Goal: Task Accomplishment & Management: Complete application form

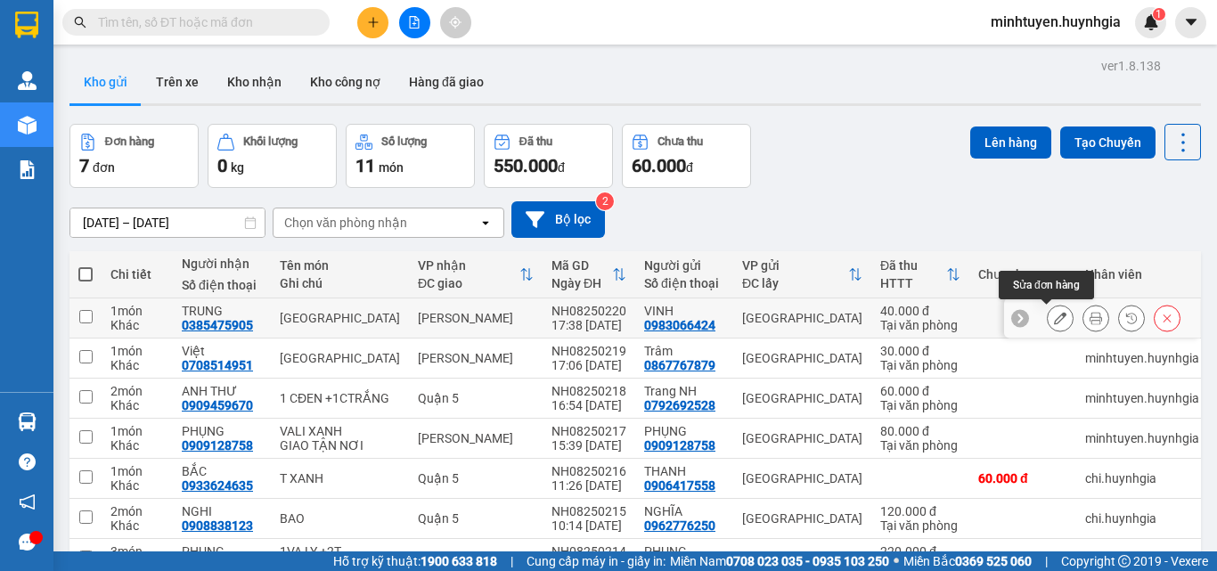
click at [1054, 315] on icon at bounding box center [1060, 318] width 12 height 12
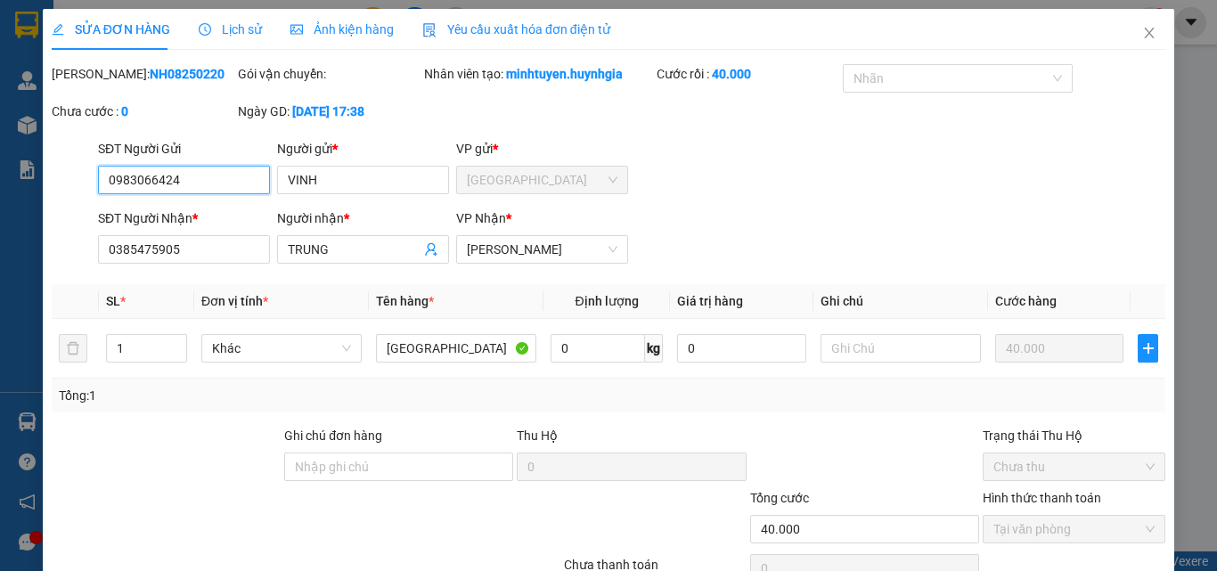
type input "0983066424"
type input "VINH"
type input "0385475905"
type input "TRUNG"
type input "40.000"
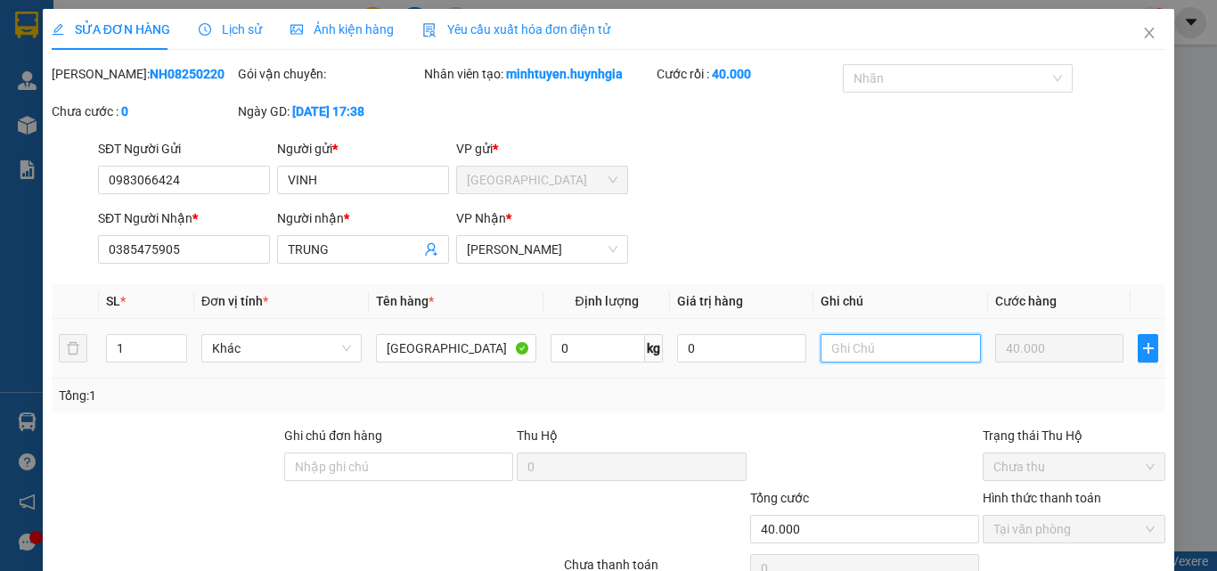
click at [866, 348] on input "text" at bounding box center [901, 348] width 160 height 29
type input "GIAO TẬN NƠI"
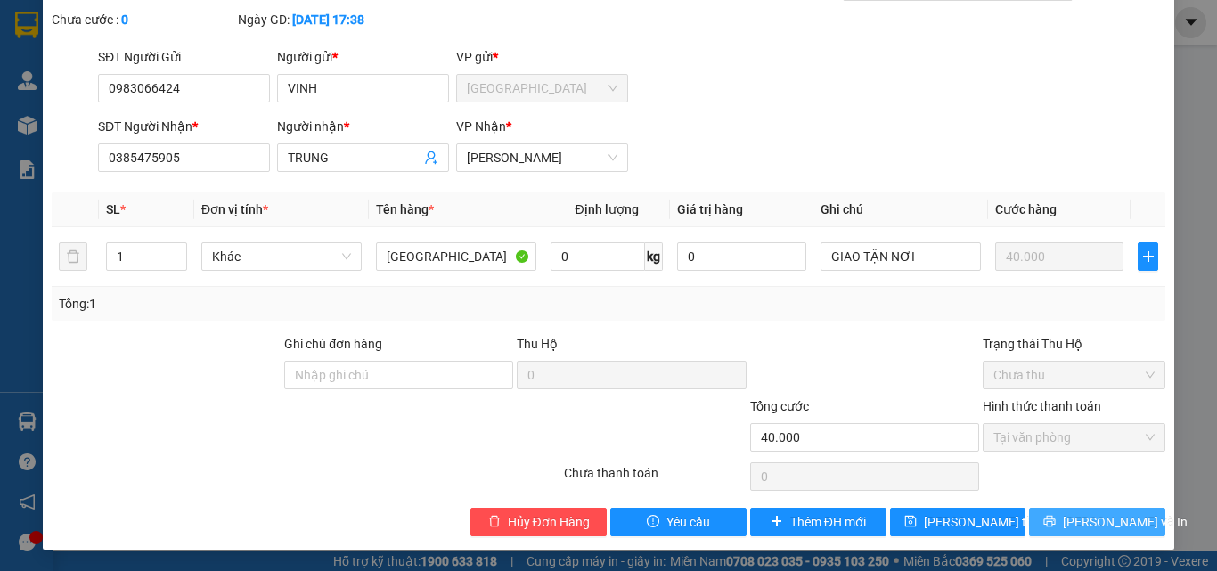
click at [1065, 518] on button "[PERSON_NAME] và In" at bounding box center [1097, 522] width 136 height 29
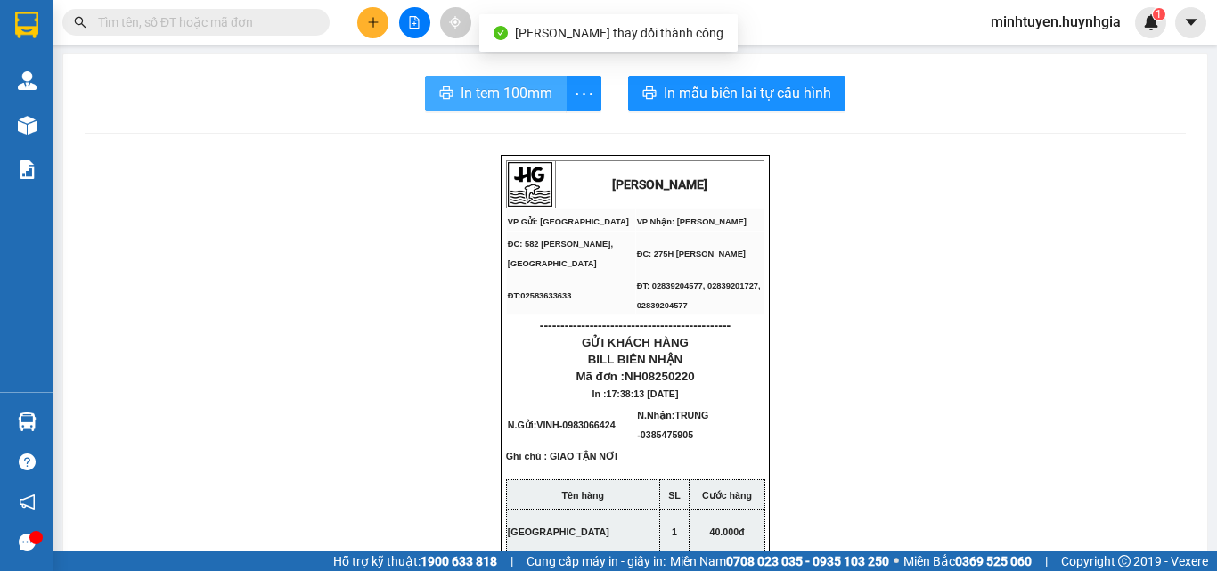
click at [471, 87] on span "In tem 100mm" at bounding box center [507, 93] width 92 height 22
click at [488, 86] on span "In tem 100mm" at bounding box center [507, 93] width 92 height 22
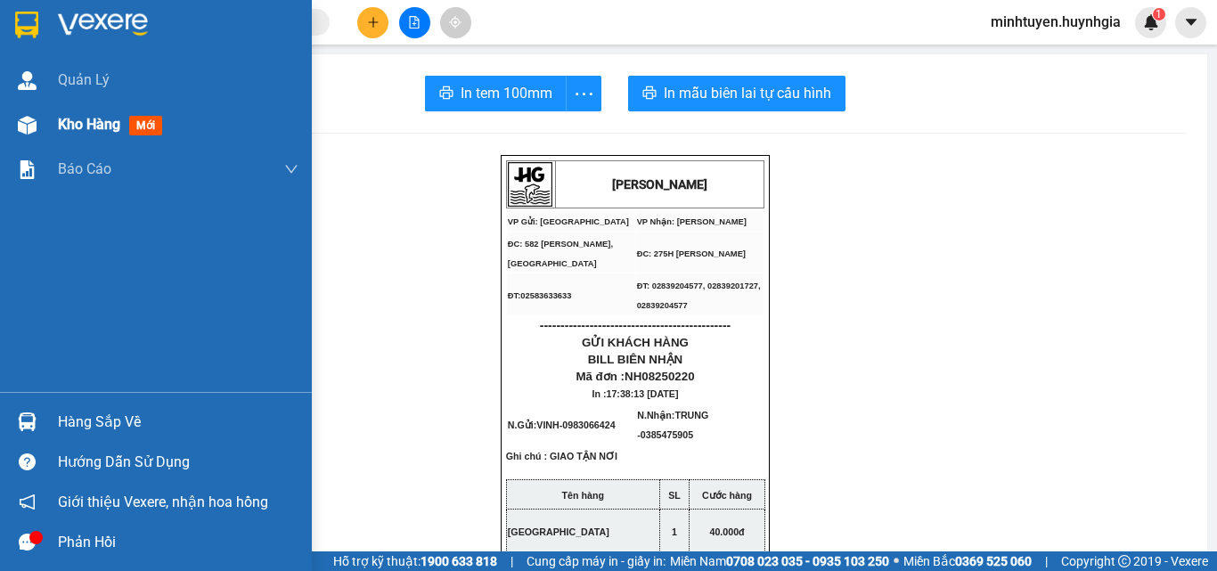
click at [78, 119] on span "Kho hàng" at bounding box center [89, 124] width 62 height 17
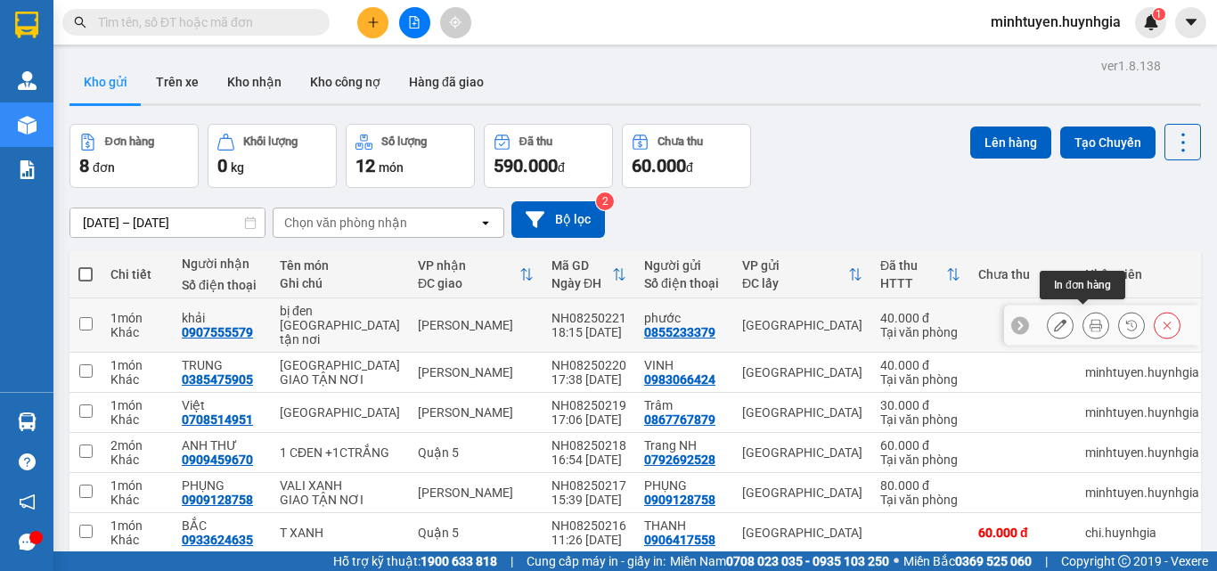
click at [1090, 319] on icon at bounding box center [1096, 325] width 12 height 12
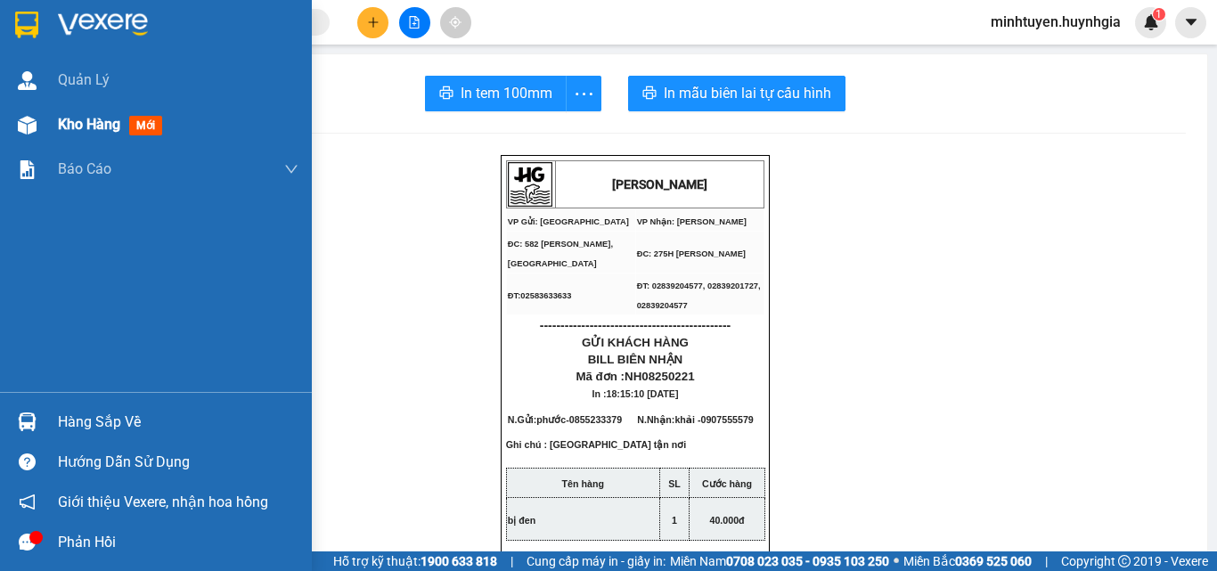
click at [112, 134] on div "Kho hàng mới" at bounding box center [113, 124] width 111 height 22
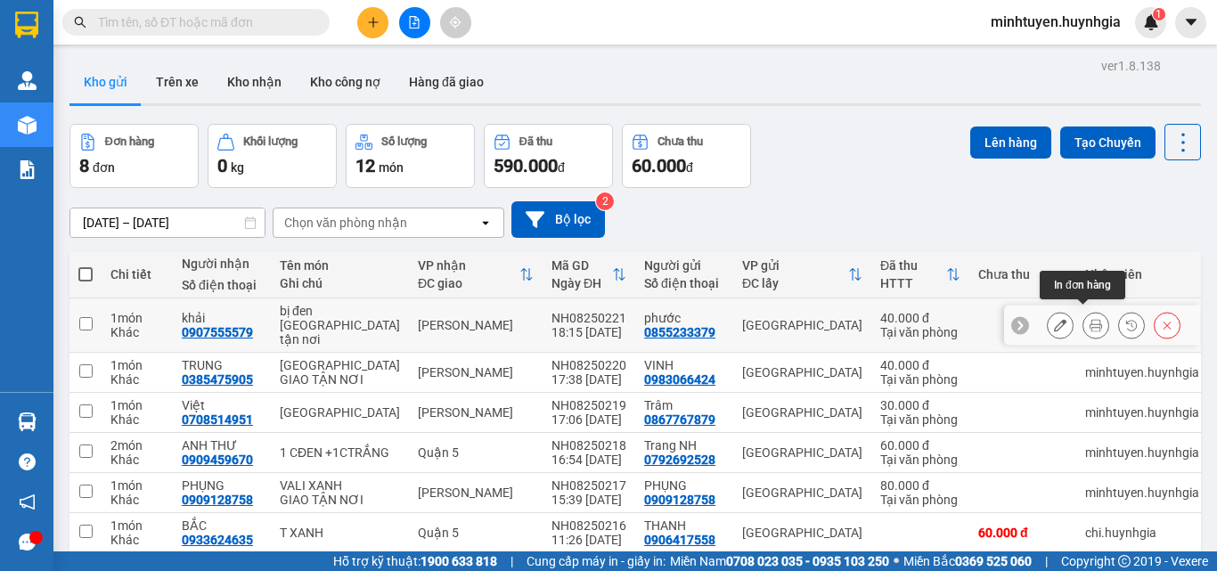
click at [1090, 319] on icon at bounding box center [1096, 325] width 12 height 12
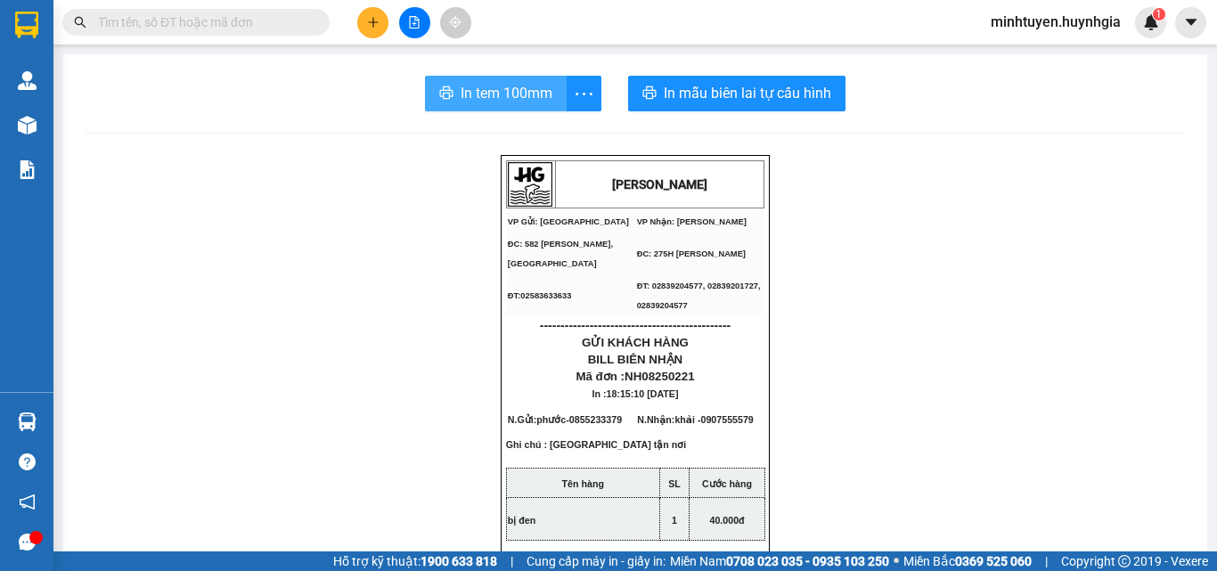
click at [487, 91] on span "In tem 100mm" at bounding box center [507, 93] width 92 height 22
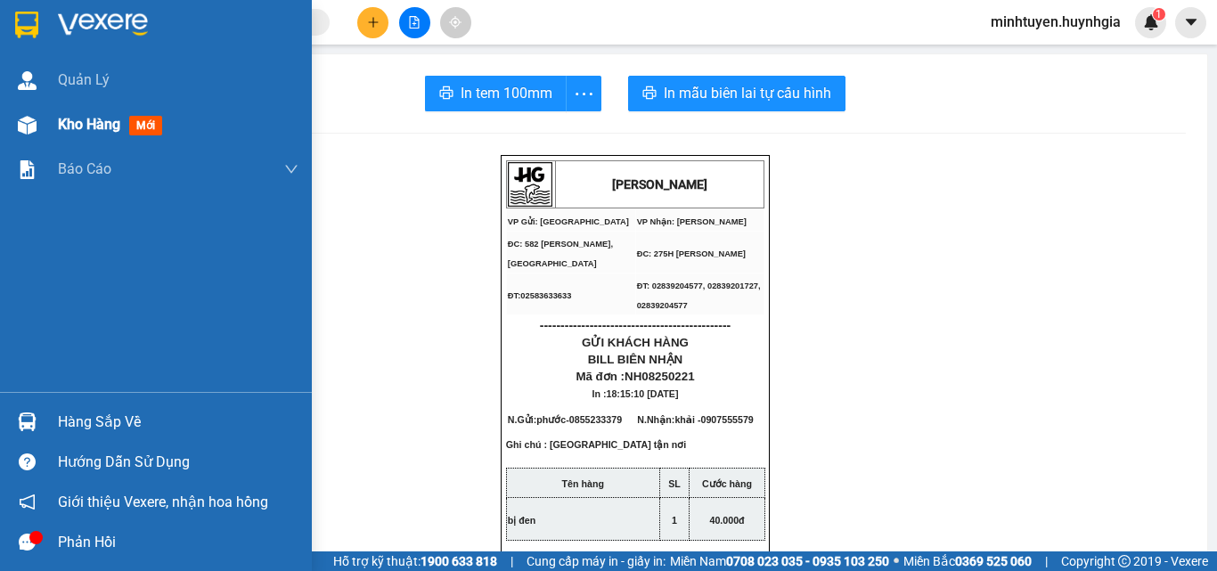
click at [90, 125] on span "Kho hàng" at bounding box center [89, 124] width 62 height 17
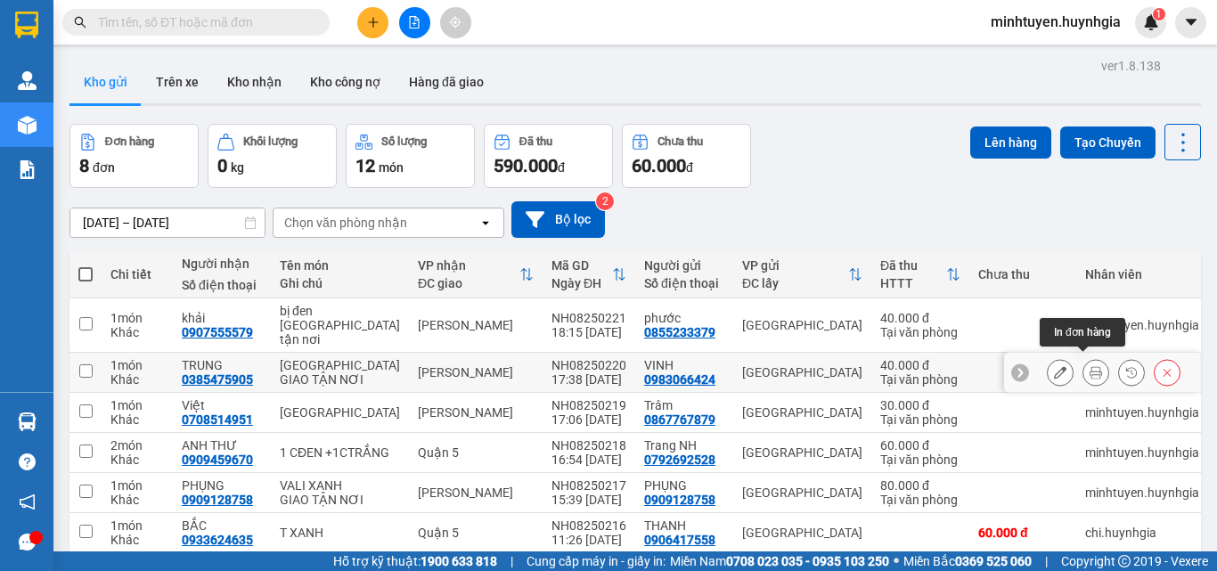
click at [1090, 366] on icon at bounding box center [1096, 372] width 12 height 12
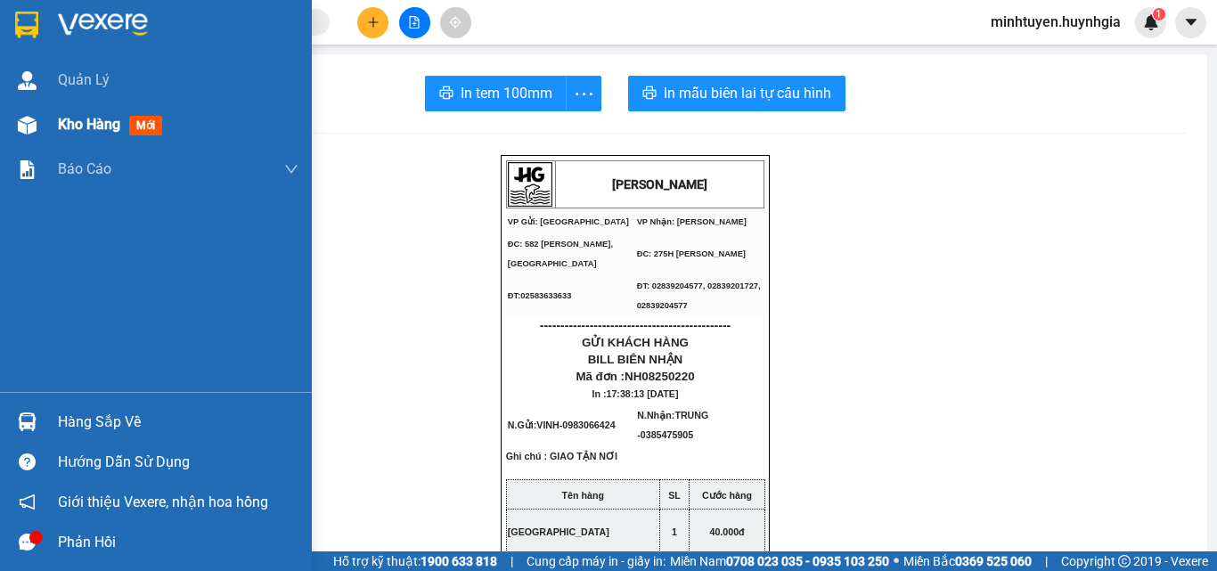
click at [61, 121] on span "Kho hàng" at bounding box center [89, 124] width 62 height 17
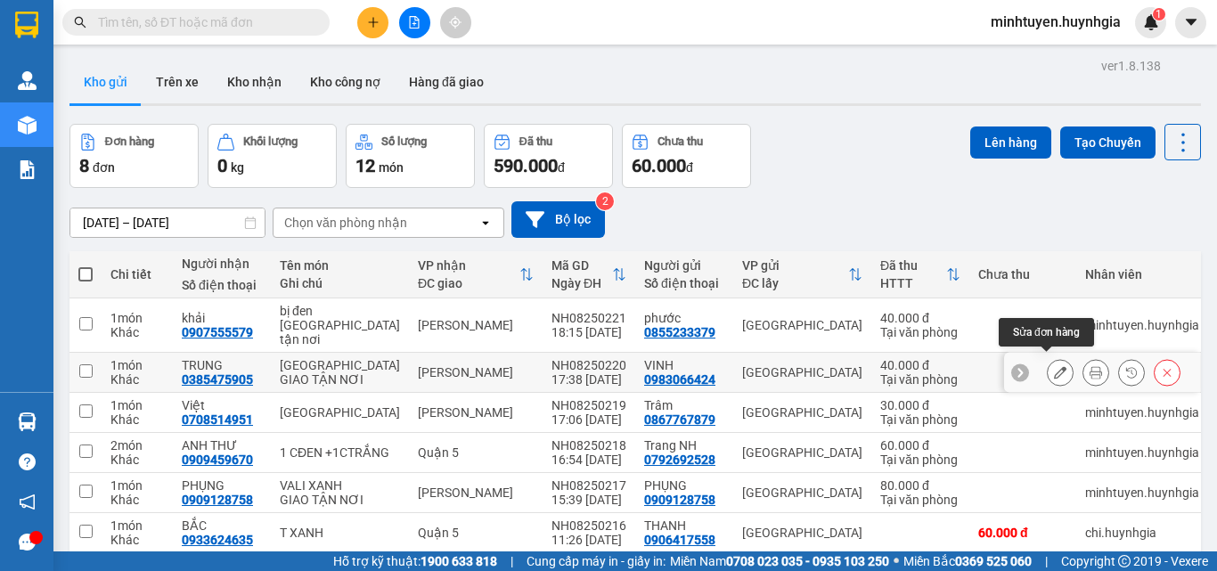
click at [1054, 366] on icon at bounding box center [1060, 372] width 12 height 12
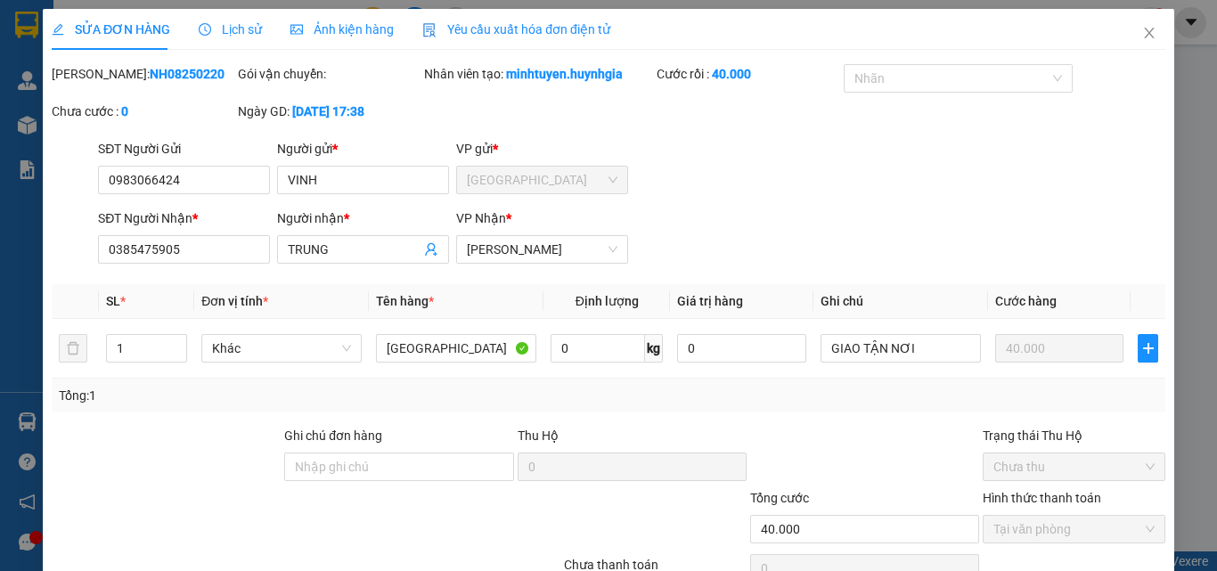
type input "0983066424"
type input "VINH"
type input "0385475905"
type input "TRUNG"
type input "40.000"
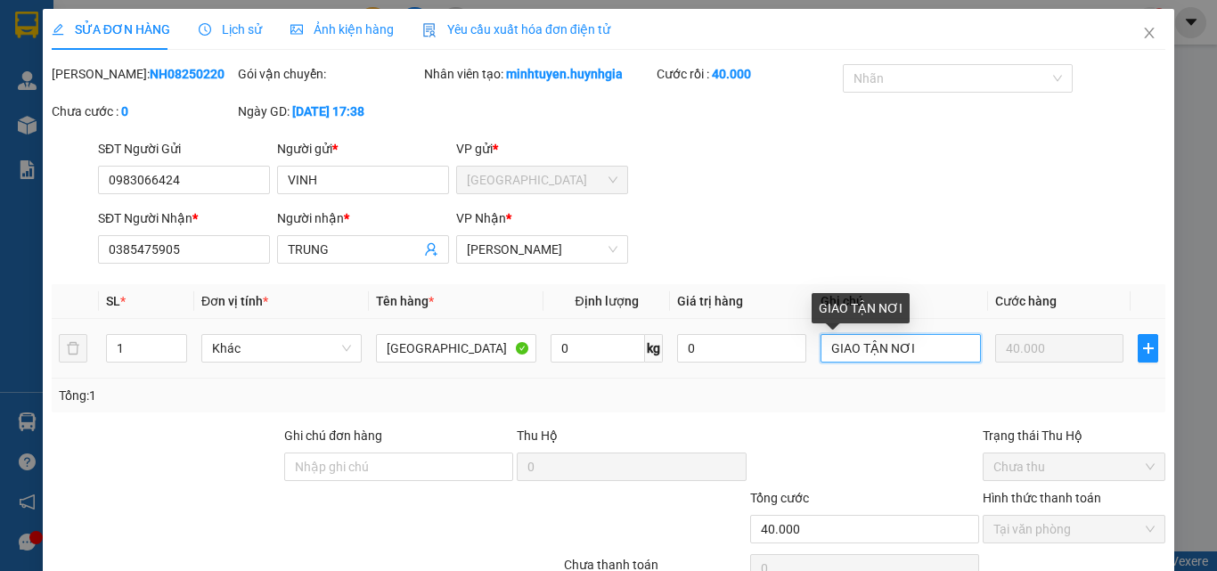
click at [912, 340] on input "GIAO TẬN NƠI" at bounding box center [901, 348] width 160 height 29
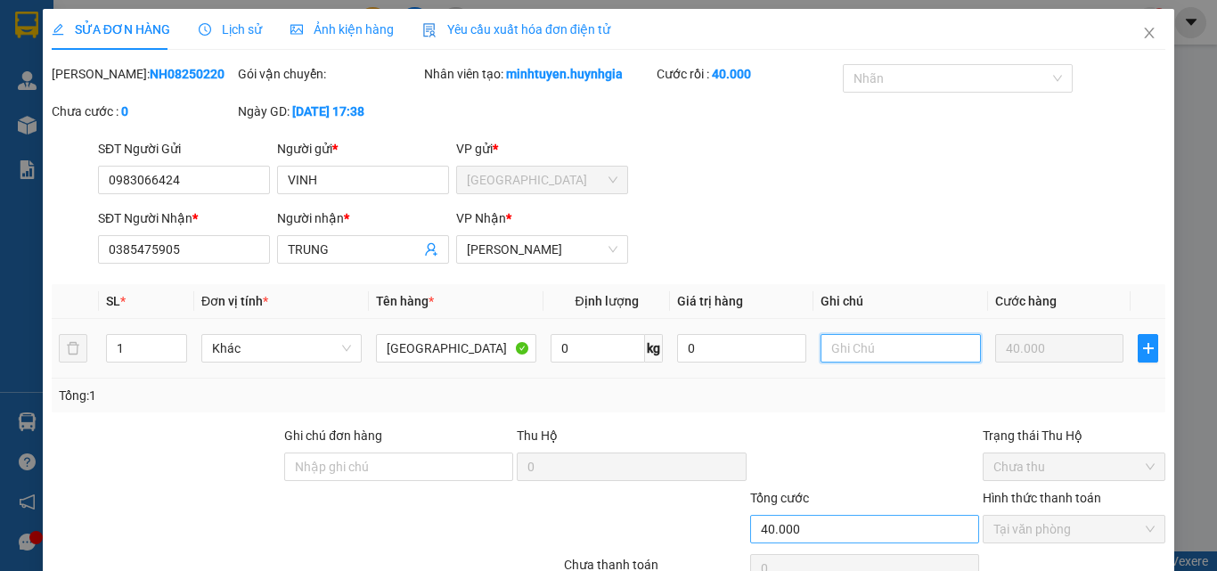
scroll to position [92, 0]
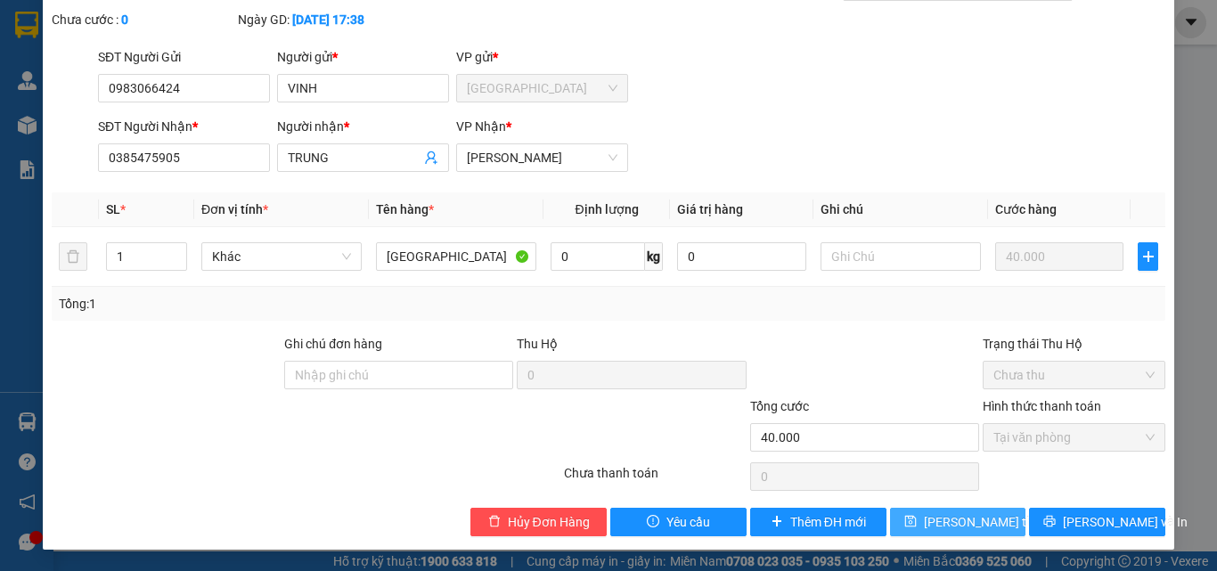
click at [976, 524] on span "[PERSON_NAME] thay đổi" at bounding box center [995, 522] width 143 height 20
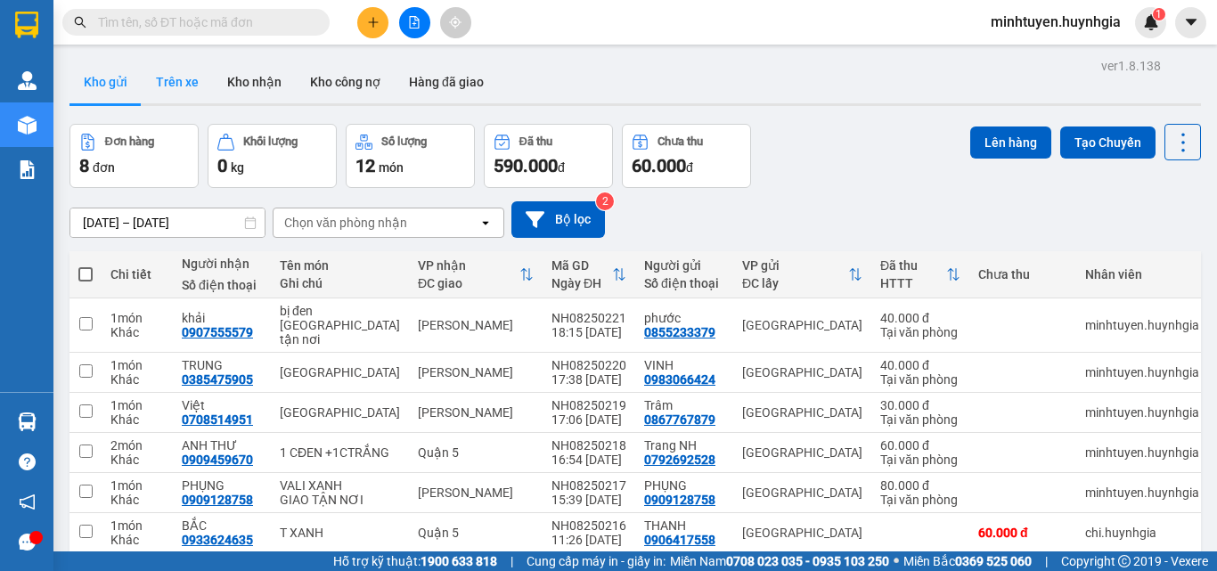
click at [180, 85] on button "Trên xe" at bounding box center [177, 82] width 71 height 43
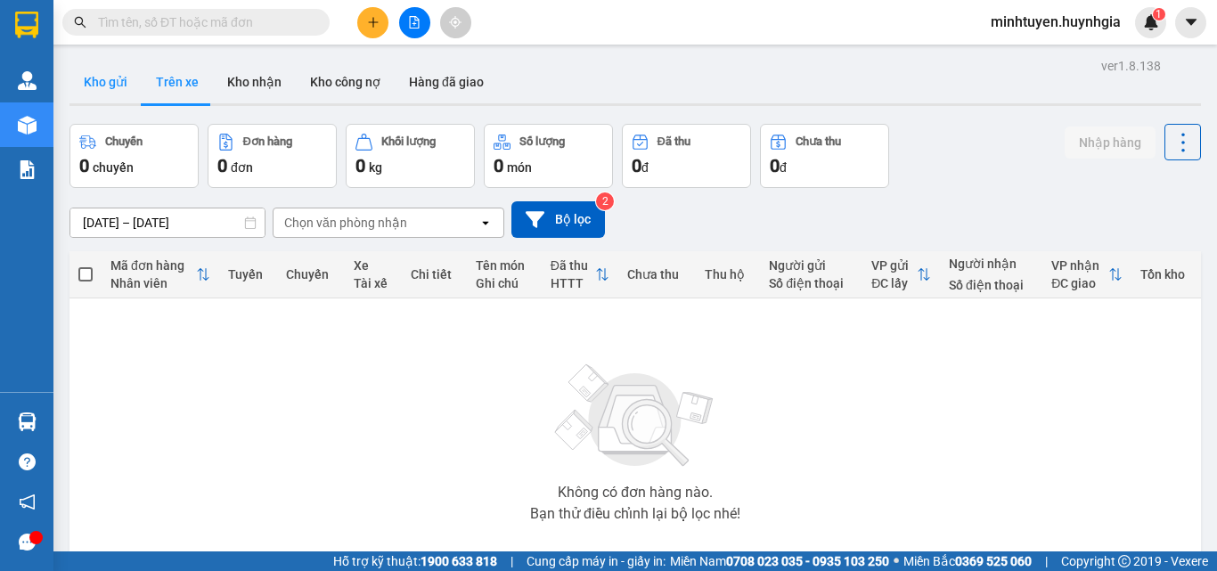
click at [116, 86] on button "Kho gửi" at bounding box center [106, 82] width 72 height 43
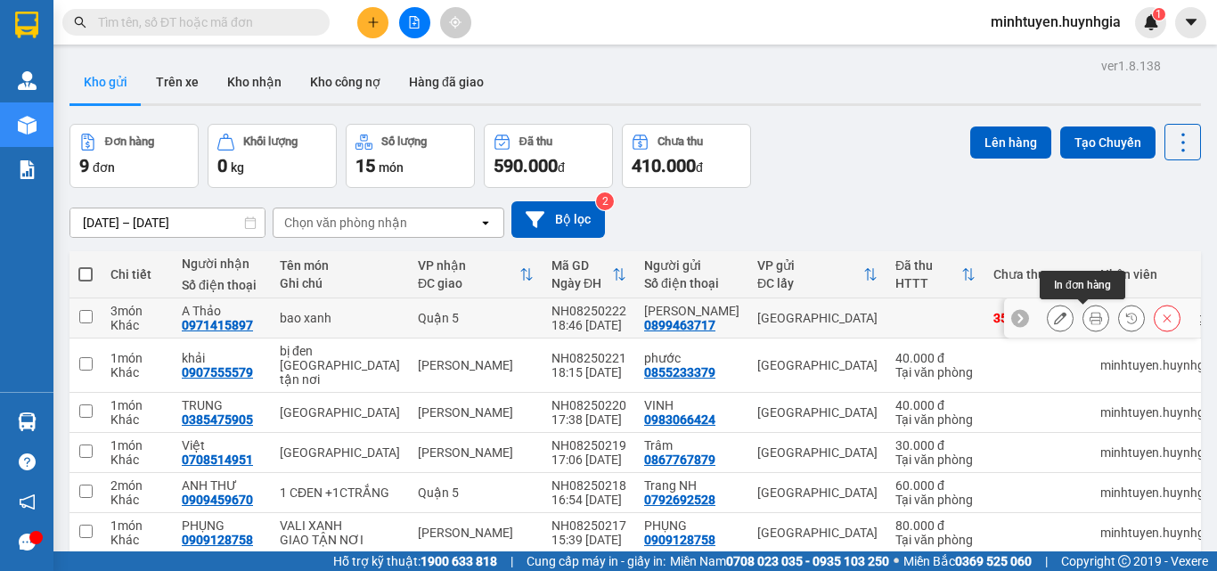
click at [1090, 314] on icon at bounding box center [1096, 318] width 12 height 12
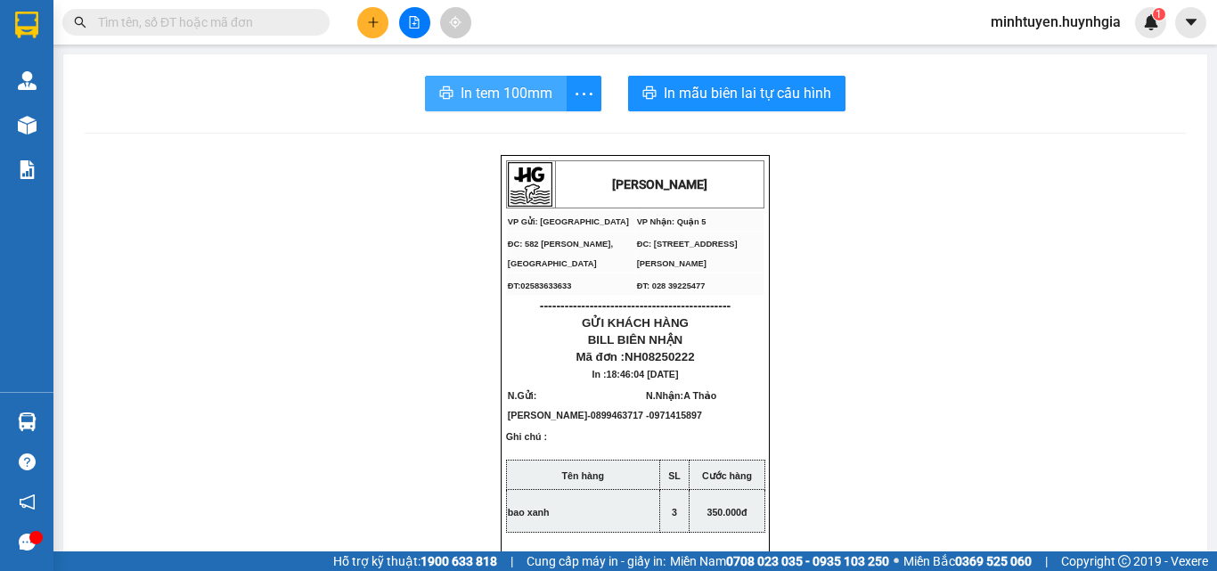
click at [494, 97] on span "In tem 100mm" at bounding box center [507, 93] width 92 height 22
click at [522, 94] on span "In tem 100mm" at bounding box center [507, 93] width 92 height 22
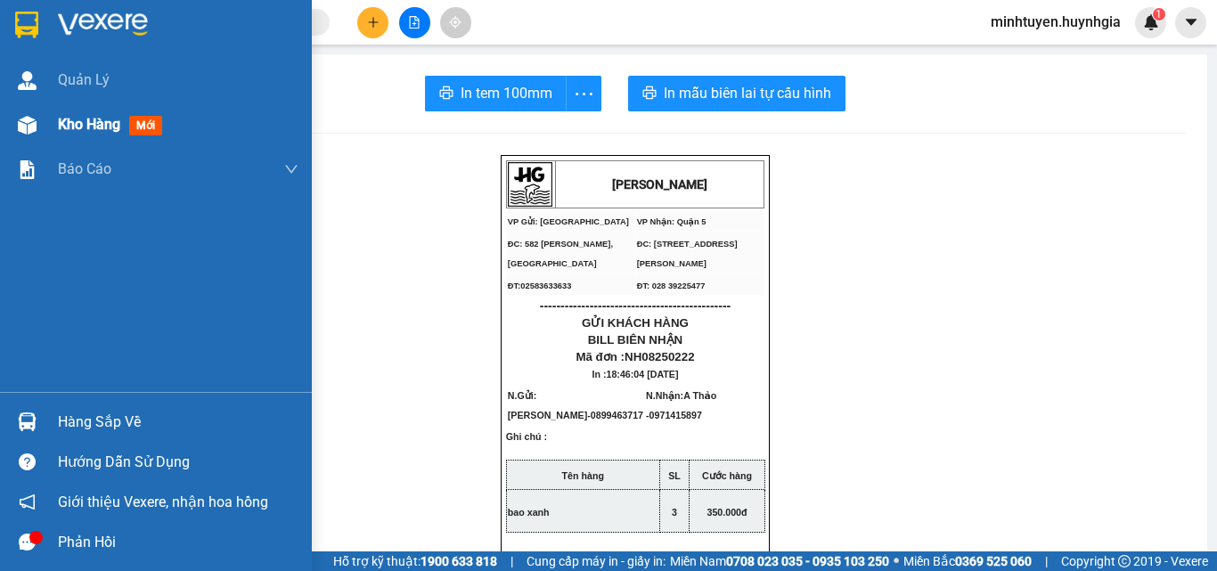
click at [86, 122] on span "Kho hàng" at bounding box center [89, 124] width 62 height 17
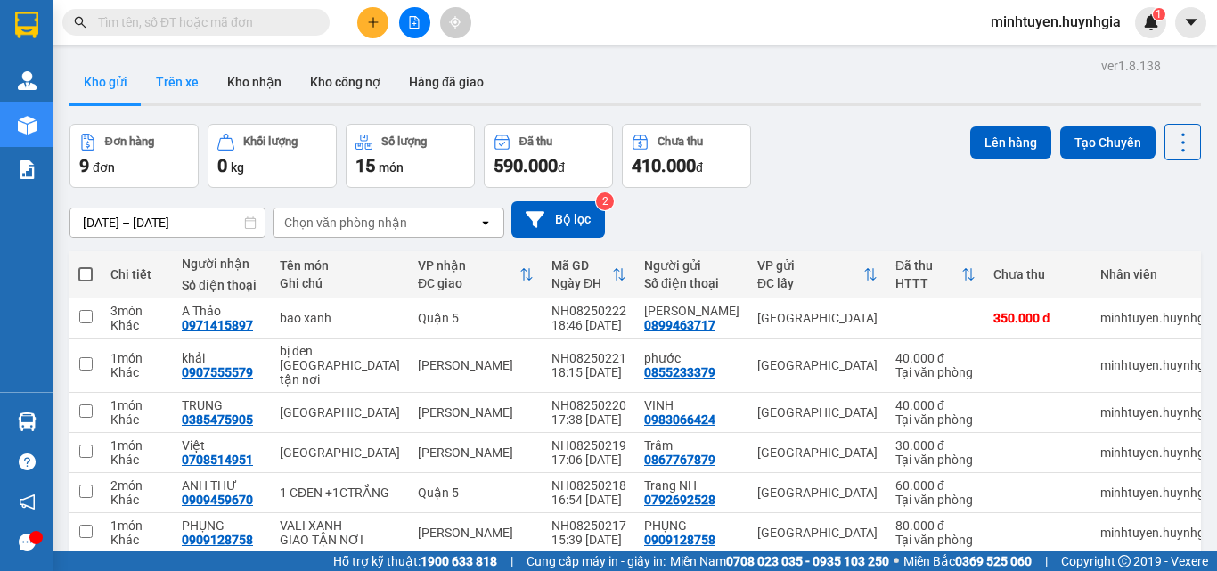
click at [161, 94] on button "Trên xe" at bounding box center [177, 82] width 71 height 43
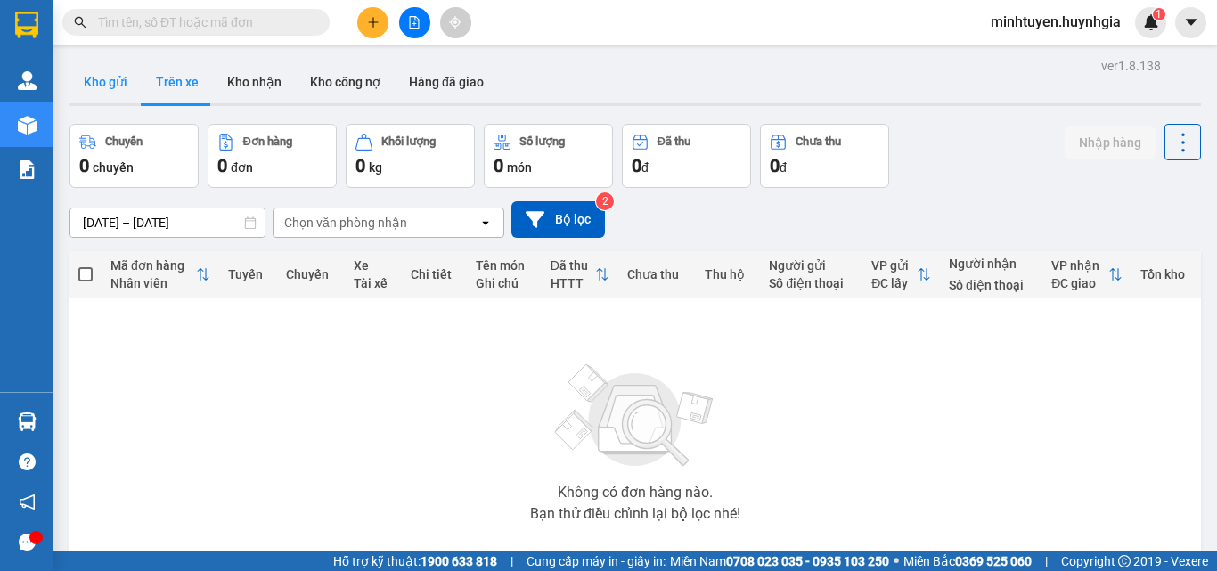
click at [98, 88] on button "Kho gửi" at bounding box center [106, 82] width 72 height 43
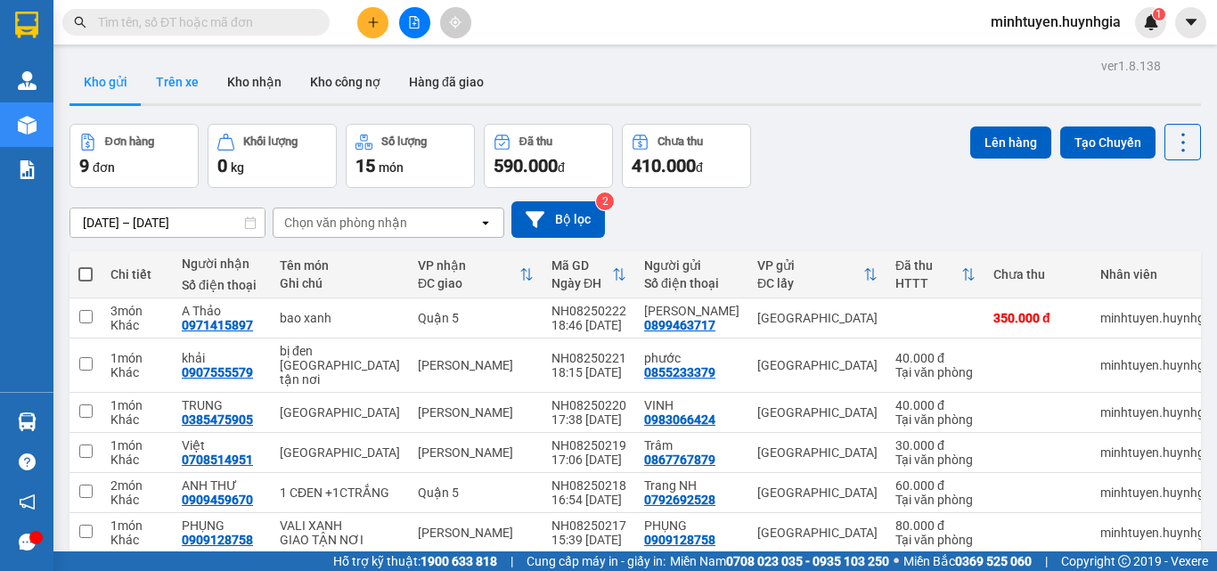
click at [171, 88] on button "Trên xe" at bounding box center [177, 82] width 71 height 43
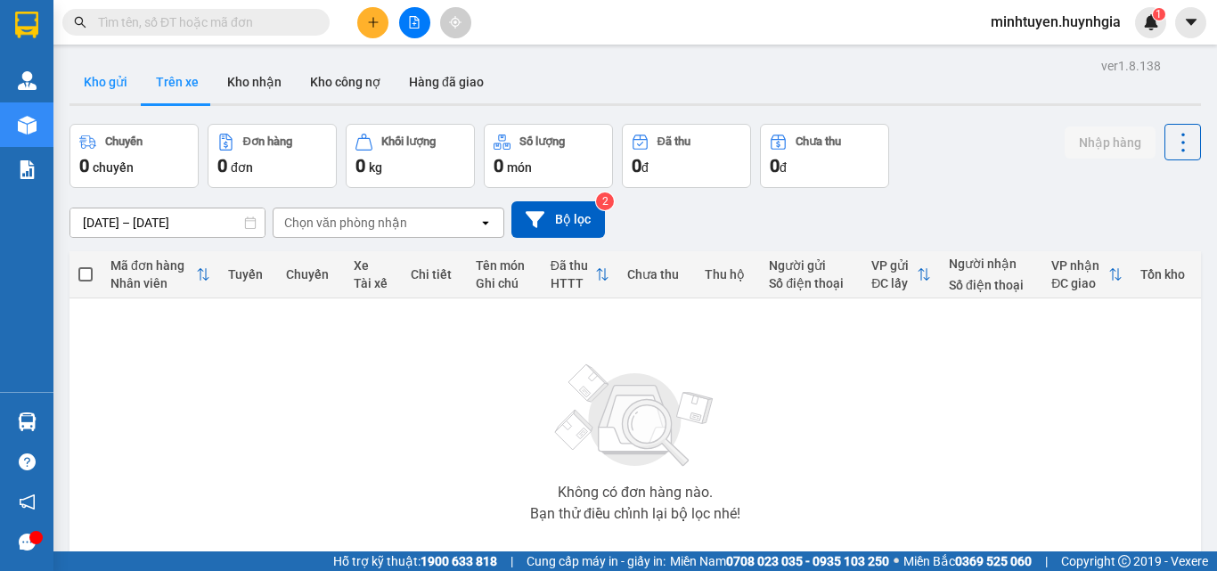
click at [102, 87] on button "Kho gửi" at bounding box center [106, 82] width 72 height 43
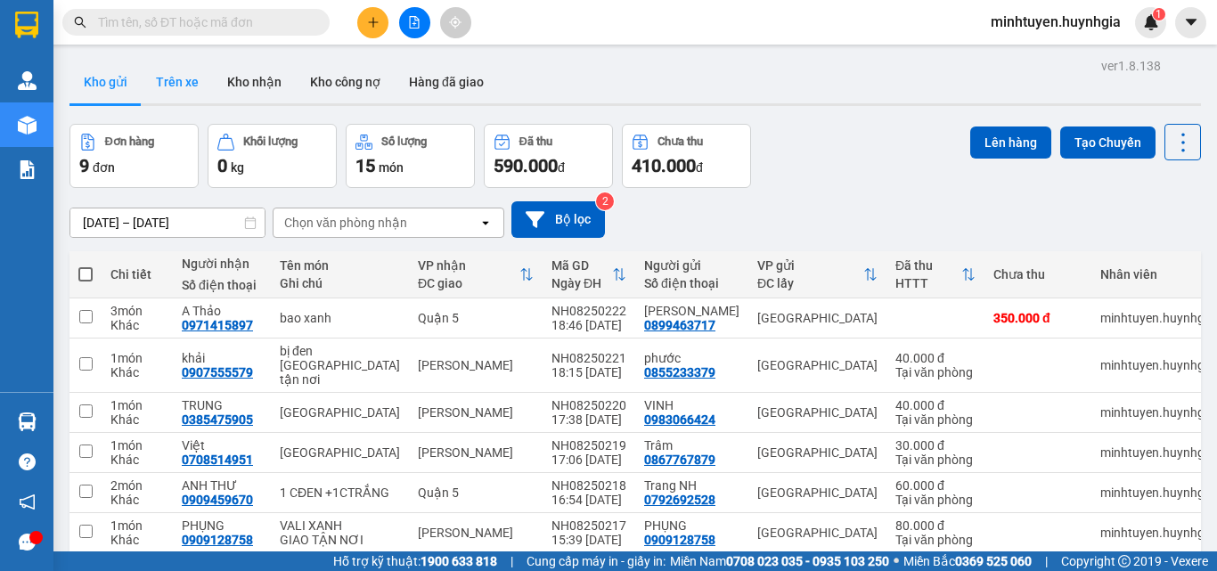
click at [184, 88] on button "Trên xe" at bounding box center [177, 82] width 71 height 43
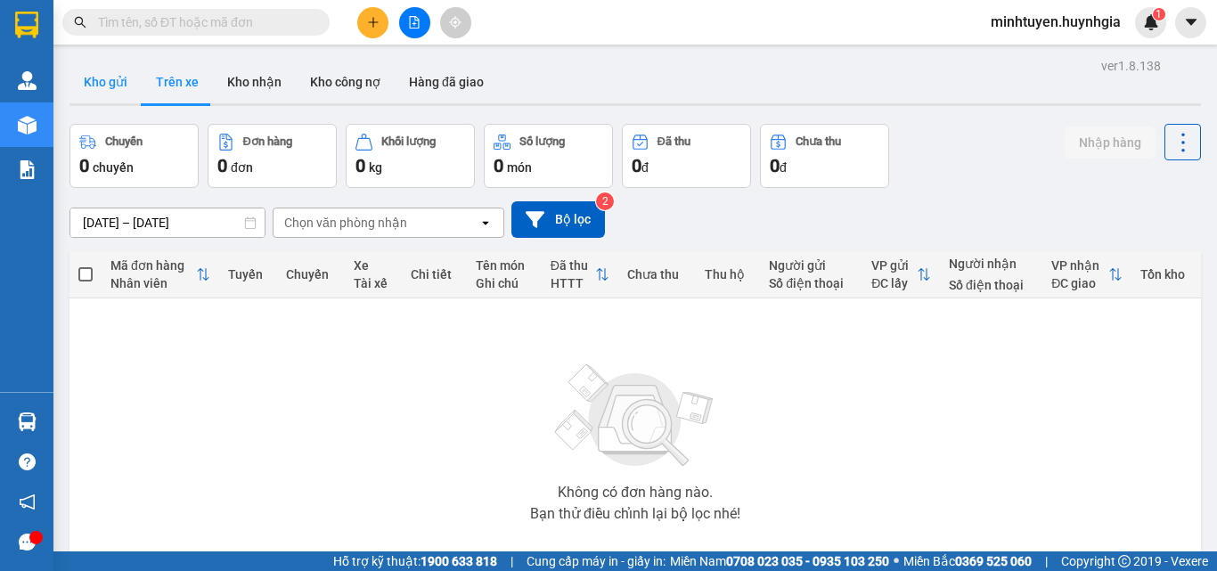
click at [120, 78] on button "Kho gửi" at bounding box center [106, 82] width 72 height 43
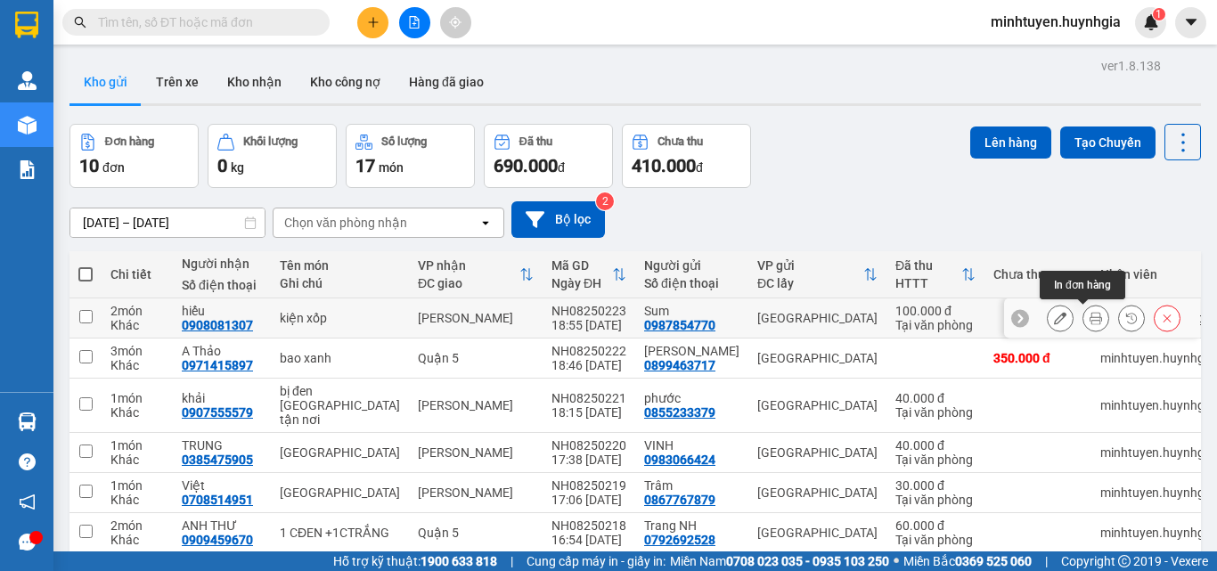
click at [1090, 323] on icon at bounding box center [1096, 318] width 12 height 12
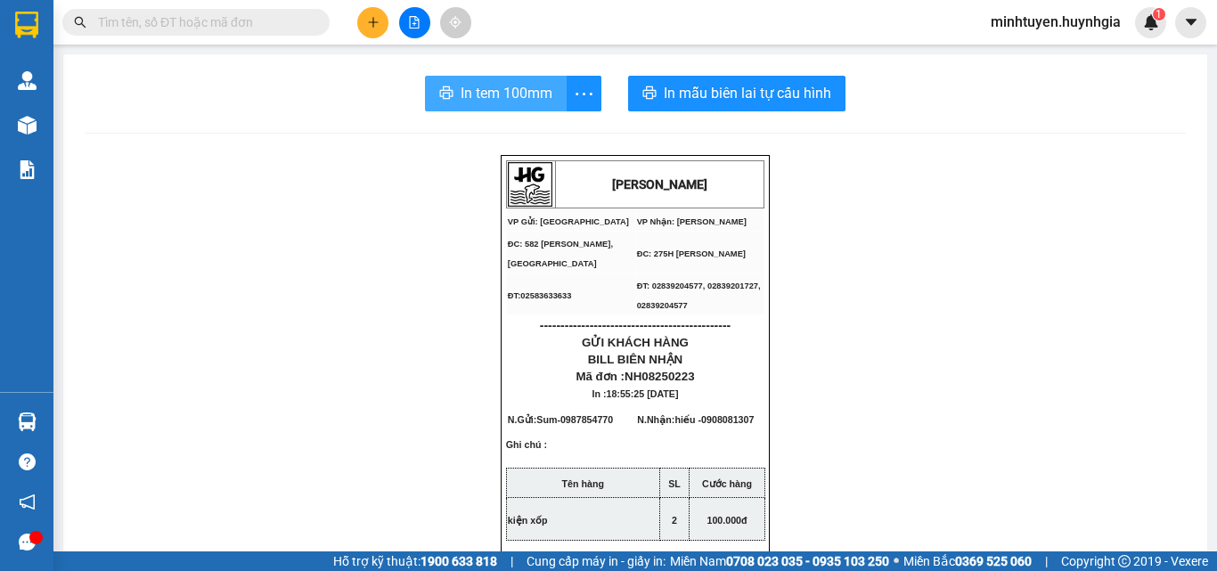
click at [526, 90] on span "In tem 100mm" at bounding box center [507, 93] width 92 height 22
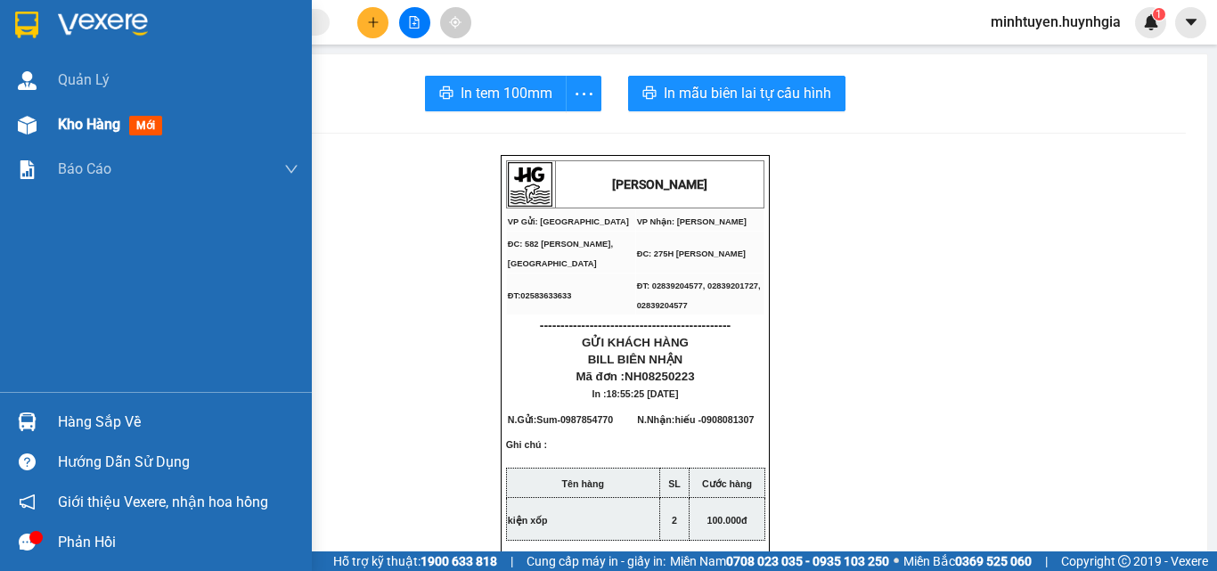
click at [84, 116] on span "Kho hàng" at bounding box center [89, 124] width 62 height 17
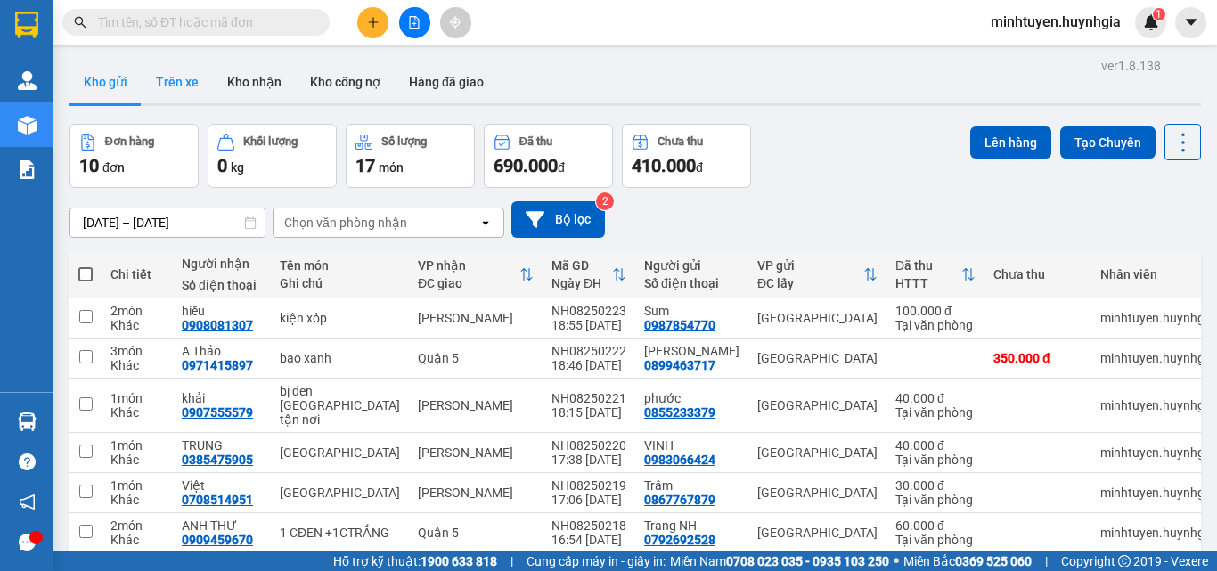
click at [166, 78] on button "Trên xe" at bounding box center [177, 82] width 71 height 43
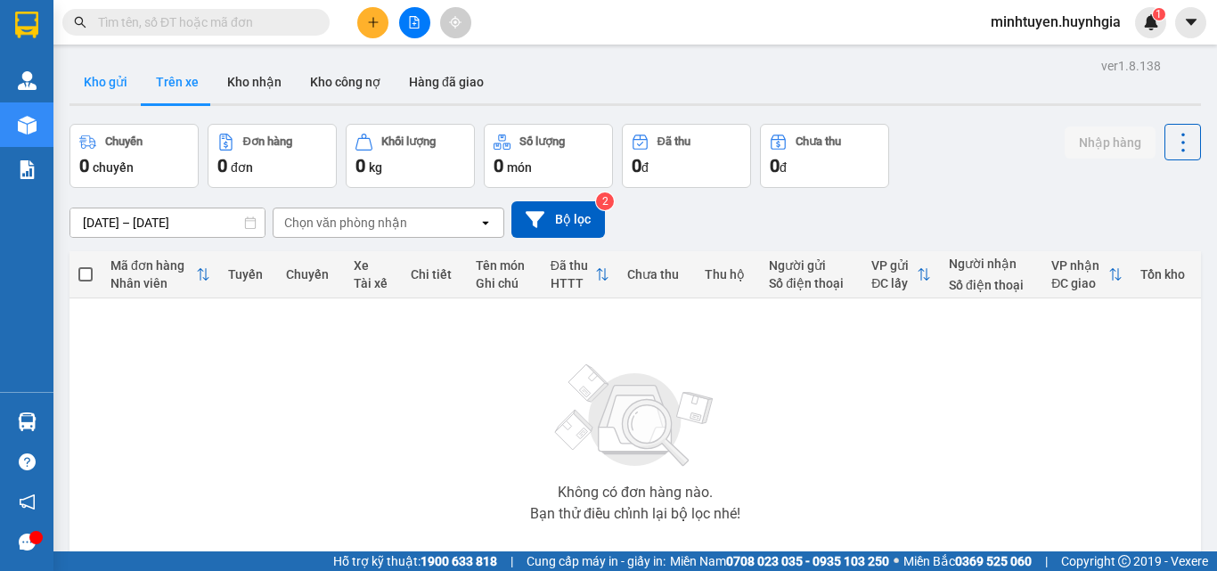
click at [121, 94] on button "Kho gửi" at bounding box center [106, 82] width 72 height 43
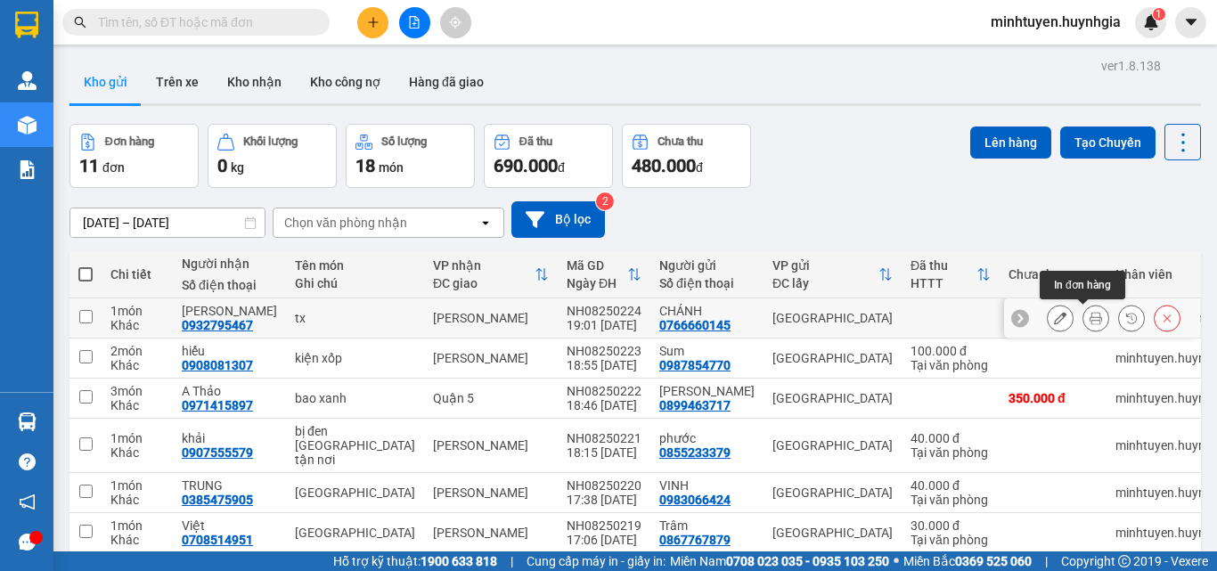
click at [1090, 317] on icon at bounding box center [1096, 318] width 12 height 12
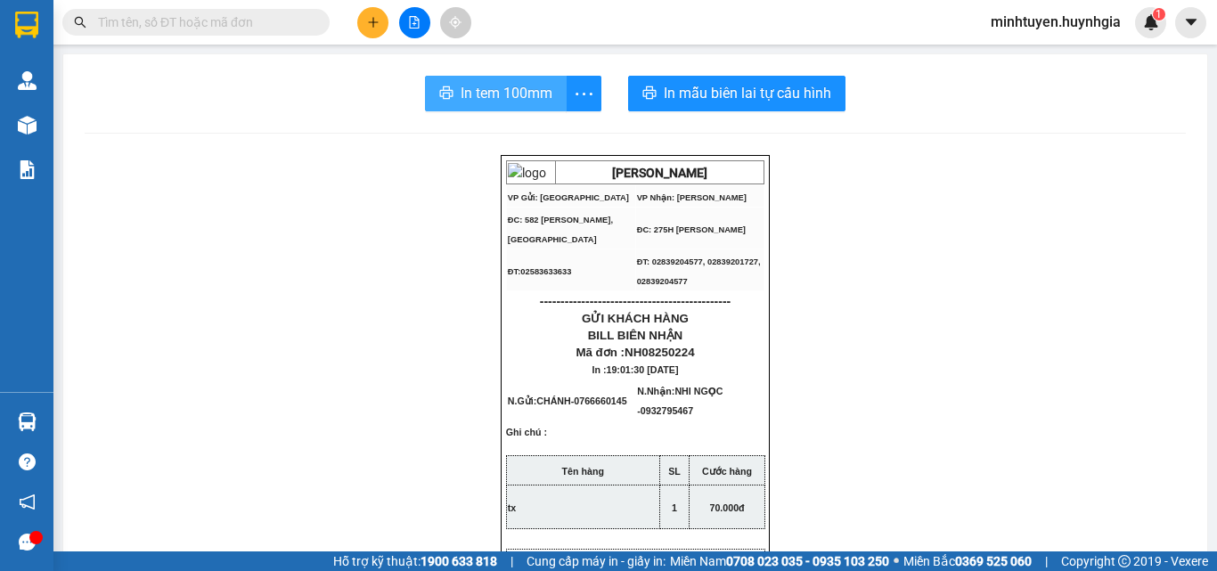
click at [520, 93] on span "In tem 100mm" at bounding box center [507, 93] width 92 height 22
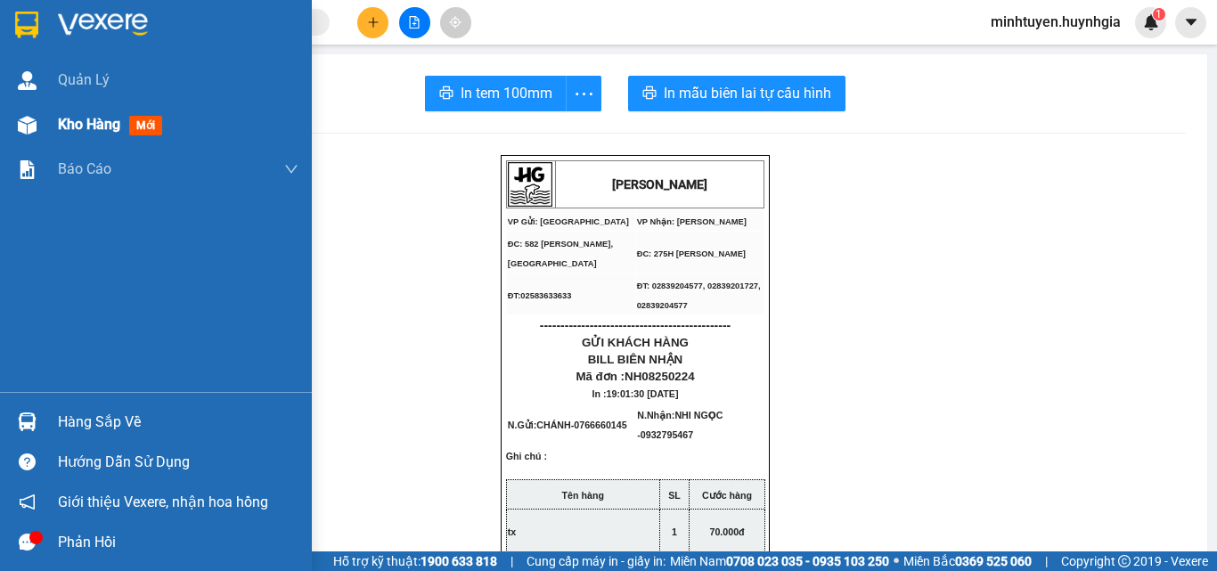
click at [45, 134] on div "Kho hàng mới" at bounding box center [156, 124] width 312 height 45
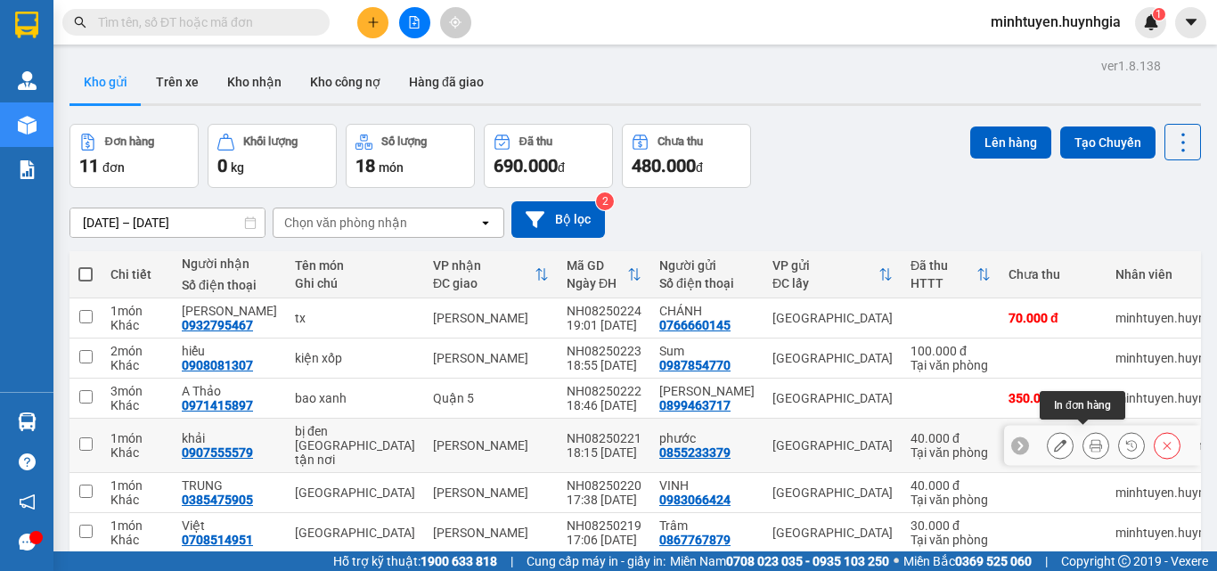
click at [1089, 439] on button at bounding box center [1096, 445] width 25 height 31
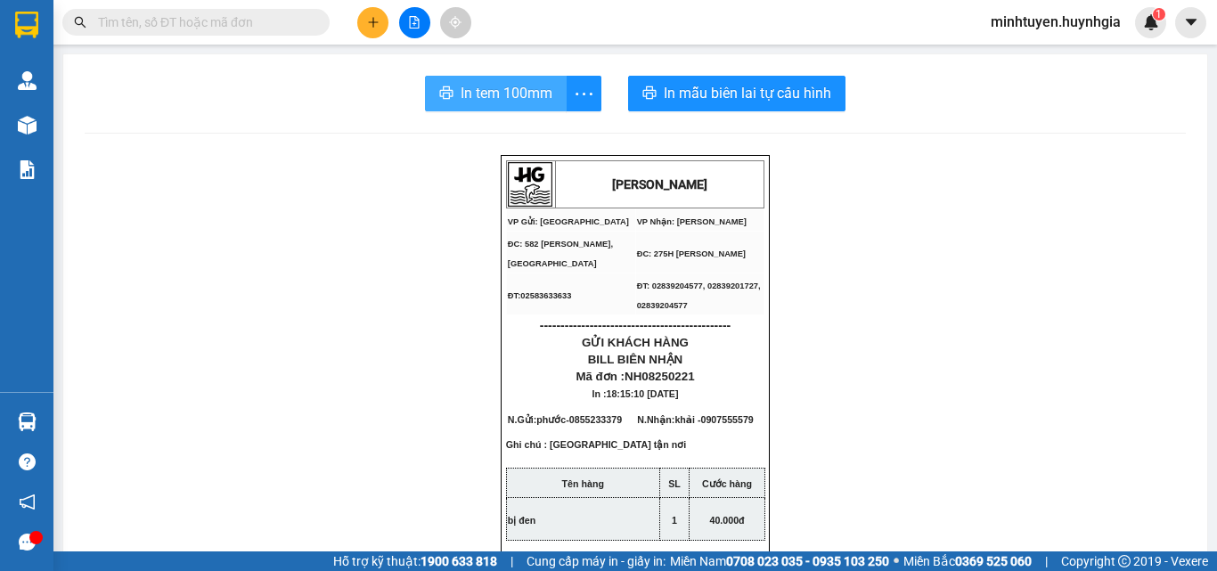
click at [528, 86] on span "In tem 100mm" at bounding box center [507, 93] width 92 height 22
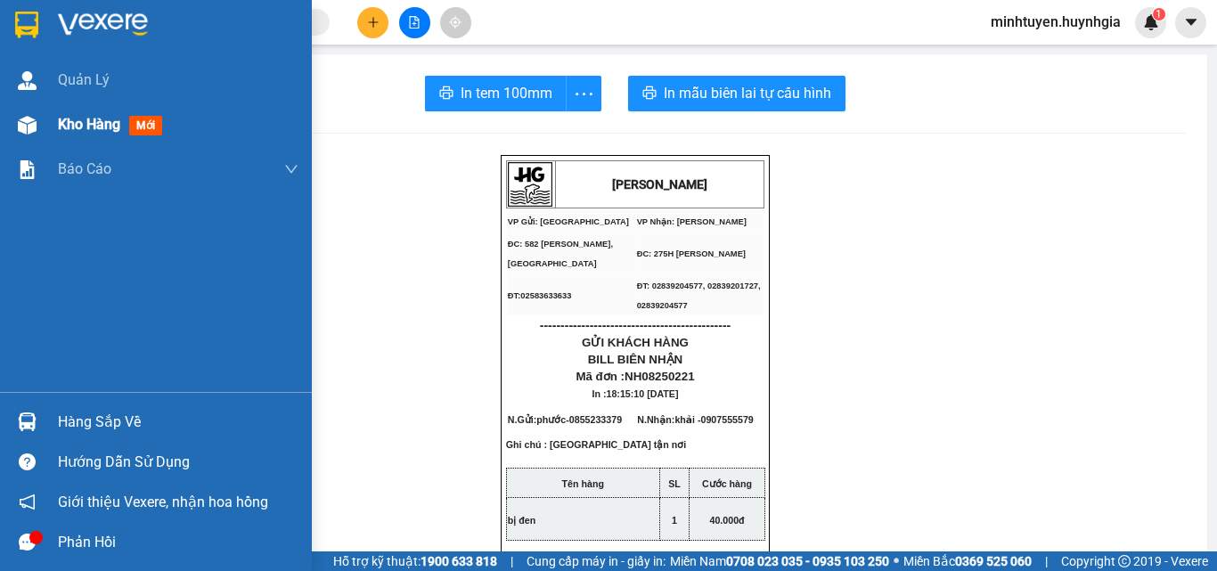
click at [111, 114] on div "Kho hàng mới" at bounding box center [113, 124] width 111 height 22
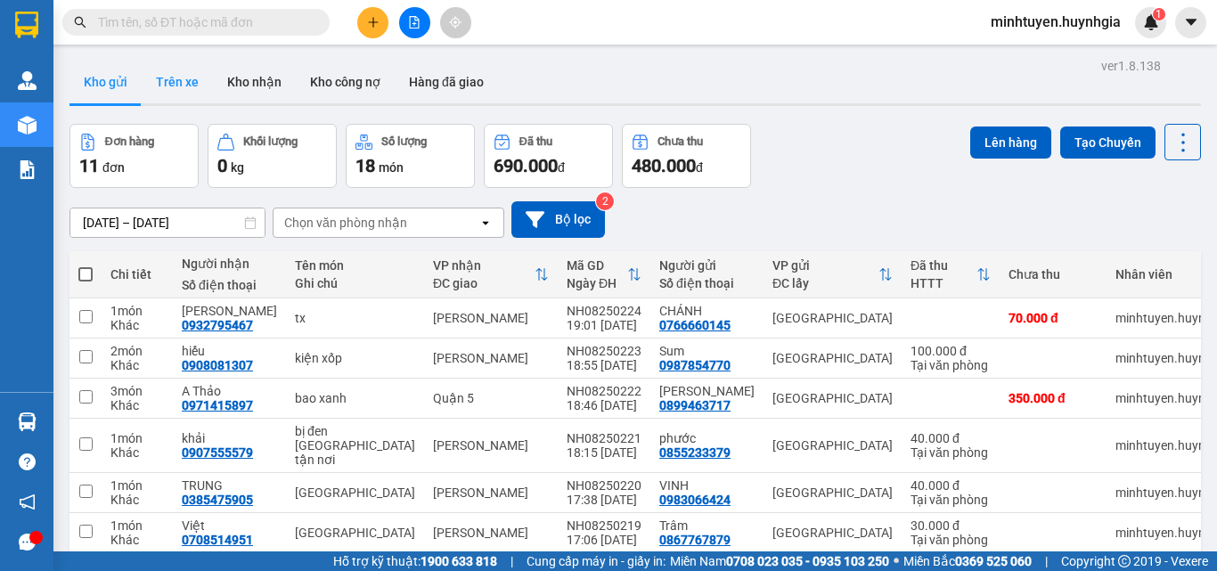
click at [169, 83] on button "Trên xe" at bounding box center [177, 82] width 71 height 43
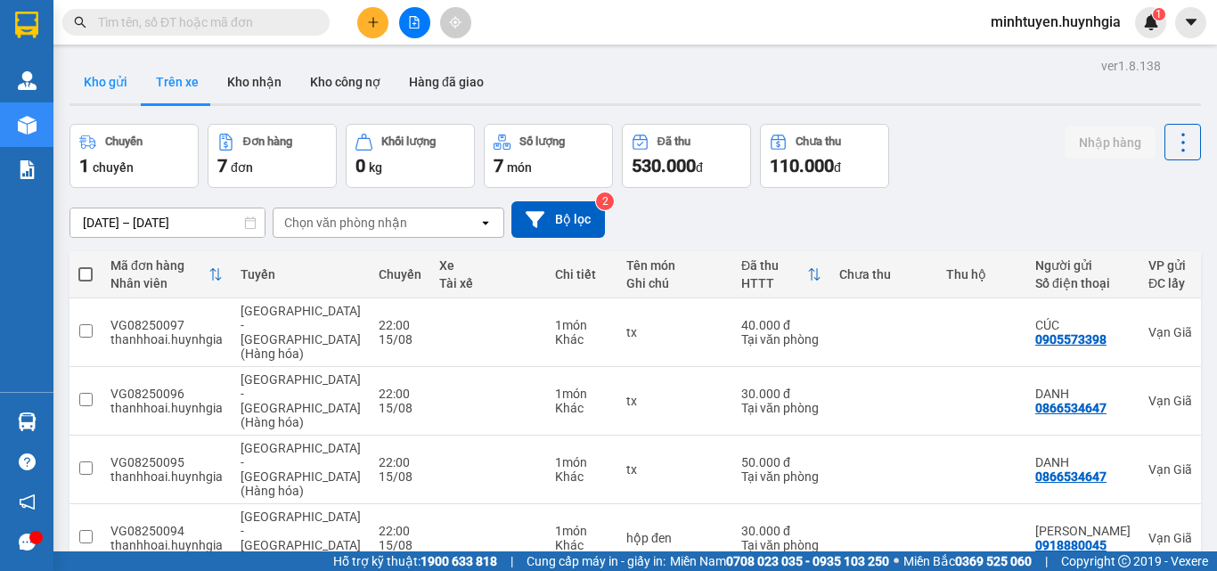
click at [100, 87] on button "Kho gửi" at bounding box center [106, 82] width 72 height 43
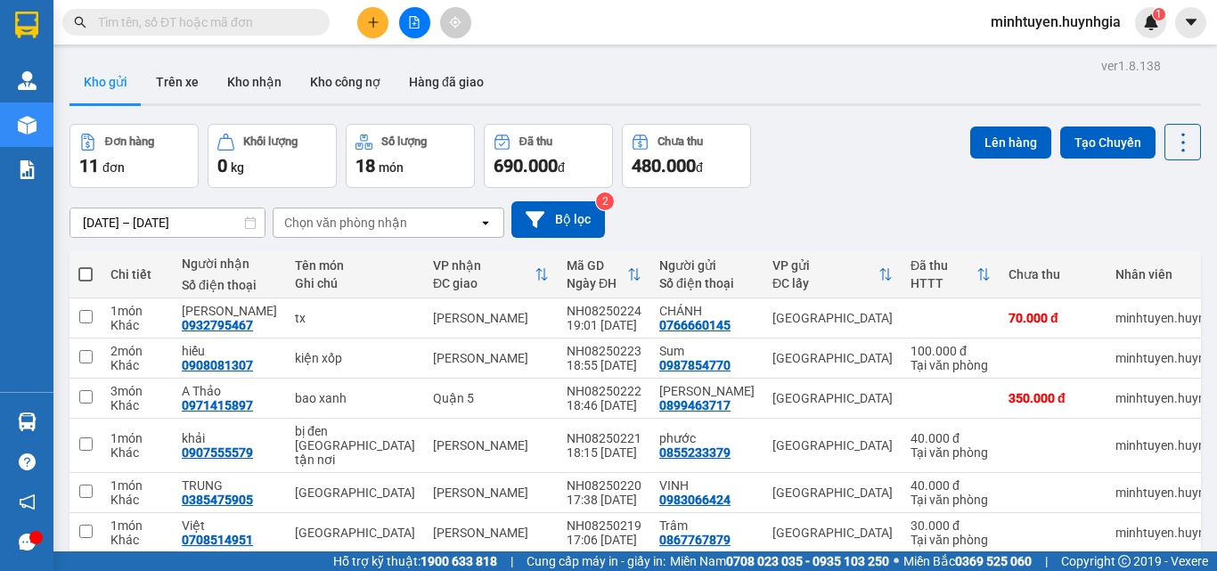
click at [78, 268] on th at bounding box center [86, 274] width 32 height 47
click at [86, 275] on span at bounding box center [85, 274] width 14 height 14
click at [86, 266] on input "checkbox" at bounding box center [86, 266] width 0 height 0
checkbox input "true"
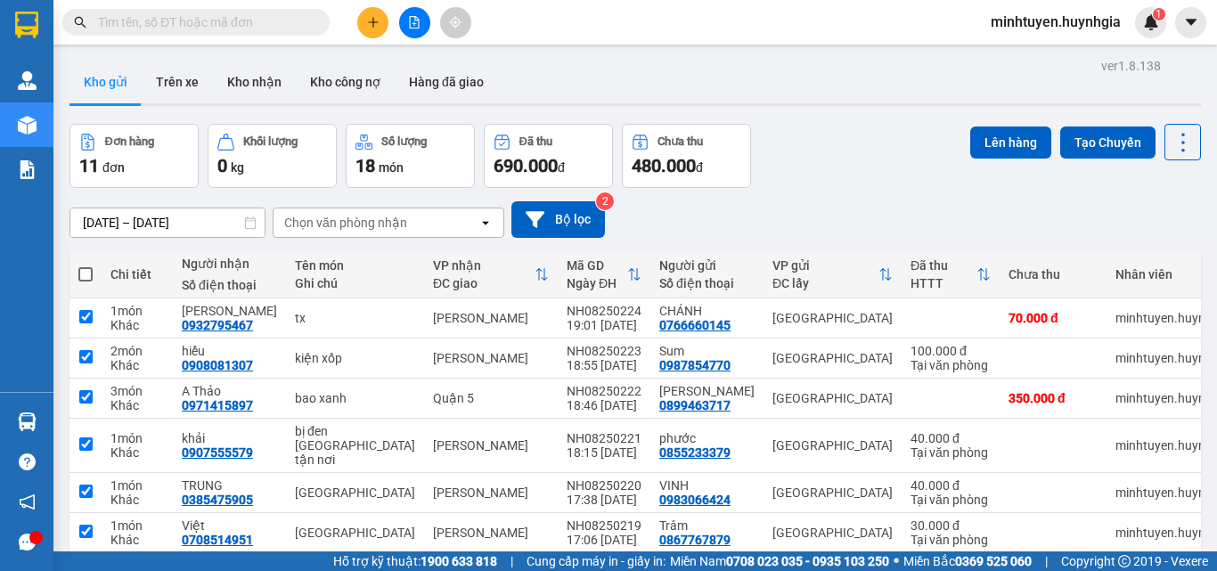
checkbox input "true"
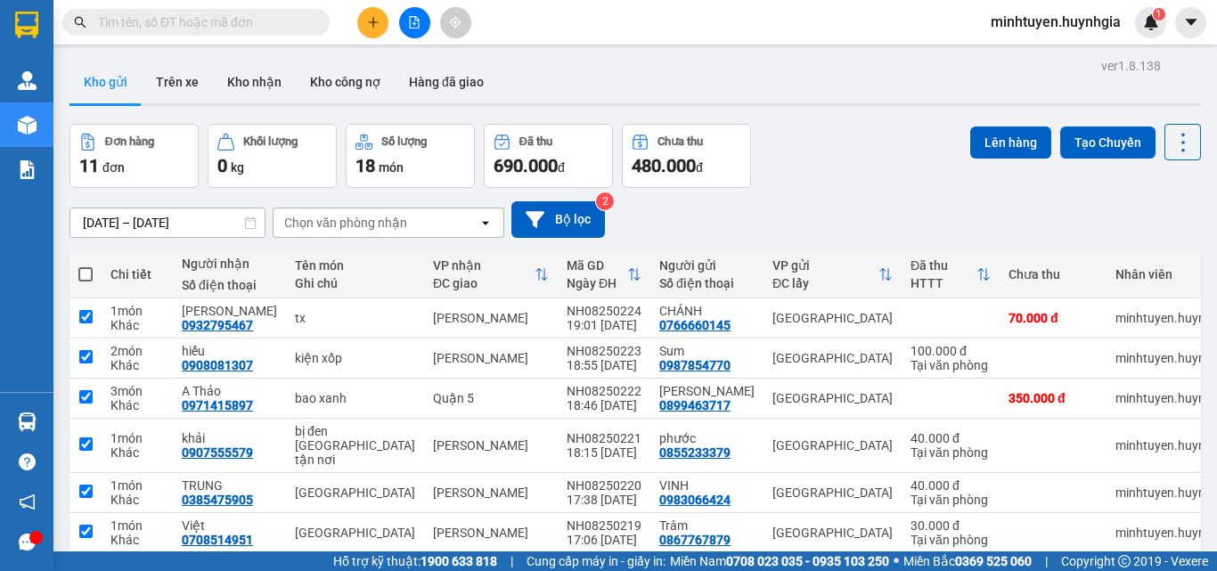
checkbox input "true"
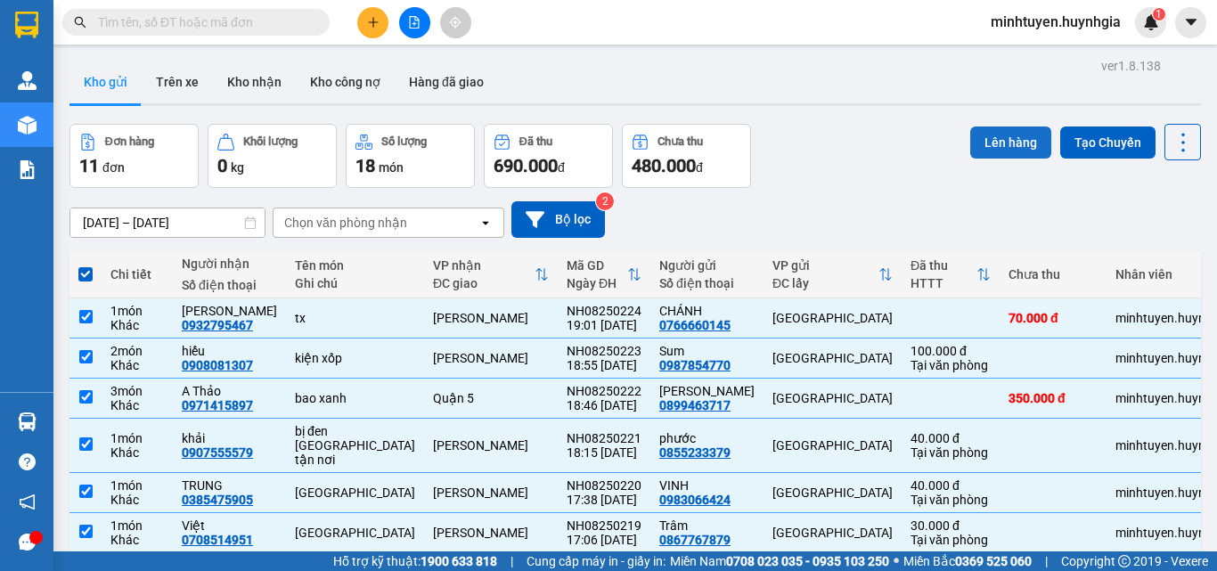
click at [995, 136] on button "Lên hàng" at bounding box center [1010, 143] width 81 height 32
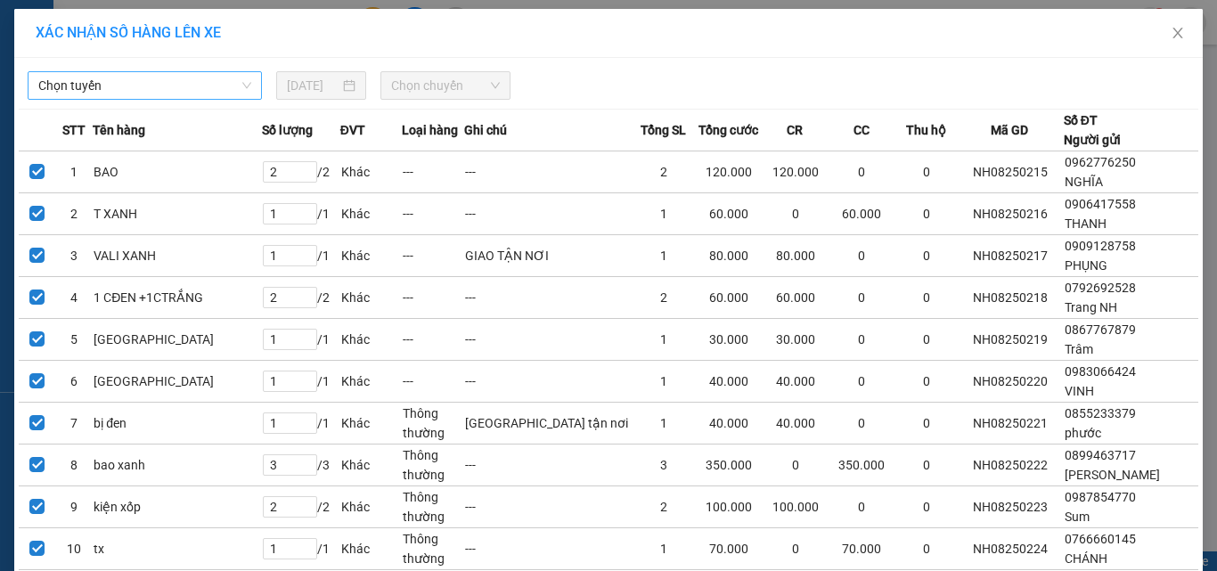
click at [153, 93] on span "Chọn tuyến" at bounding box center [144, 85] width 213 height 27
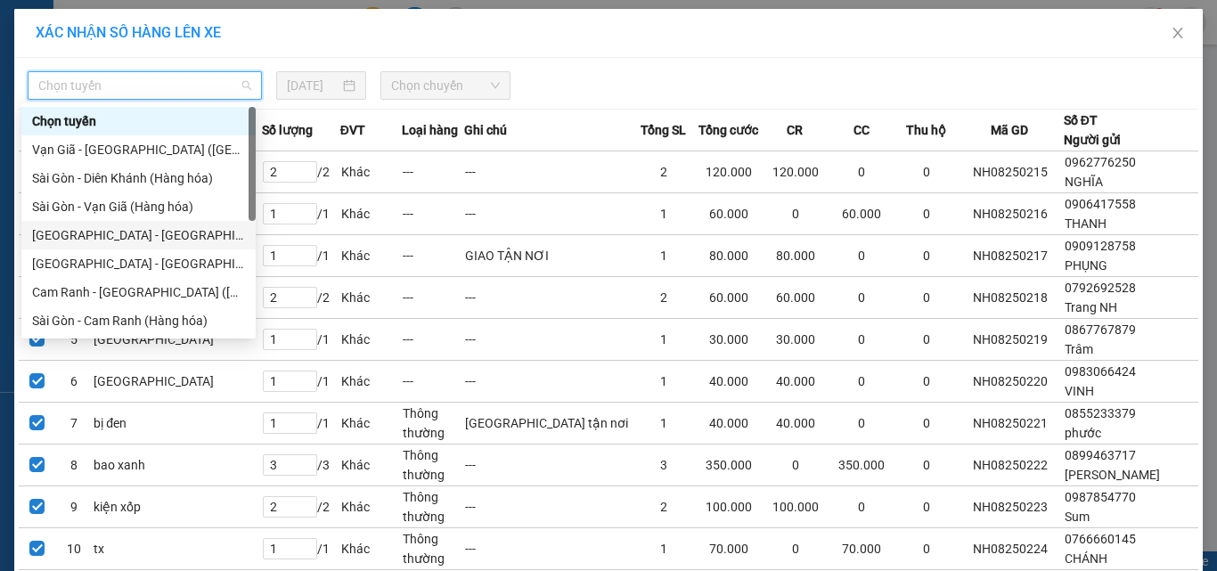
click at [120, 225] on div "[GEOGRAPHIC_DATA] - [GEOGRAPHIC_DATA] (Hàng hóa)" at bounding box center [138, 235] width 213 height 20
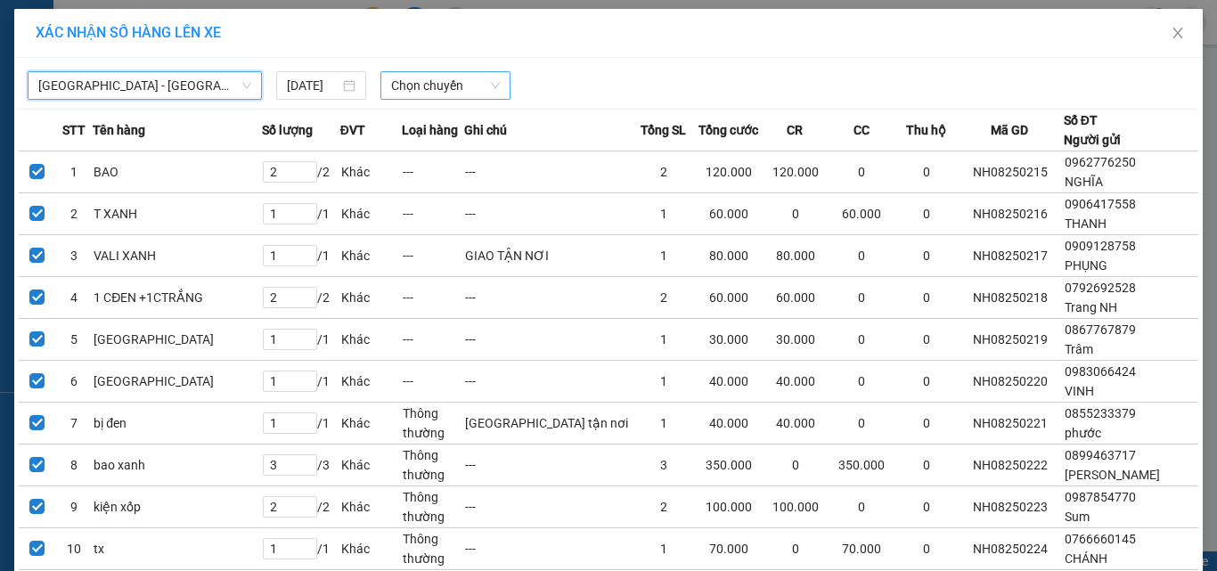
click at [459, 81] on span "Chọn chuyến" at bounding box center [446, 85] width 110 height 27
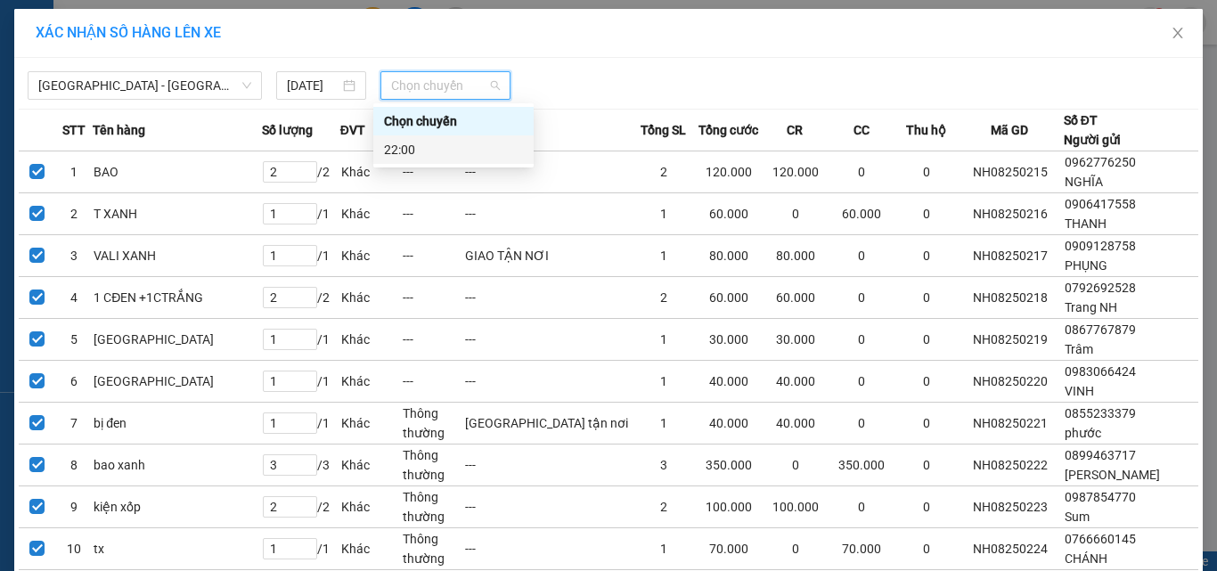
click at [436, 145] on div "22:00" at bounding box center [453, 150] width 139 height 20
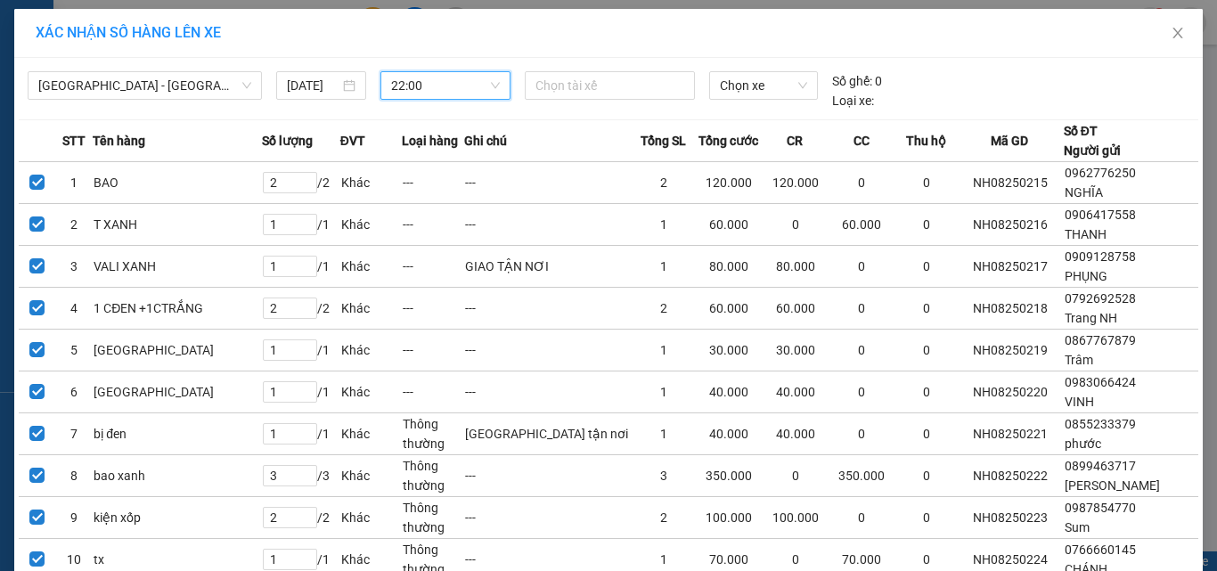
scroll to position [131, 0]
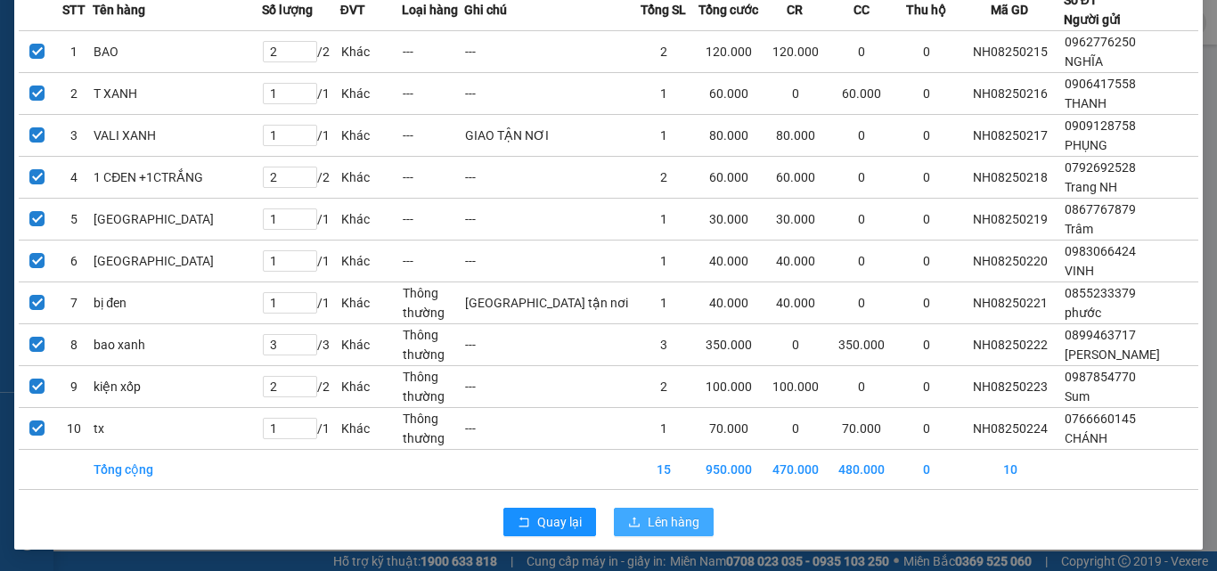
click at [634, 516] on icon "upload" at bounding box center [634, 522] width 12 height 12
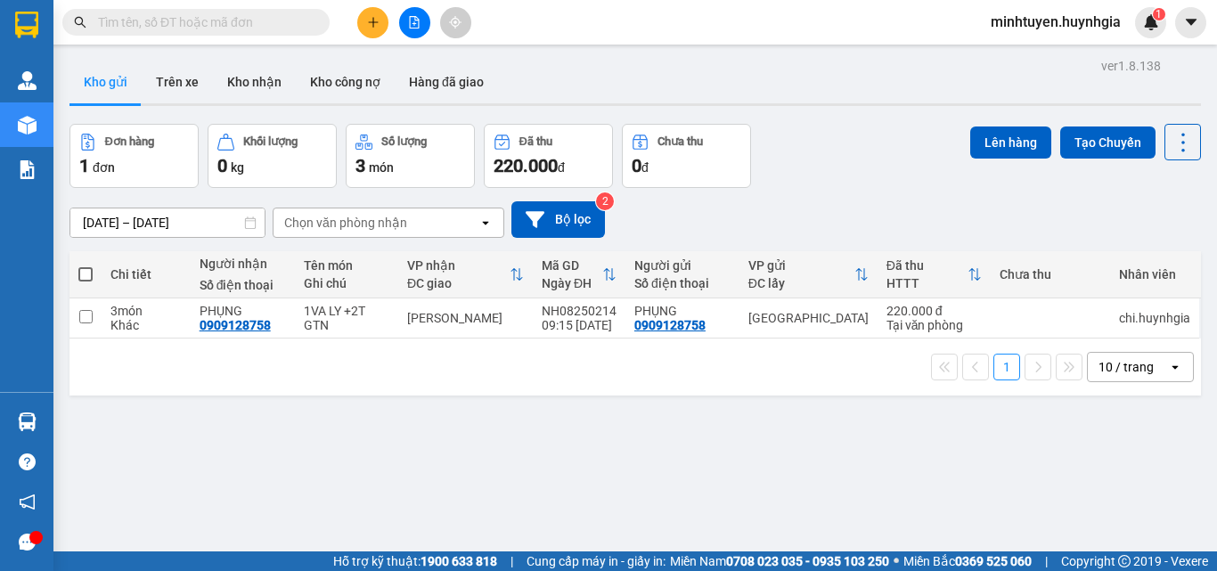
click at [88, 279] on span at bounding box center [85, 274] width 14 height 14
click at [86, 266] on input "checkbox" at bounding box center [86, 266] width 0 height 0
checkbox input "true"
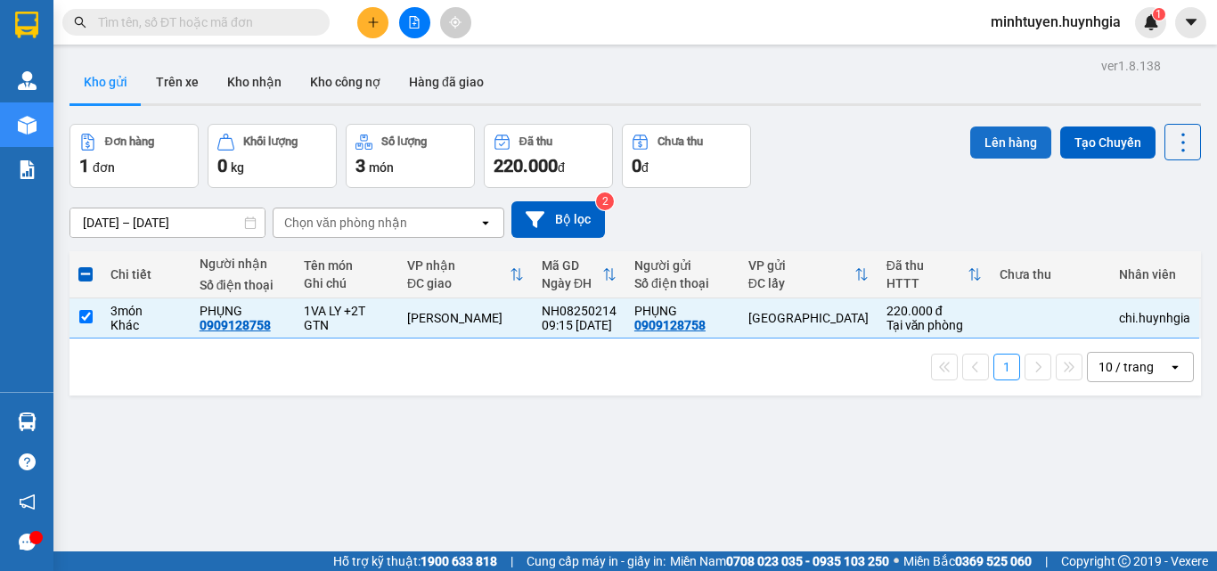
click at [977, 141] on button "Lên hàng" at bounding box center [1010, 143] width 81 height 32
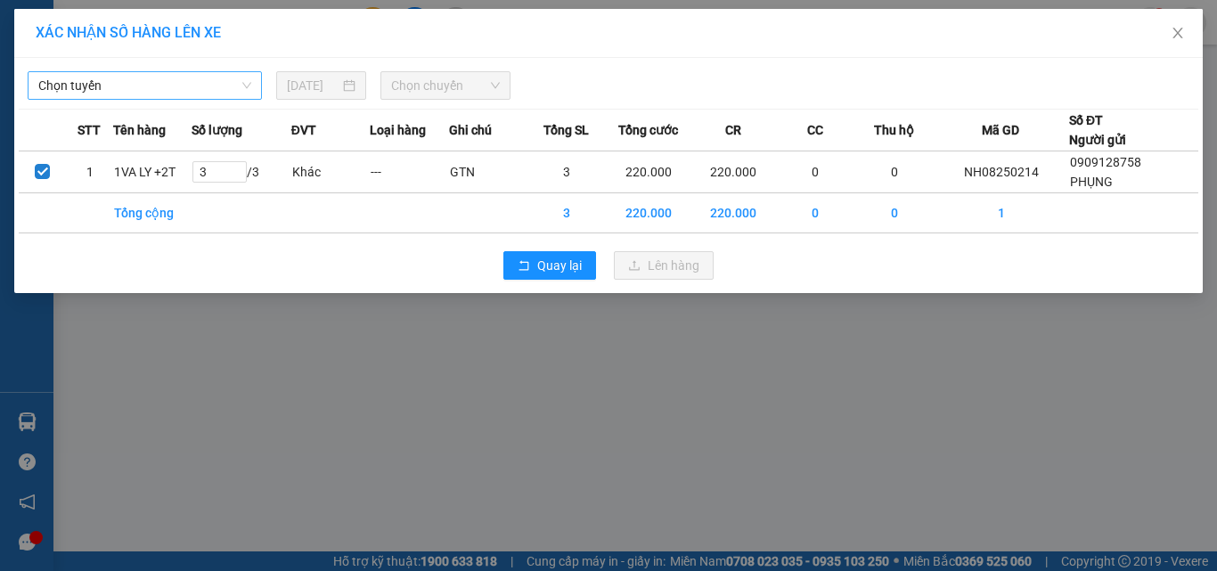
click at [136, 86] on span "Chọn tuyến" at bounding box center [144, 85] width 213 height 27
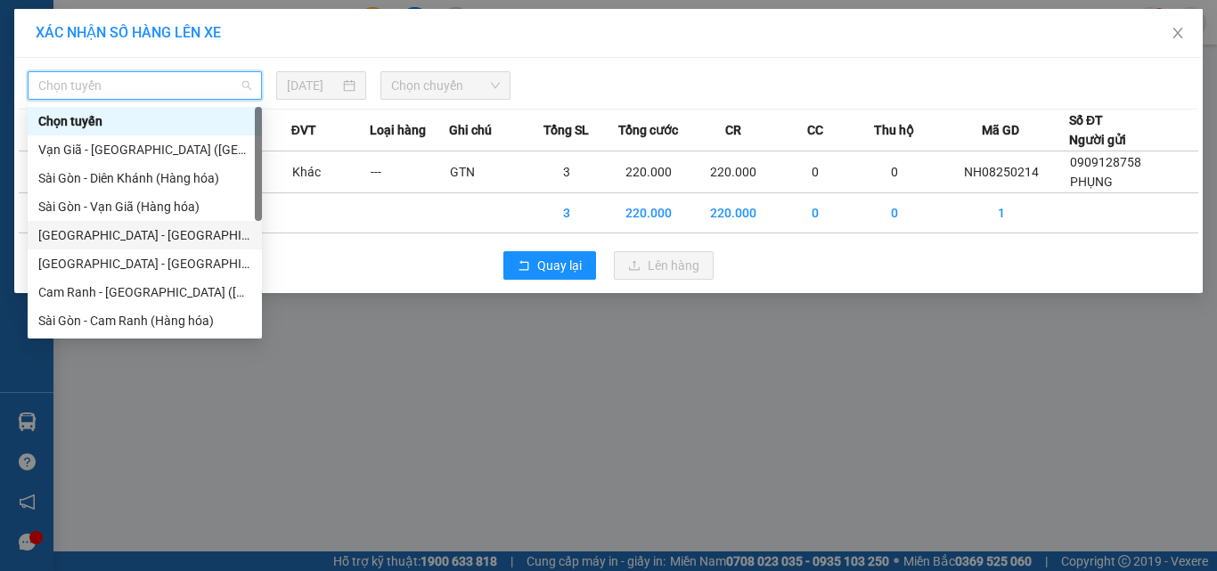
click at [160, 227] on div "[GEOGRAPHIC_DATA] - [GEOGRAPHIC_DATA] (Hàng hóa)" at bounding box center [144, 235] width 213 height 20
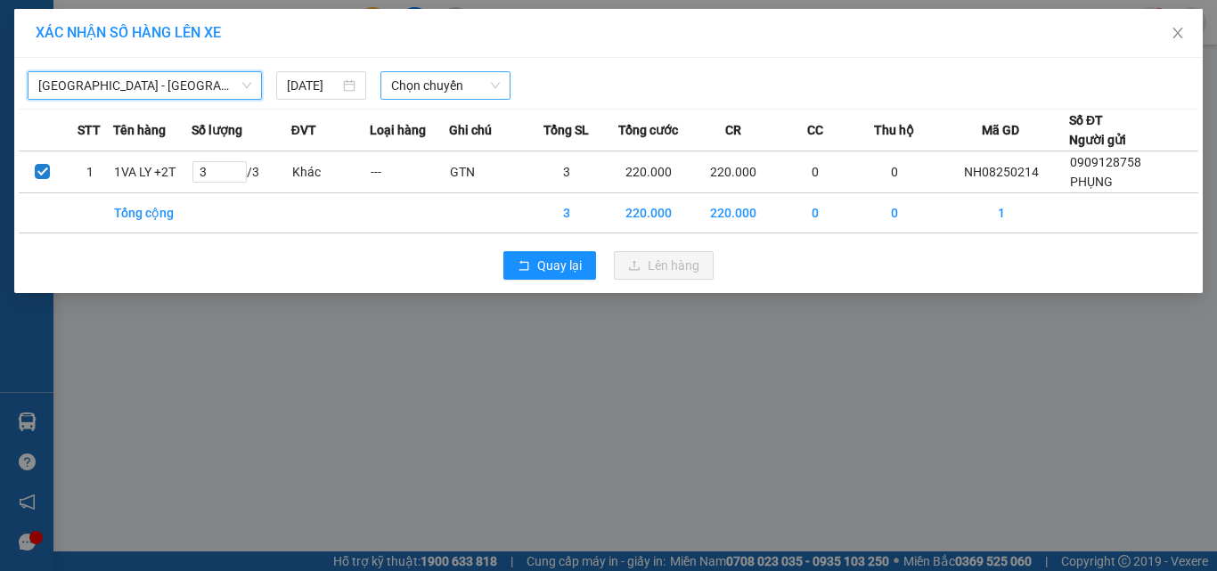
click at [427, 72] on span "Chọn chuyến" at bounding box center [446, 85] width 110 height 27
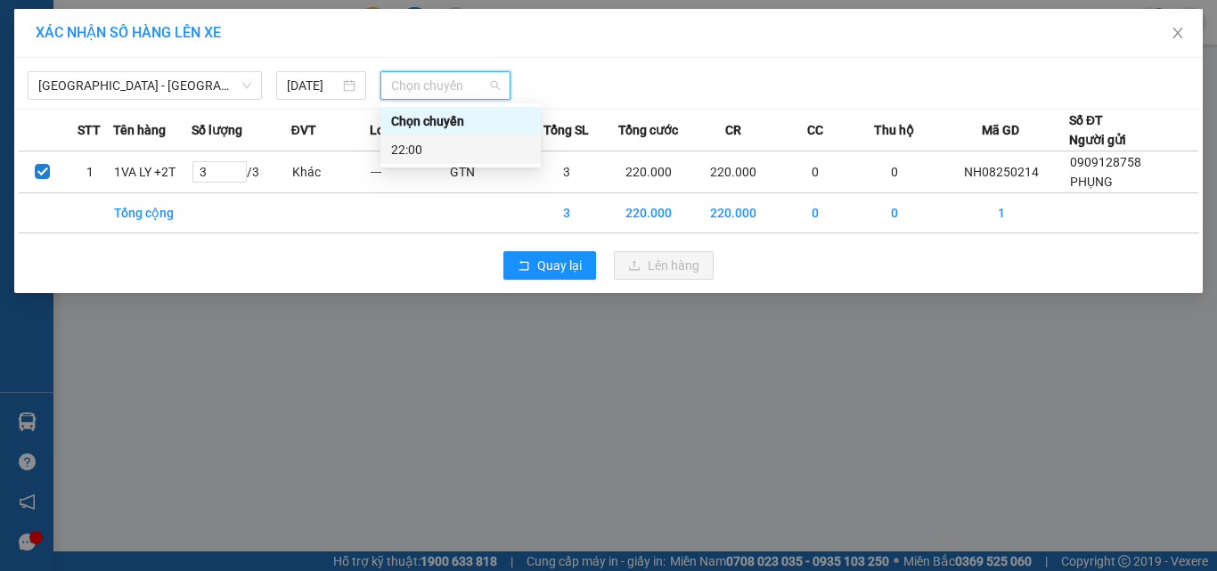
click at [416, 144] on div "22:00" at bounding box center [460, 150] width 139 height 20
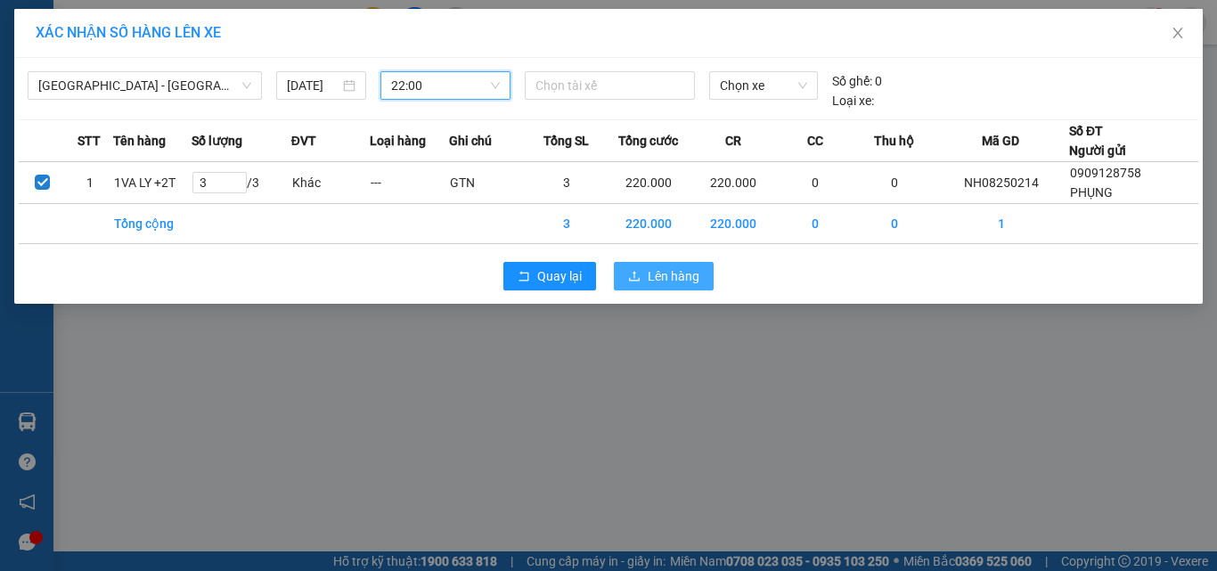
click at [682, 273] on span "Lên hàng" at bounding box center [674, 276] width 52 height 20
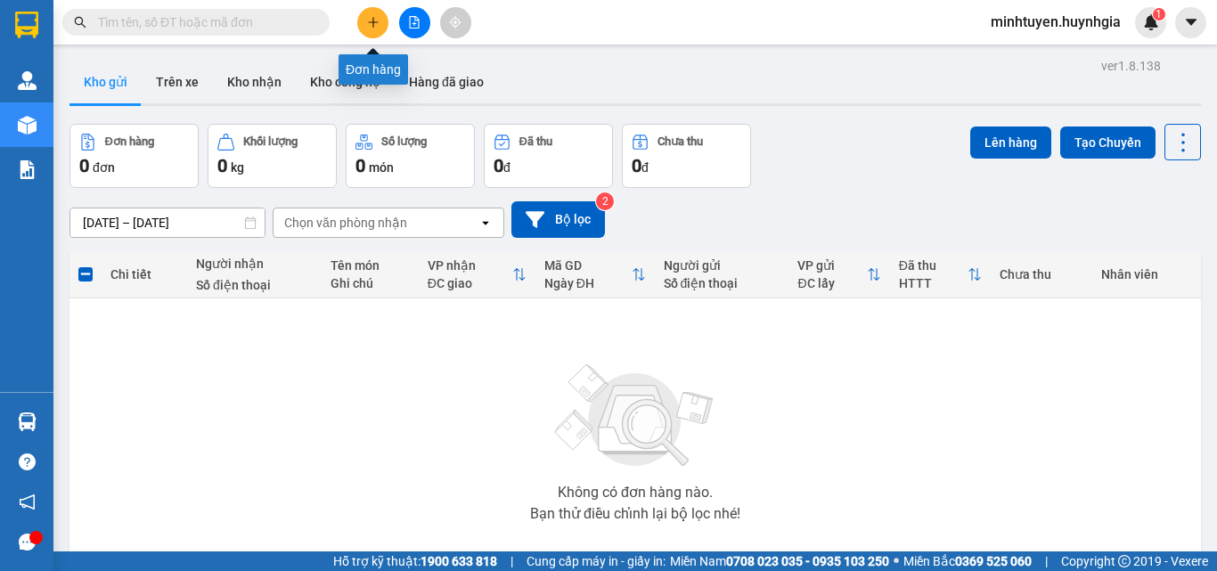
click at [380, 16] on button at bounding box center [372, 22] width 31 height 31
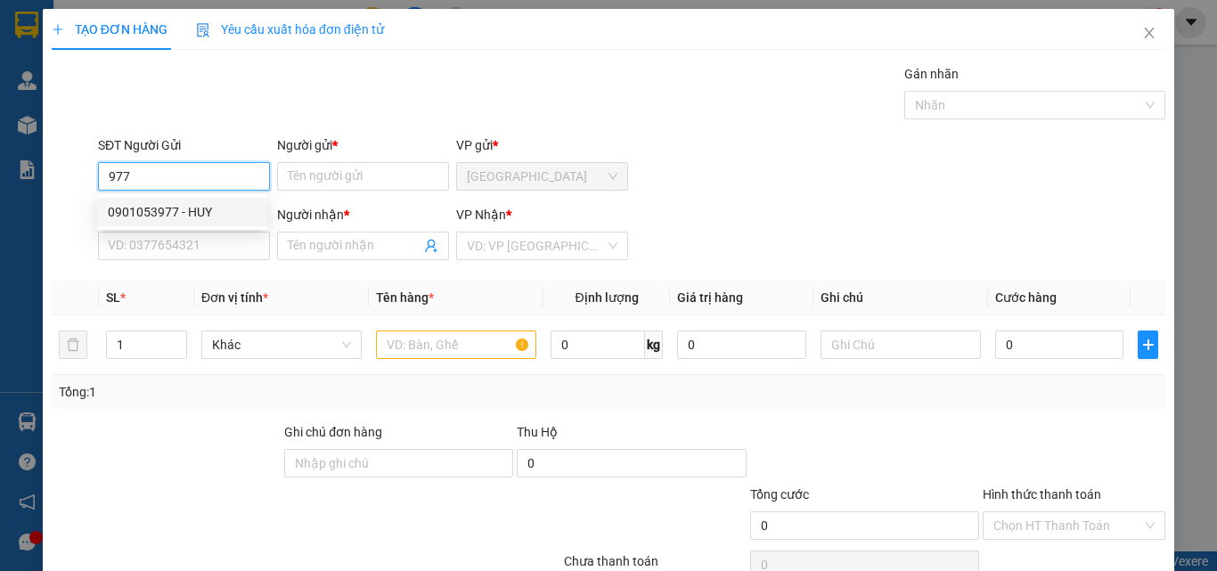
click at [187, 217] on div "0901053977 - HUY" at bounding box center [182, 212] width 149 height 20
type input "0901053977"
type input "HUY"
type input "0769665608"
type input "Tây"
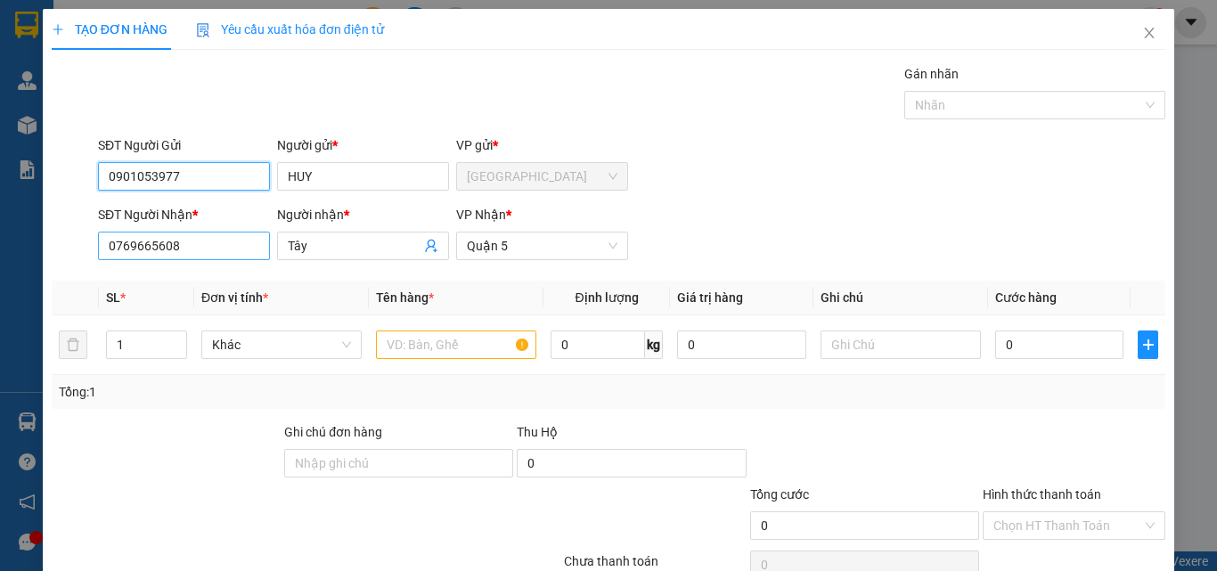
type input "0901053977"
click at [215, 256] on input "0769665608" at bounding box center [184, 246] width 172 height 29
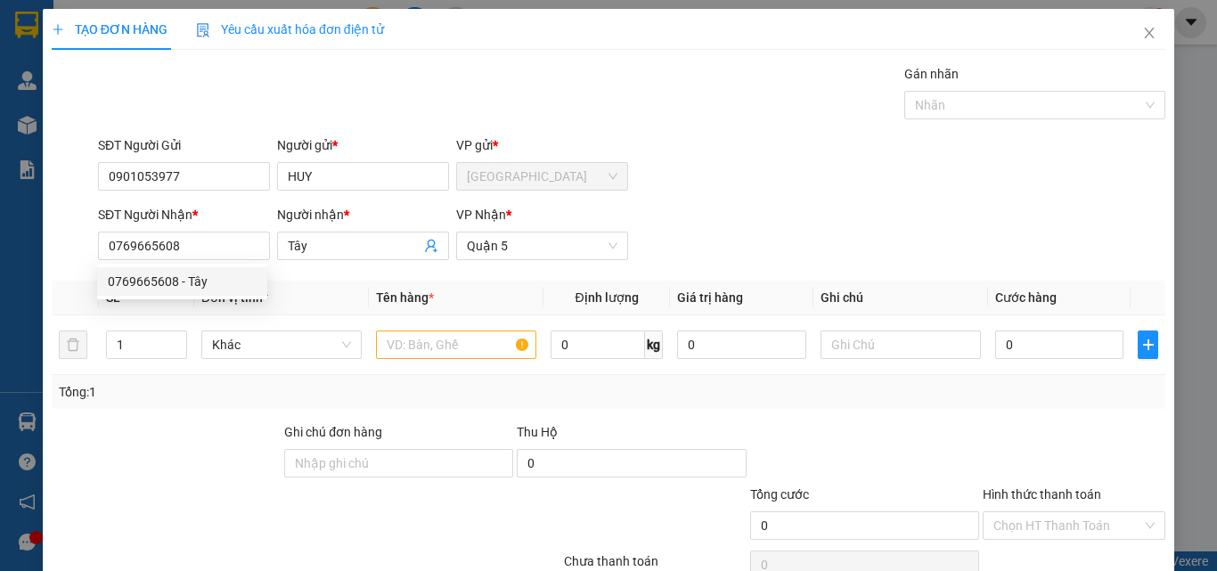
click at [319, 278] on div "Transit Pickup Surcharge Ids Transit Deliver Surcharge Ids Transit Deliver Surc…" at bounding box center [609, 344] width 1114 height 561
click at [399, 337] on input "text" at bounding box center [456, 345] width 160 height 29
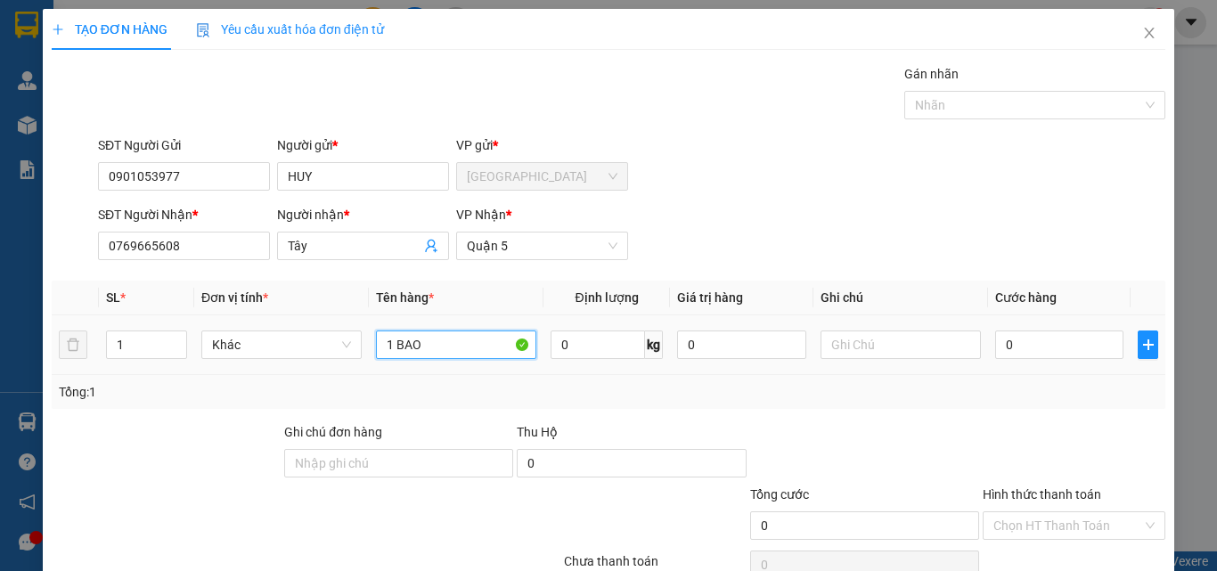
click at [390, 343] on input "1 BAO" at bounding box center [456, 345] width 160 height 29
type input "BAO"
click at [1029, 353] on input "0" at bounding box center [1059, 345] width 128 height 29
type input "1"
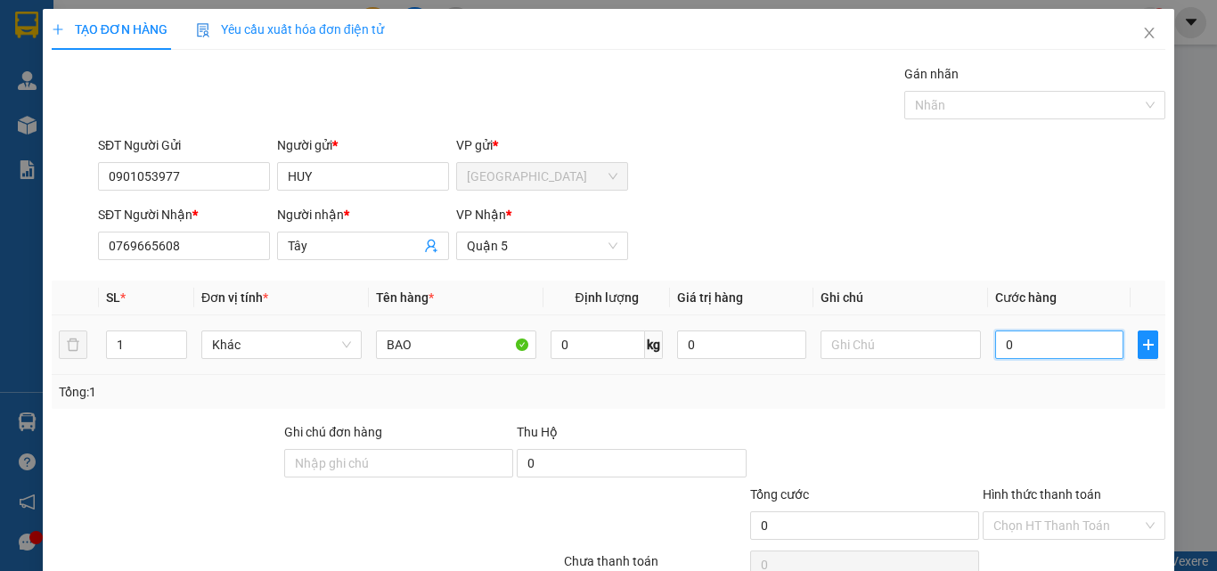
type input "1"
type input "15"
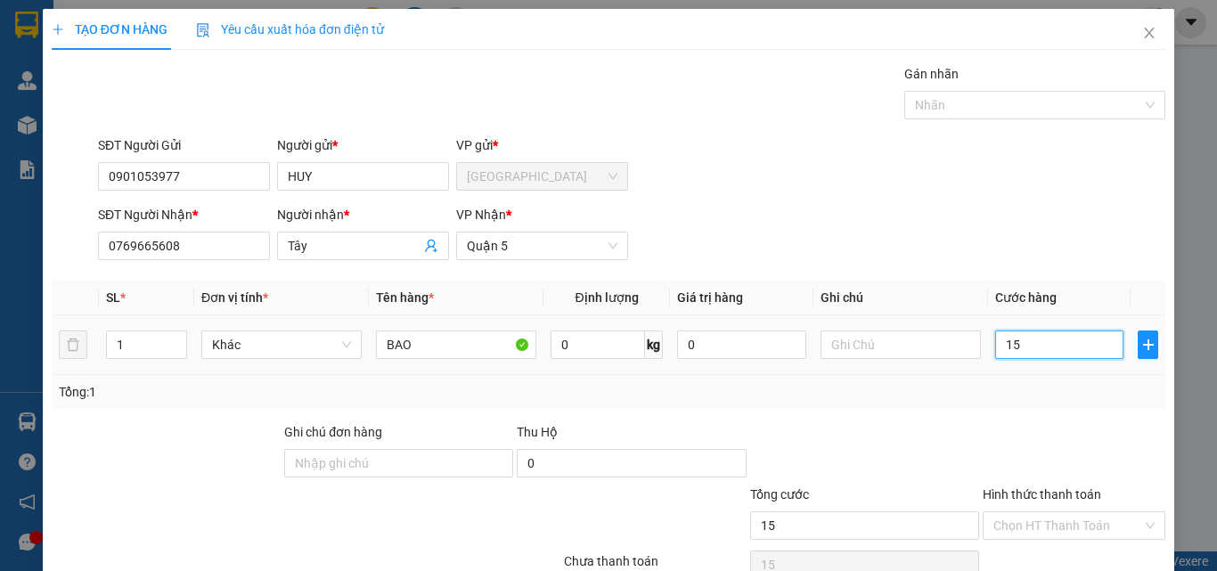
type input "150"
type input "1.500"
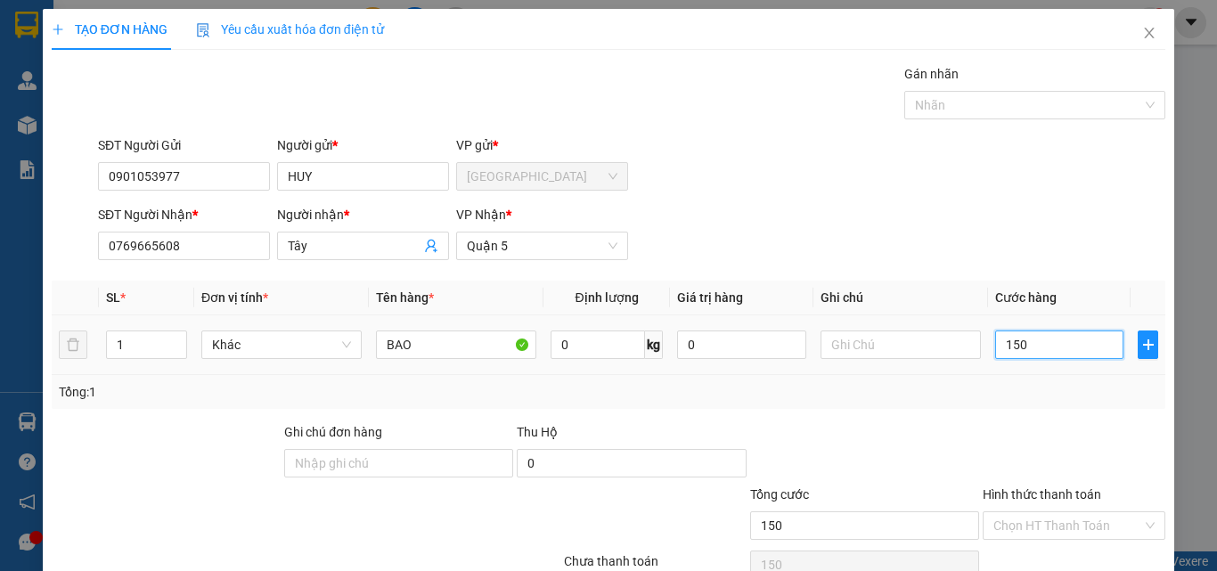
type input "1.500"
type input "15.000"
type input "150.000"
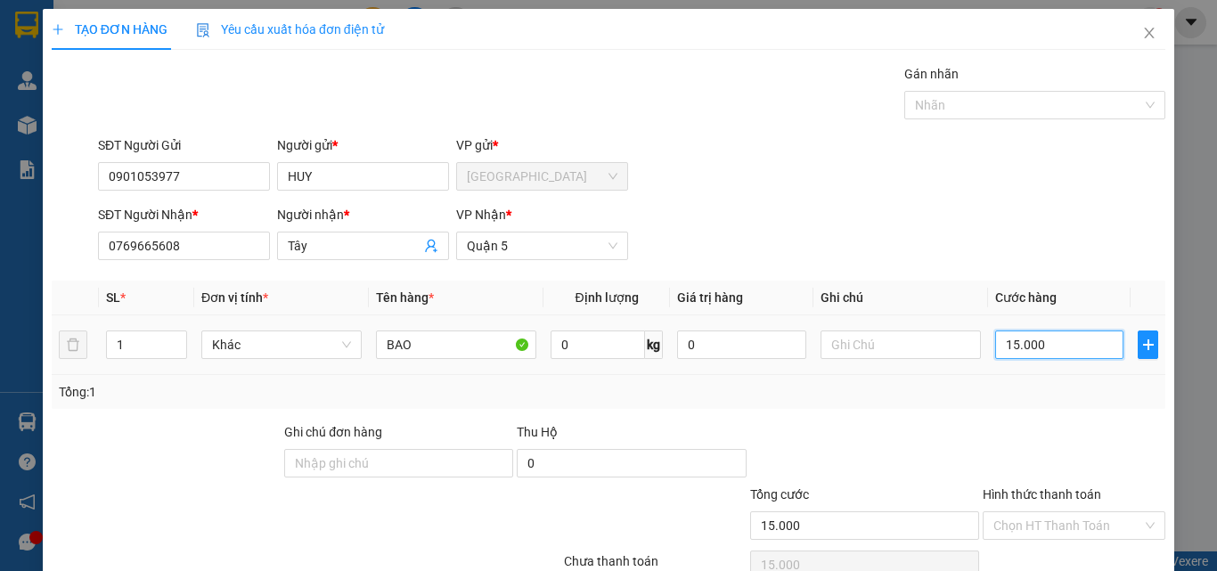
type input "150.000"
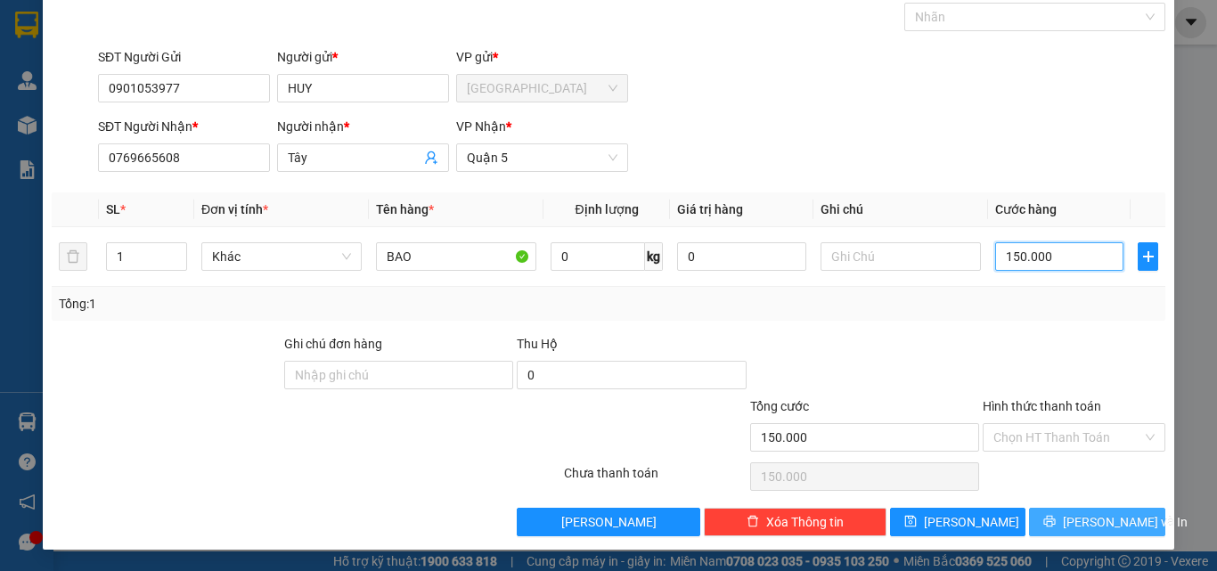
type input "150.000"
click at [1056, 526] on icon "printer" at bounding box center [1049, 521] width 12 height 12
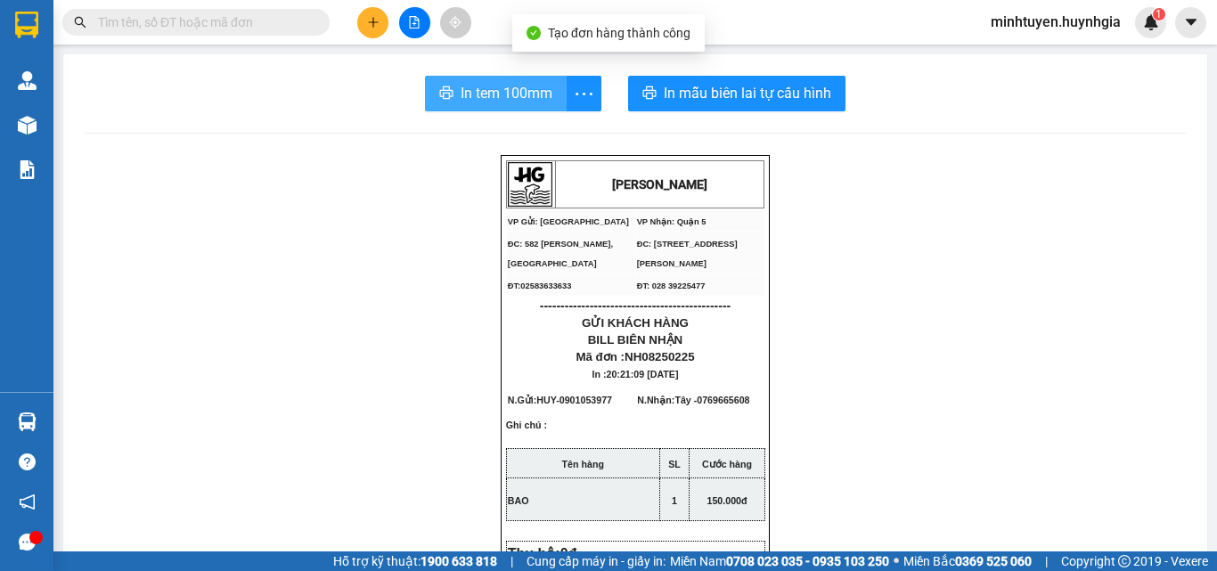
click at [465, 94] on span "In tem 100mm" at bounding box center [507, 93] width 92 height 22
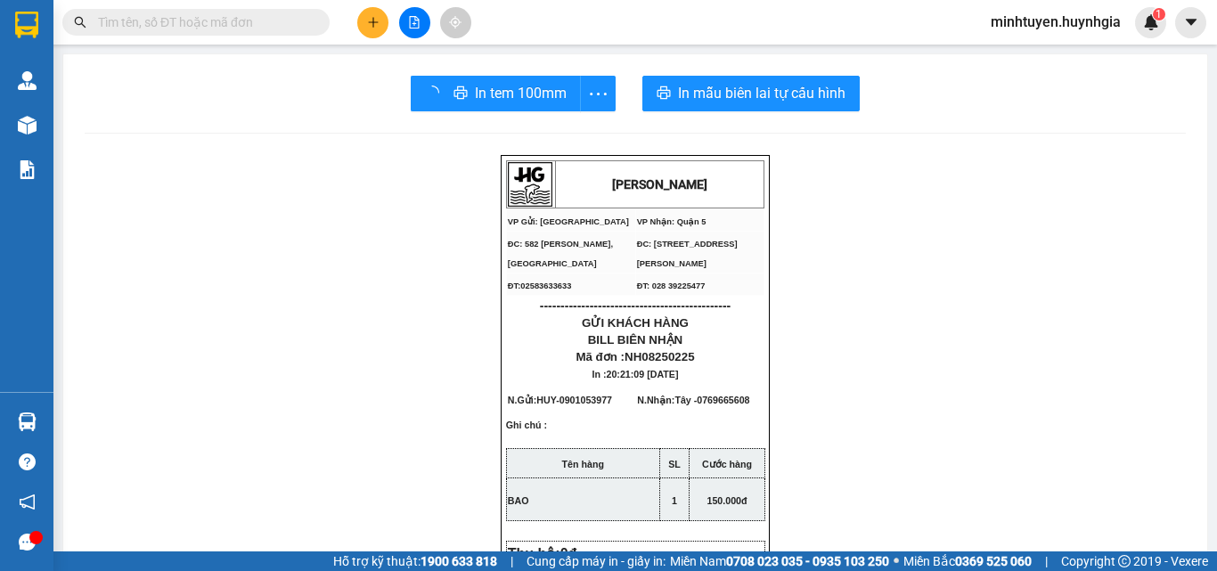
click at [367, 25] on icon "plus" at bounding box center [373, 22] width 12 height 12
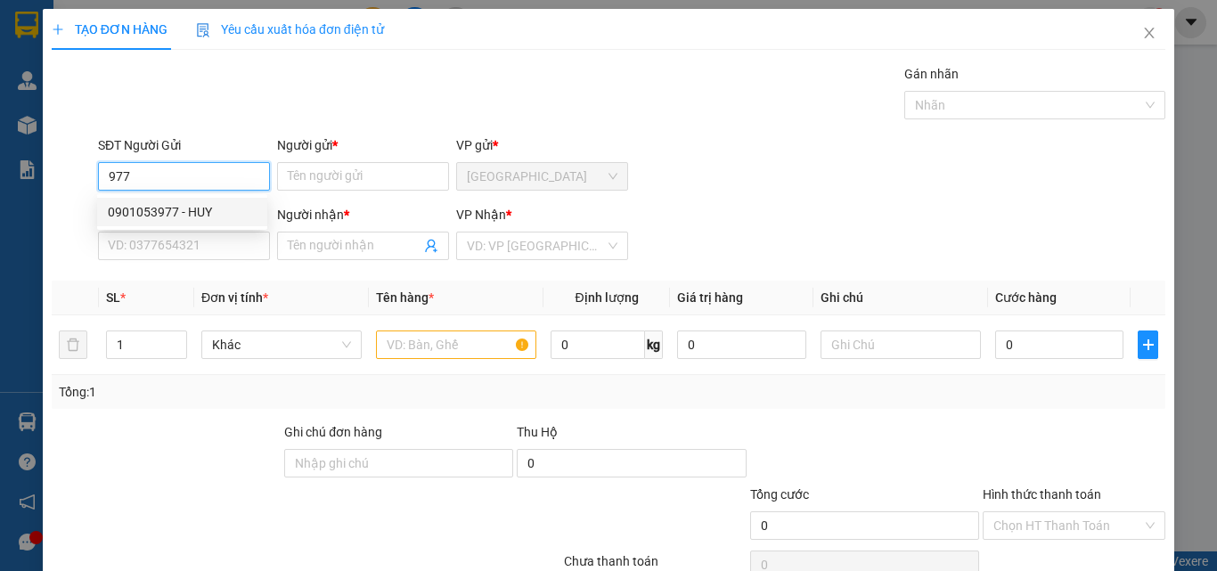
click at [179, 209] on div "0901053977 - HUY" at bounding box center [182, 212] width 149 height 20
type input "0901053977"
type input "HUY"
type input "0769665608"
type input "Tây"
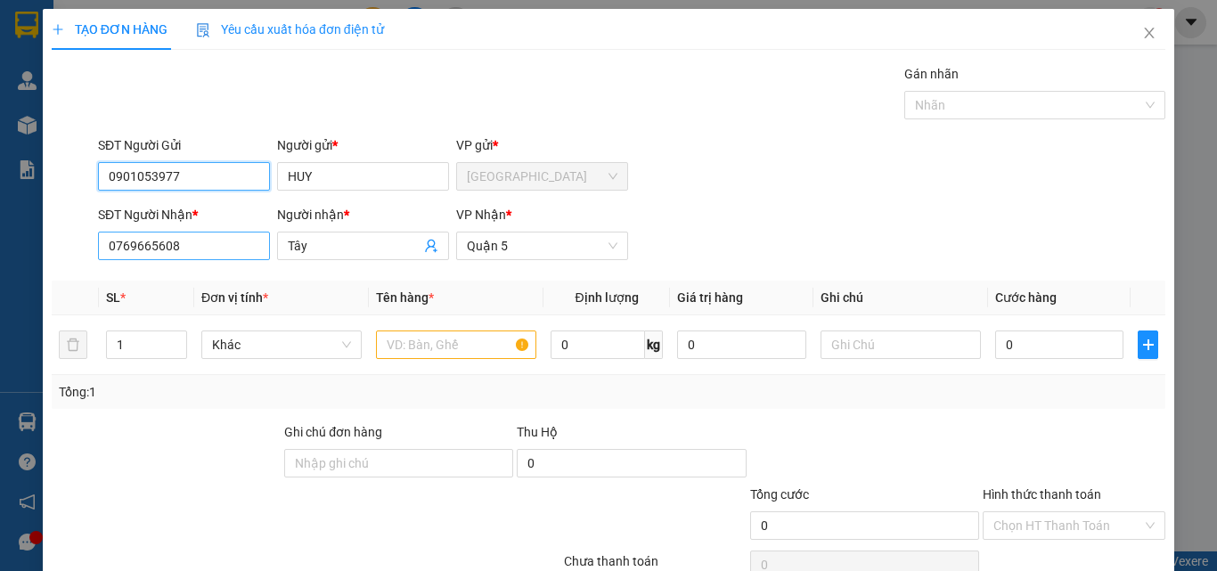
type input "0901053977"
click at [205, 255] on input "0769665608" at bounding box center [184, 246] width 172 height 29
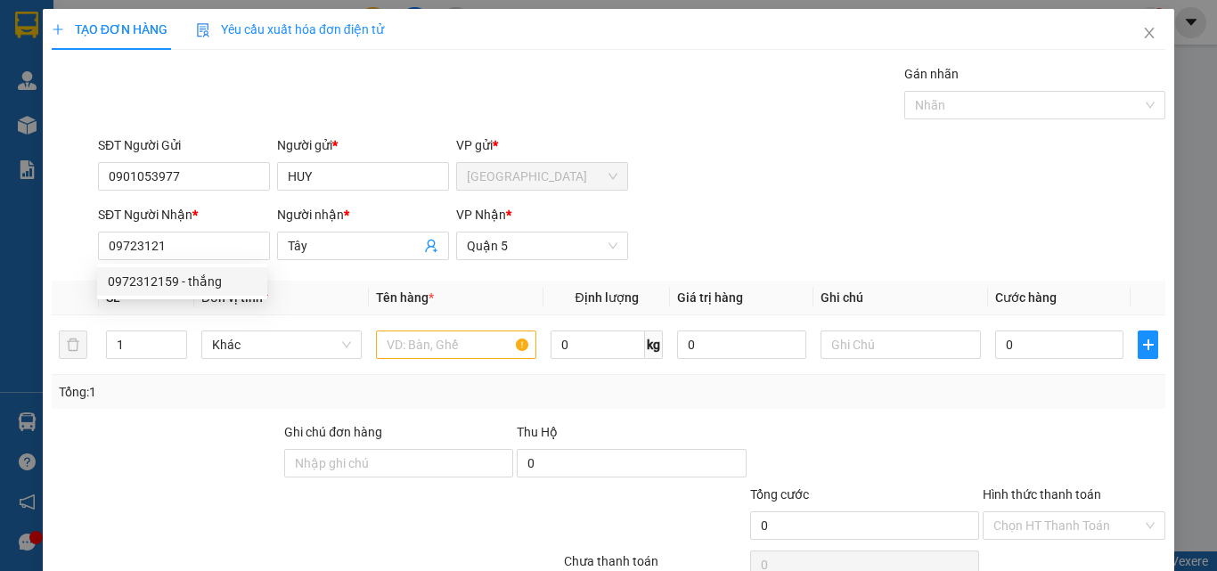
click at [231, 302] on span "Đơn vị tính *" at bounding box center [234, 298] width 67 height 14
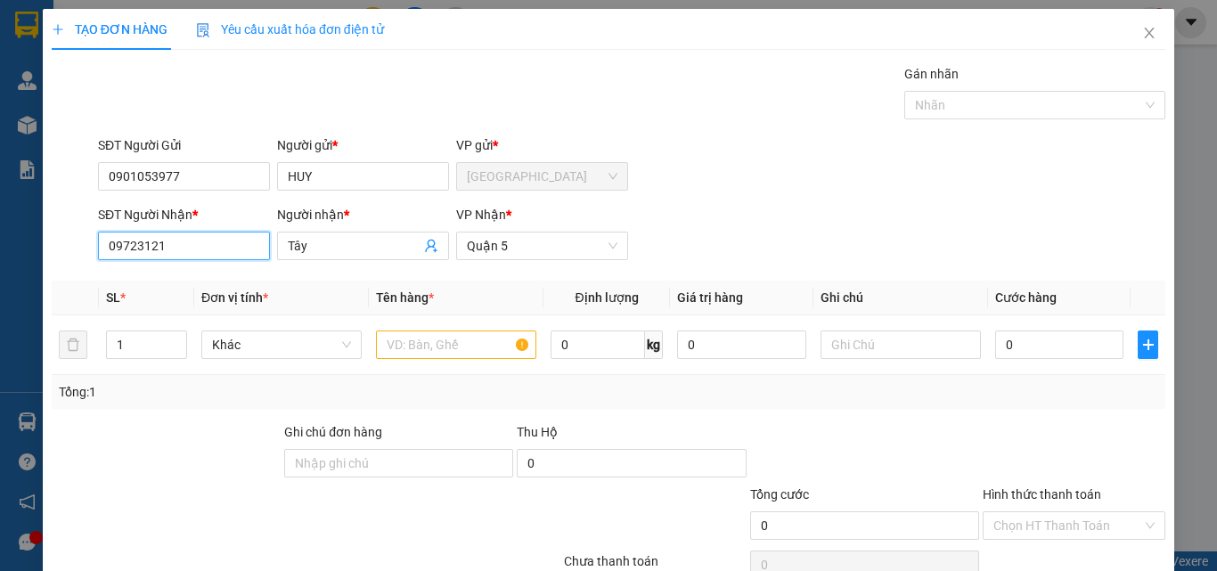
click at [233, 257] on input "09723121" at bounding box center [184, 246] width 172 height 29
click at [200, 284] on div "0972312159 - thắng" at bounding box center [182, 282] width 149 height 20
type input "0972312159"
type input "thắng"
click at [567, 241] on span "[PERSON_NAME]" at bounding box center [542, 246] width 151 height 27
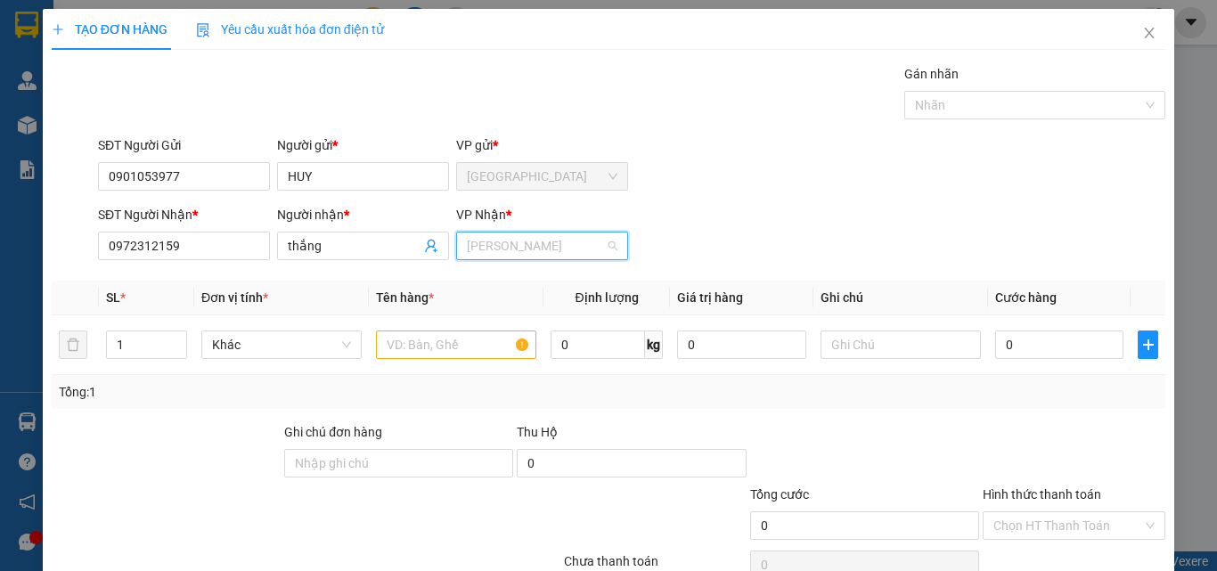
click at [567, 241] on span "[PERSON_NAME]" at bounding box center [542, 246] width 151 height 27
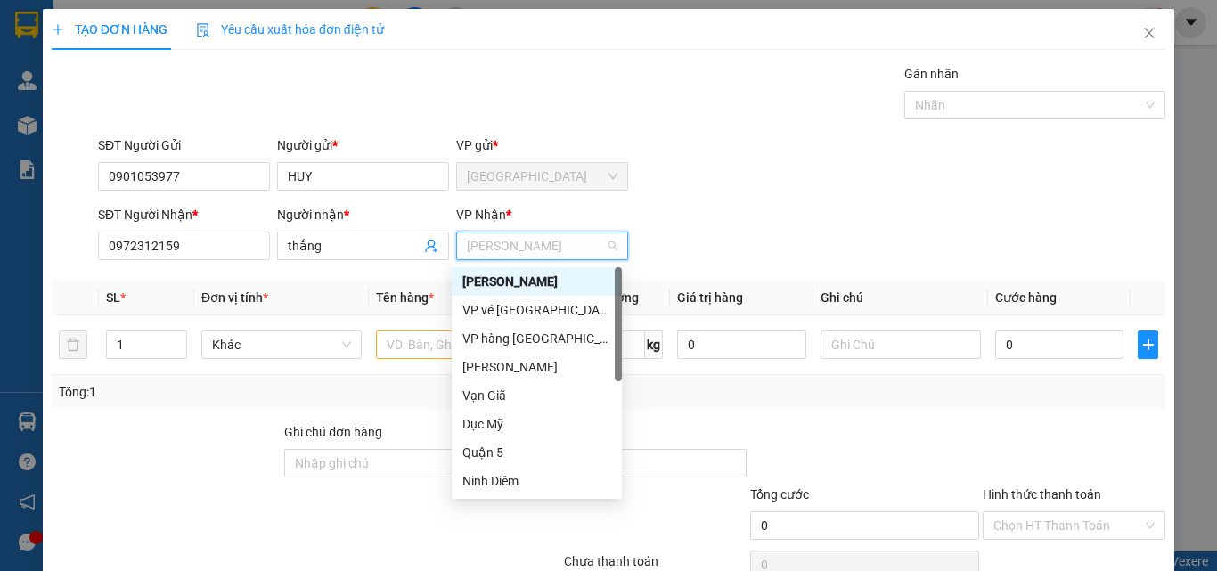
click at [567, 241] on span "[PERSON_NAME]" at bounding box center [542, 246] width 151 height 27
click at [507, 453] on div "Quận 5" at bounding box center [536, 453] width 149 height 20
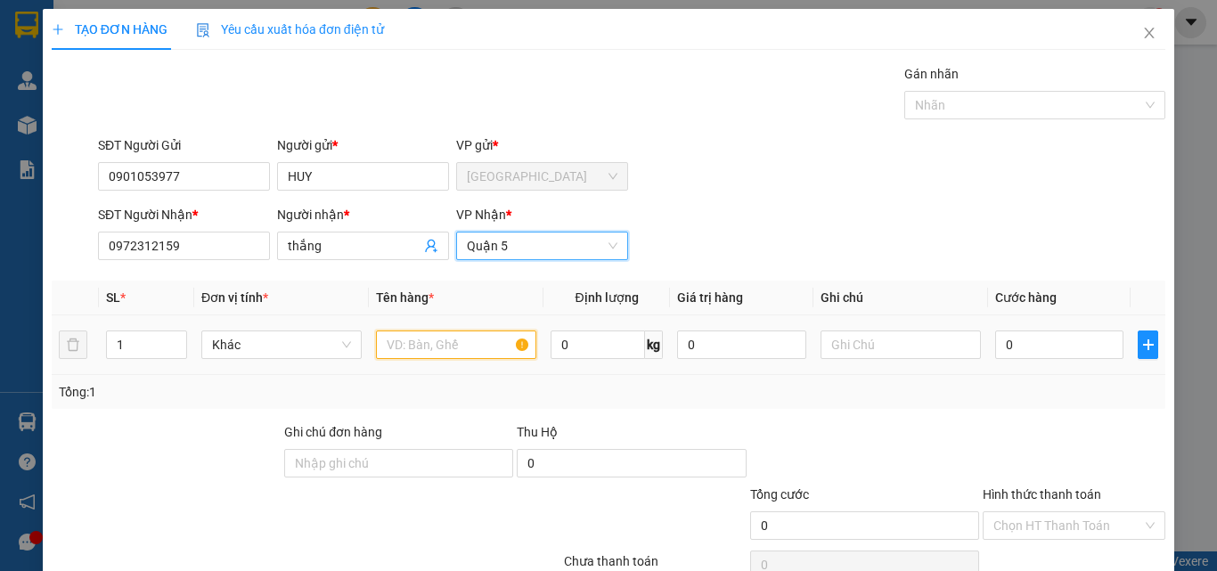
click at [444, 351] on input "text" at bounding box center [456, 345] width 160 height 29
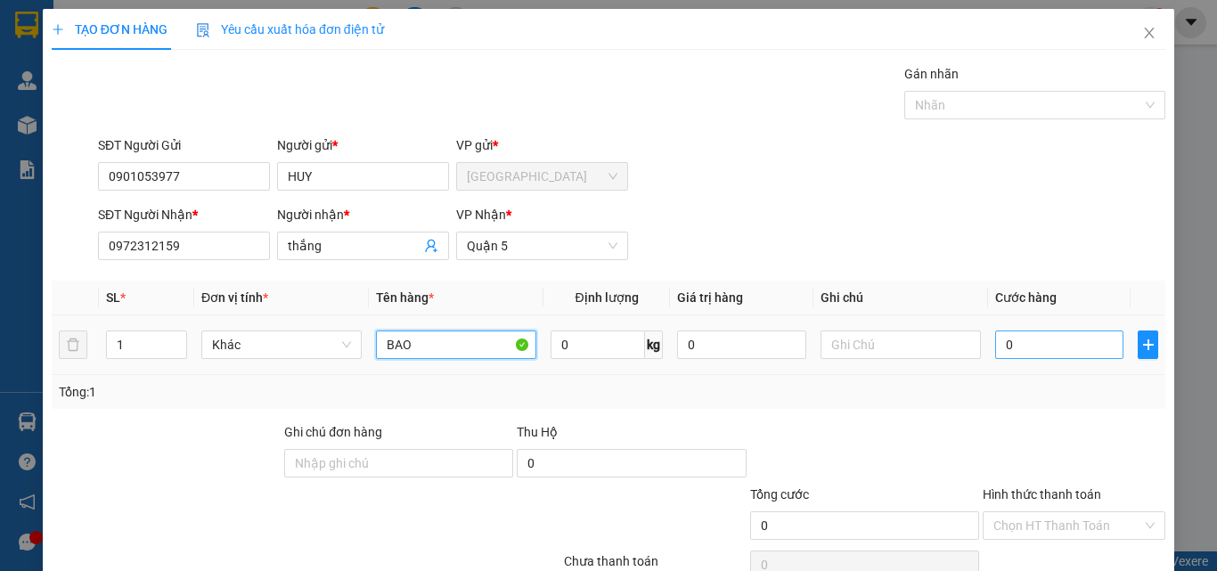
type input "BAO"
click at [1044, 345] on input "0" at bounding box center [1059, 345] width 128 height 29
type input "1"
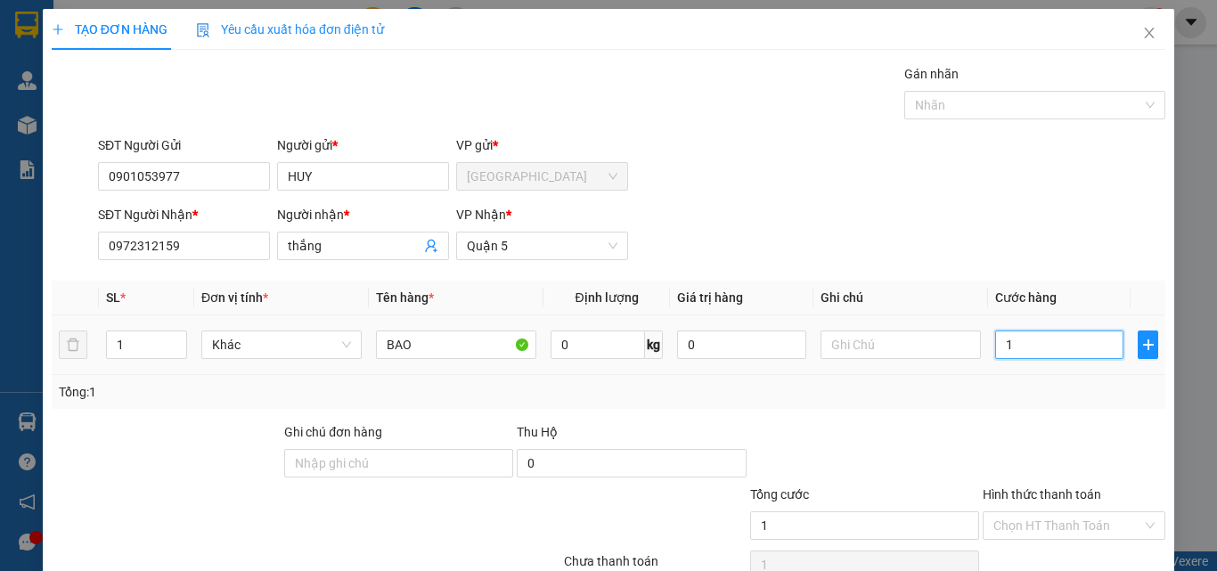
type input "15"
type input "150"
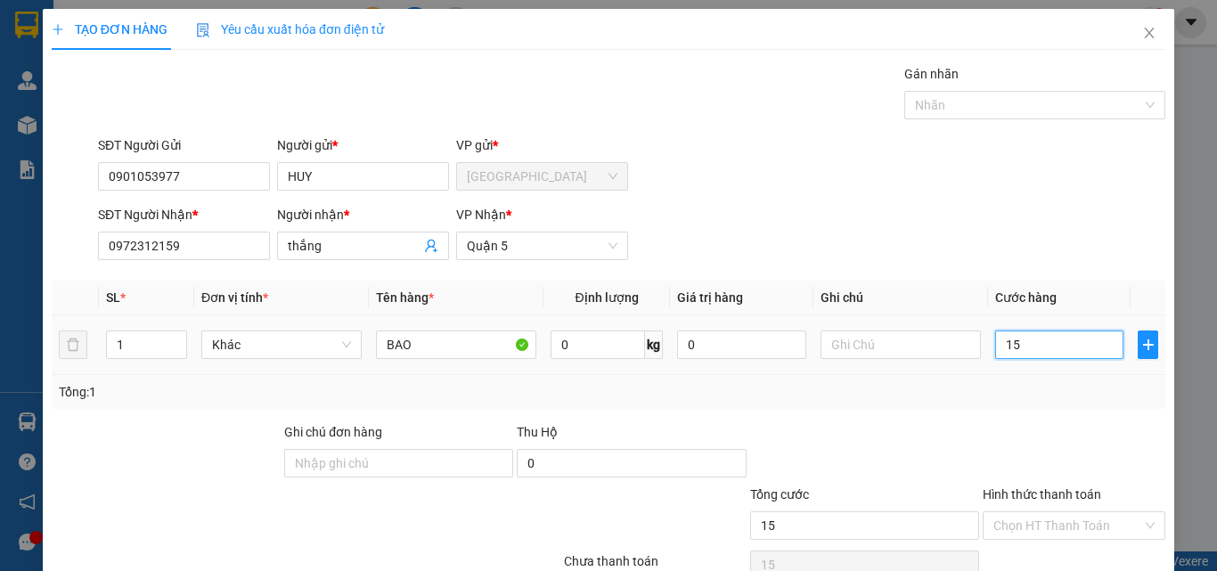
type input "150"
type input "1.500"
type input "15.000"
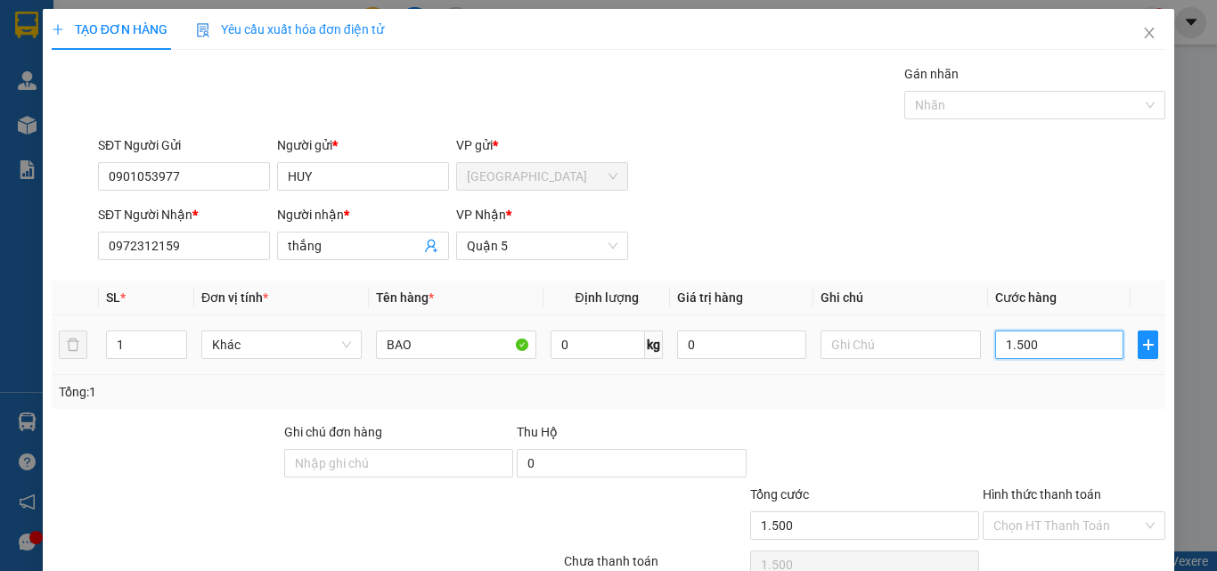
type input "15.000"
type input "150.000"
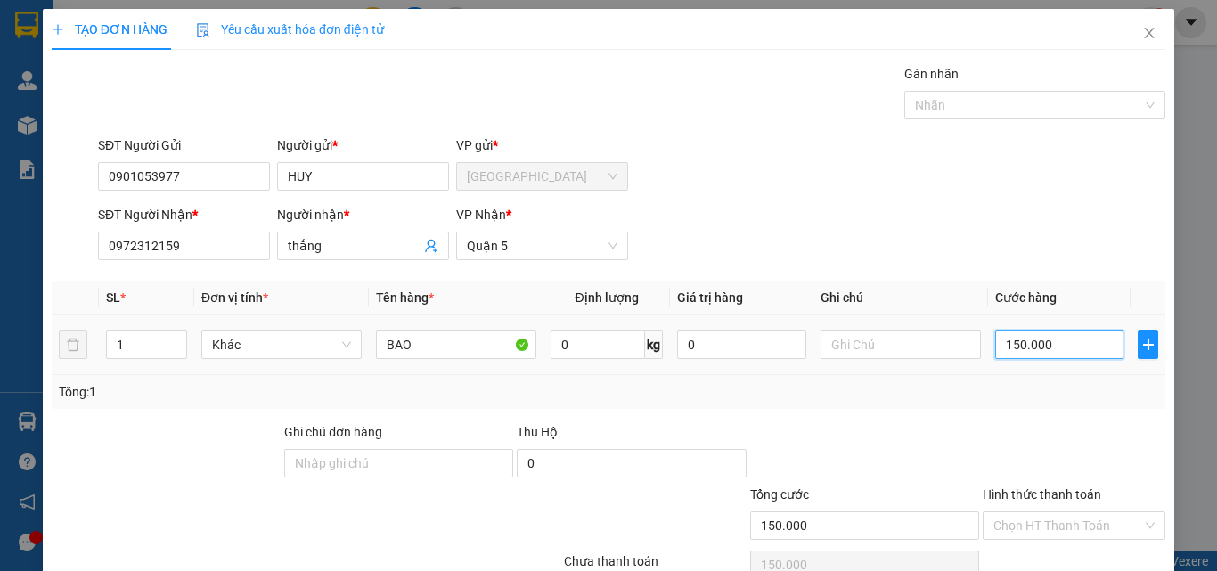
scroll to position [88, 0]
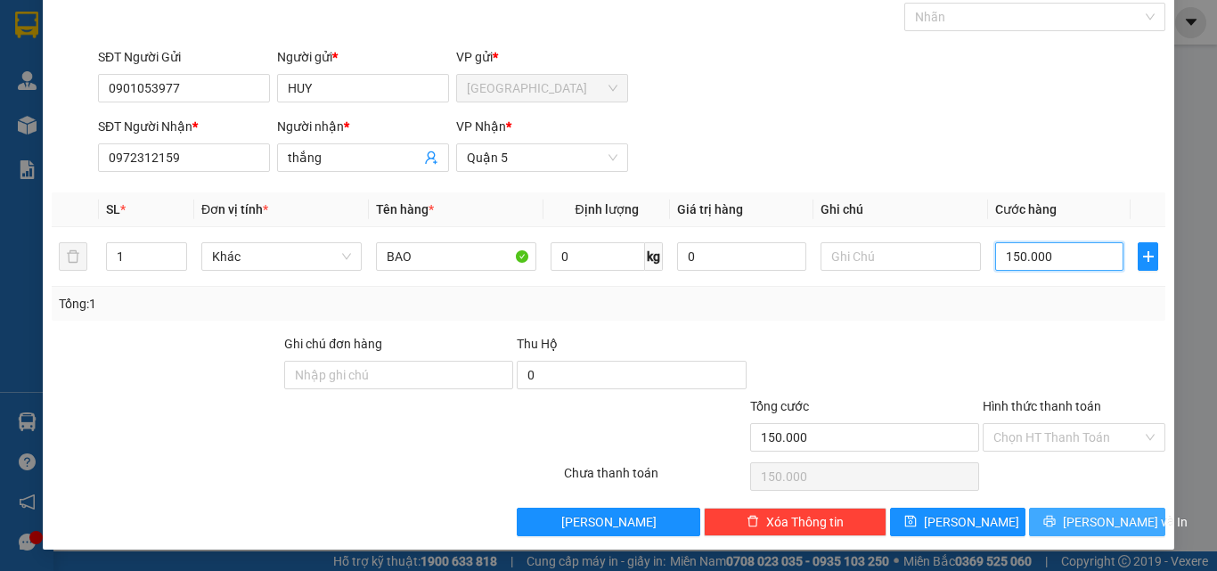
type input "150.000"
click at [1083, 524] on span "[PERSON_NAME] và In" at bounding box center [1125, 522] width 125 height 20
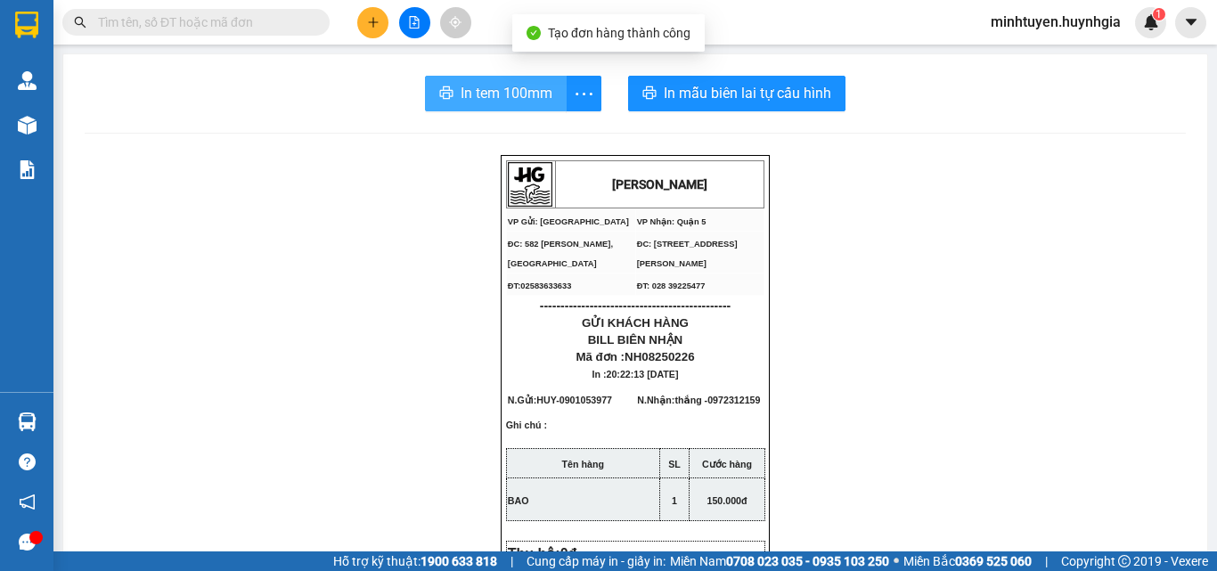
click at [426, 87] on button "In tem 100mm" at bounding box center [496, 94] width 142 height 36
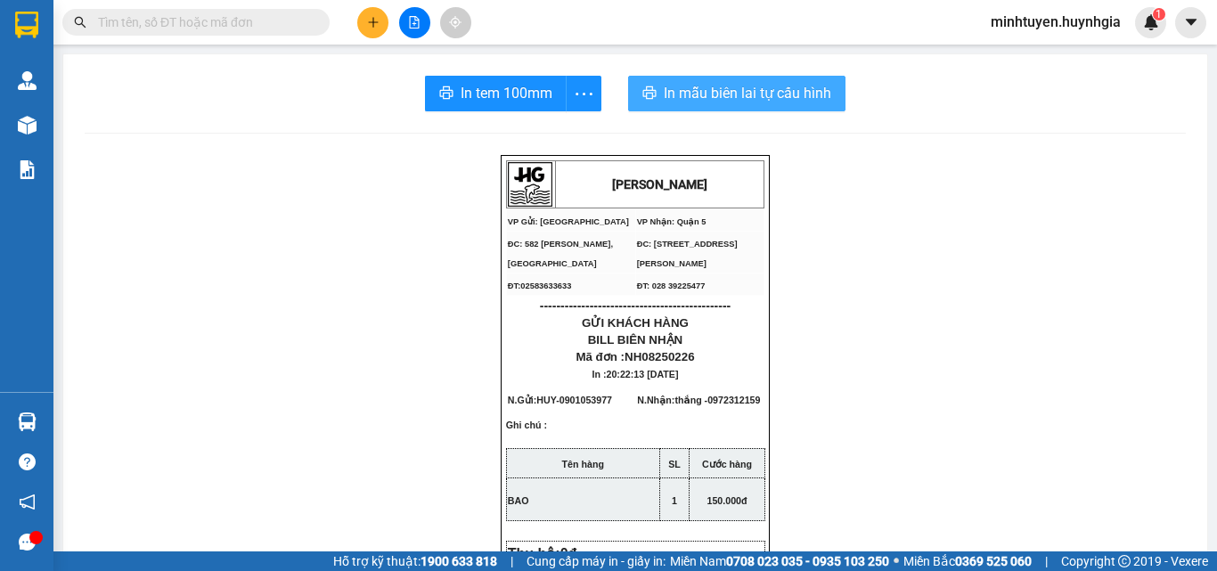
click at [701, 102] on span "In mẫu biên lai tự cấu hình" at bounding box center [748, 93] width 168 height 22
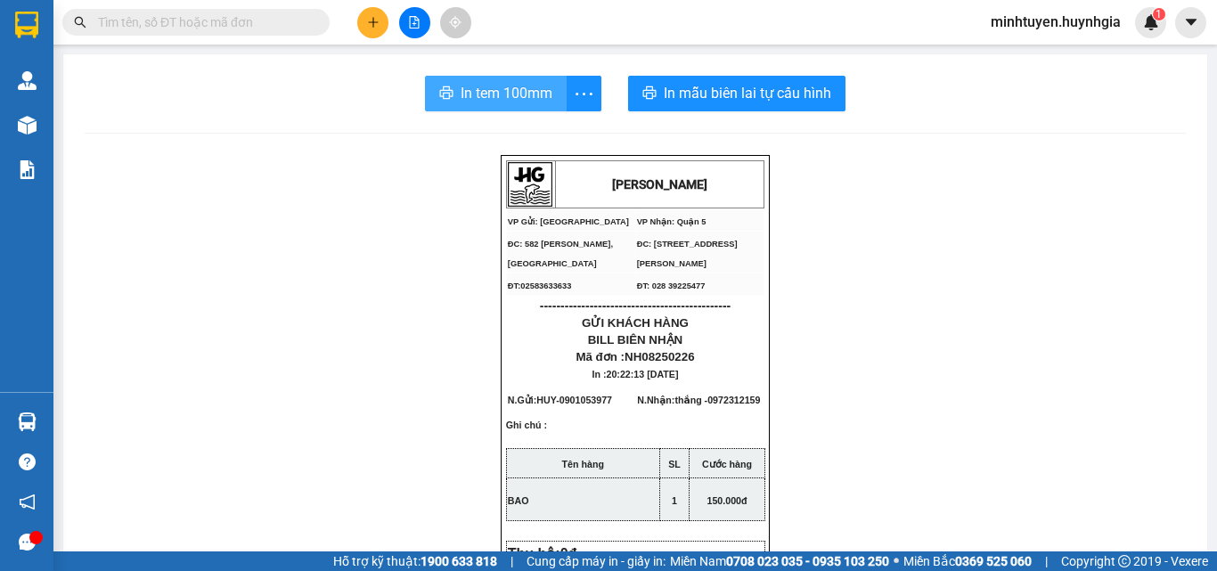
click at [469, 92] on span "In tem 100mm" at bounding box center [507, 93] width 92 height 22
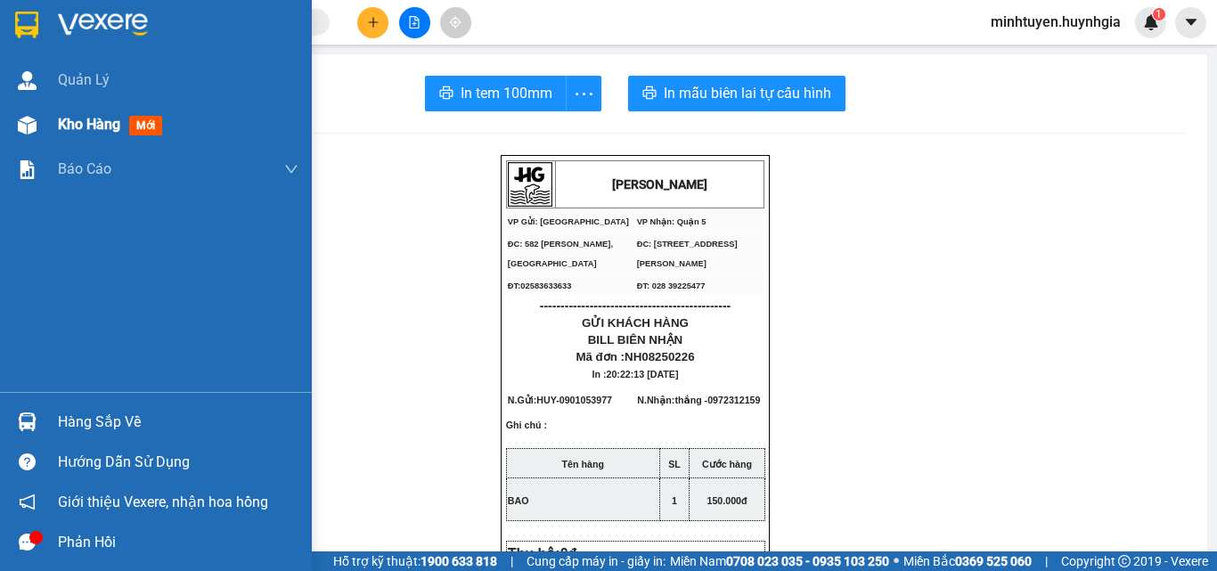
click at [57, 118] on div "Kho hàng mới" at bounding box center [156, 124] width 312 height 45
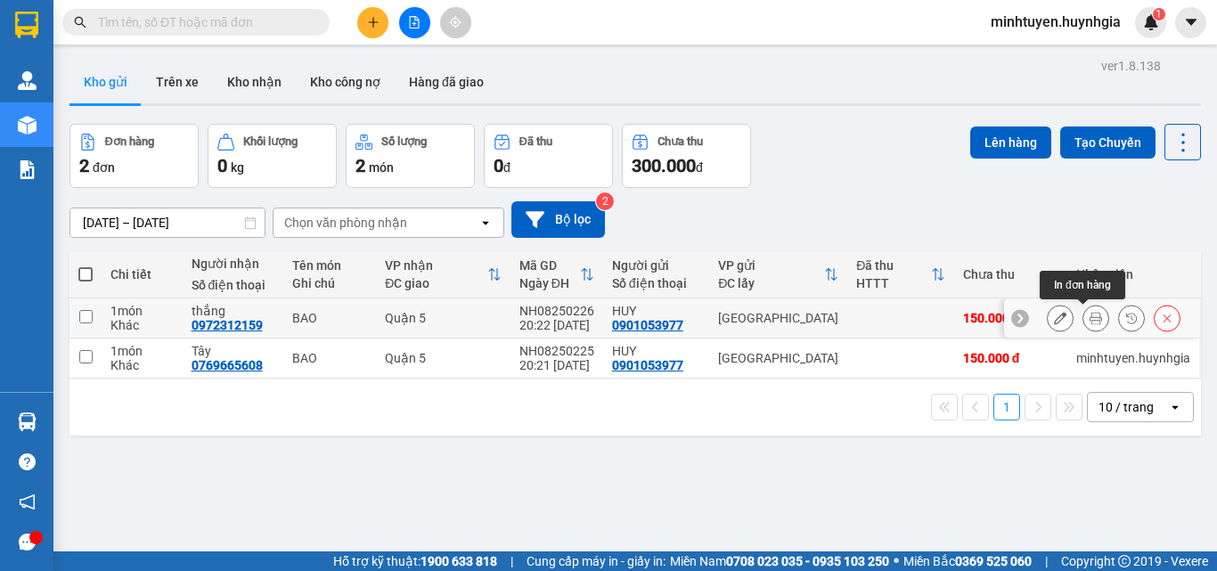
click at [1090, 317] on icon at bounding box center [1096, 318] width 12 height 12
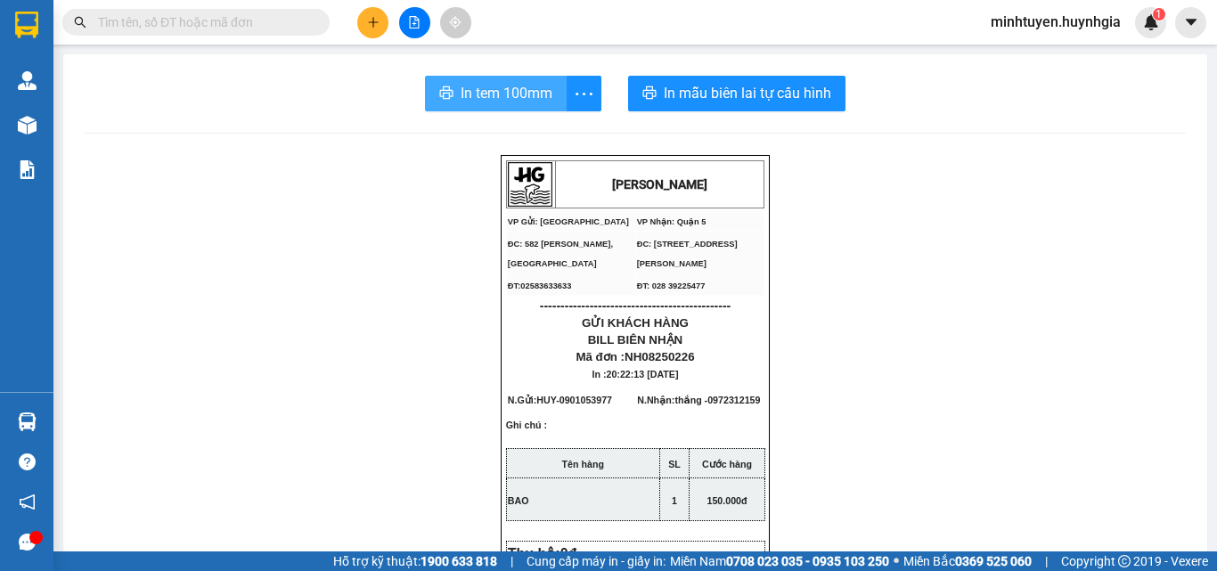
click at [501, 90] on span "In tem 100mm" at bounding box center [507, 93] width 92 height 22
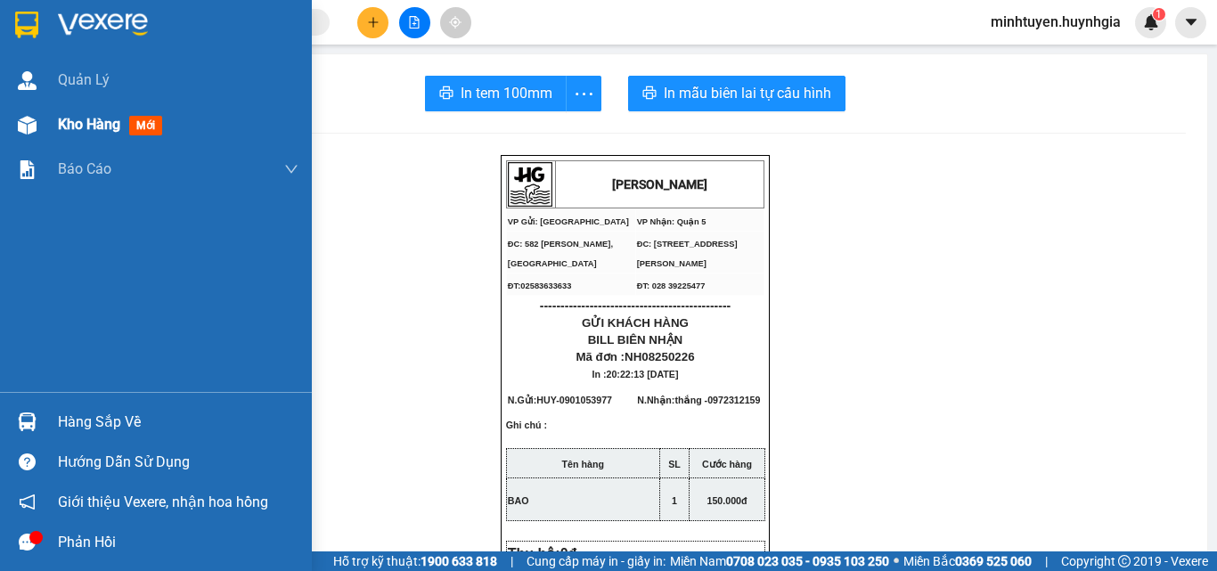
click at [63, 118] on span "Kho hàng" at bounding box center [89, 124] width 62 height 17
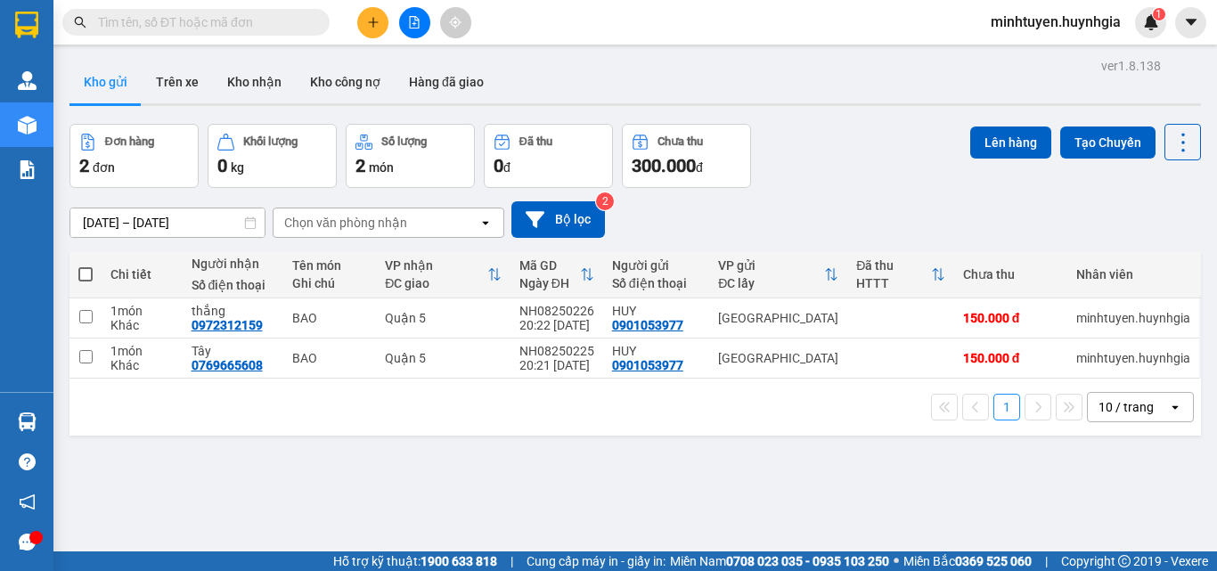
click at [80, 267] on span at bounding box center [85, 274] width 14 height 14
click at [86, 266] on input "checkbox" at bounding box center [86, 266] width 0 height 0
checkbox input "true"
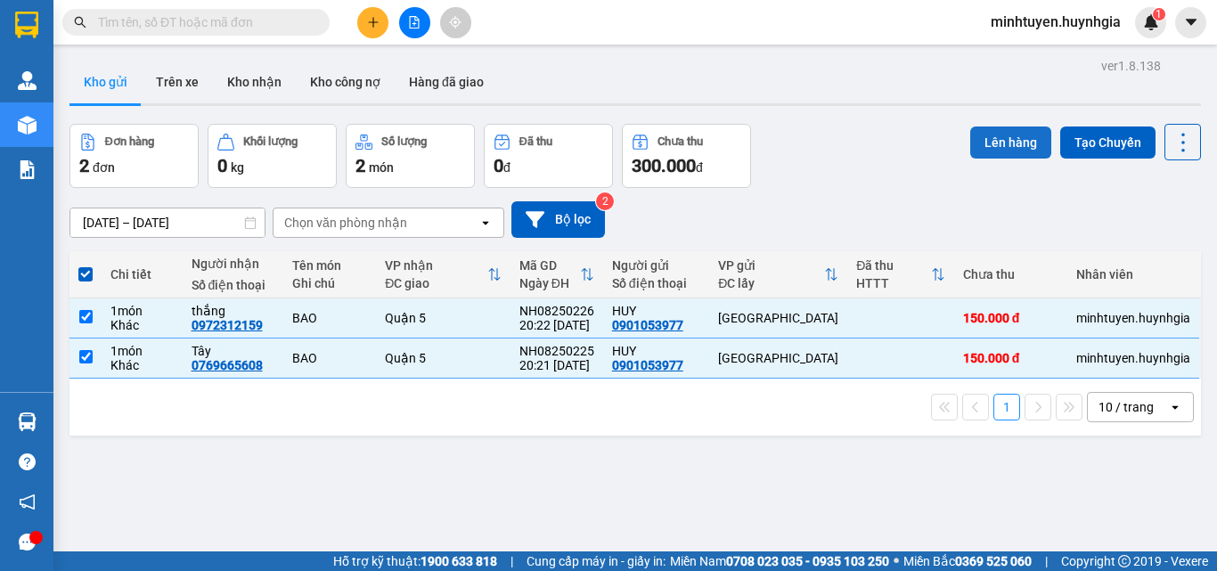
click at [999, 144] on button "Lên hàng" at bounding box center [1010, 143] width 81 height 32
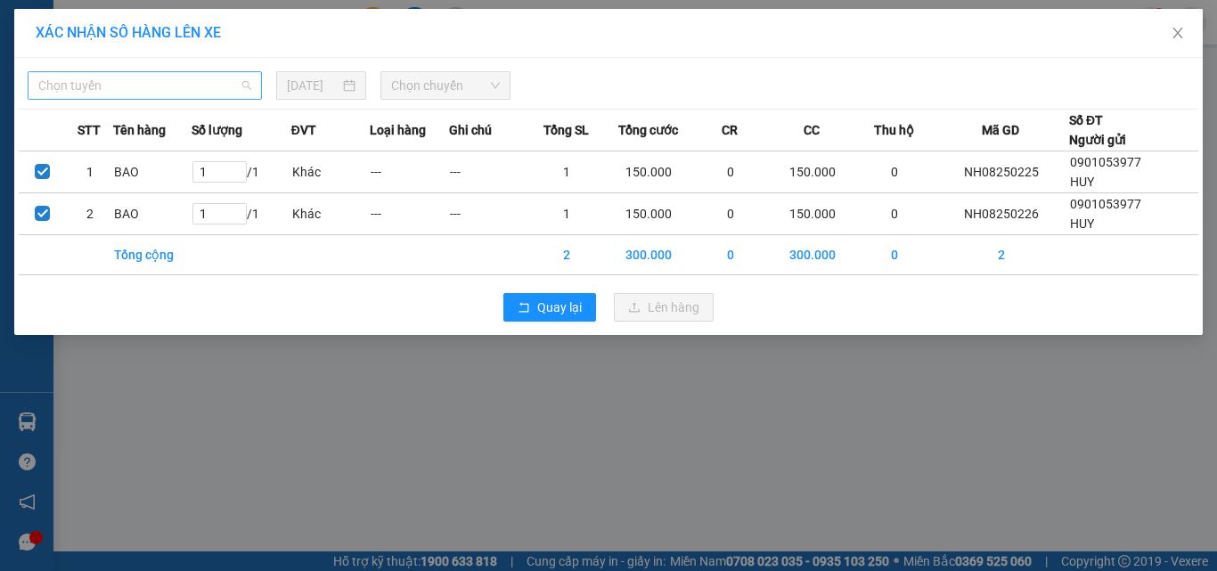
click at [194, 77] on span "Chọn tuyến" at bounding box center [144, 85] width 213 height 27
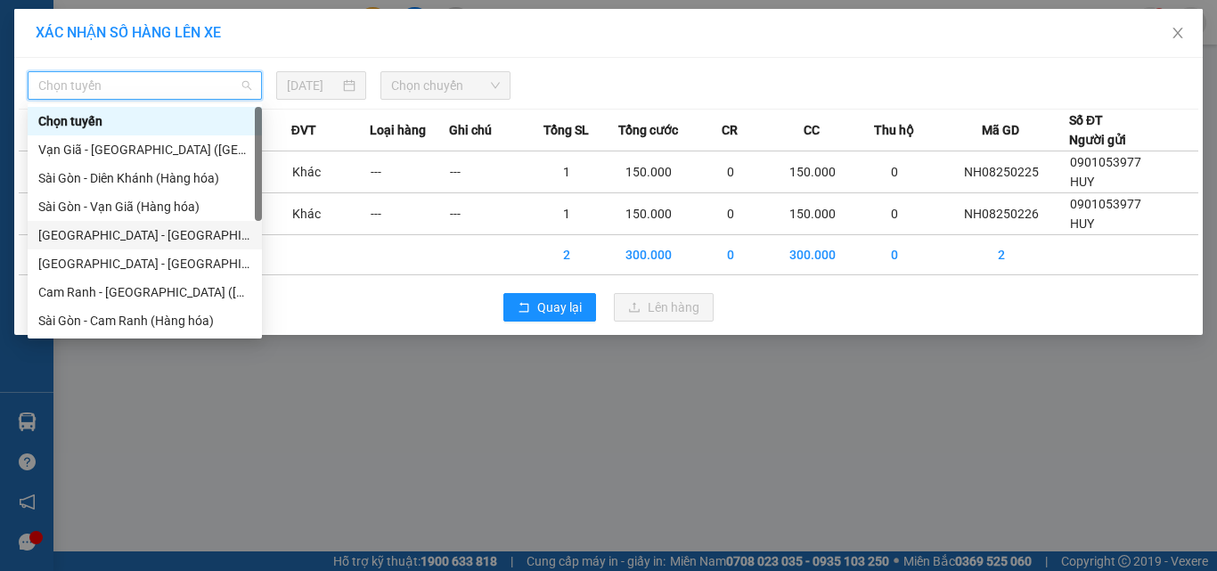
click at [157, 243] on div "[GEOGRAPHIC_DATA] - [GEOGRAPHIC_DATA] (Hàng hóa)" at bounding box center [144, 235] width 213 height 20
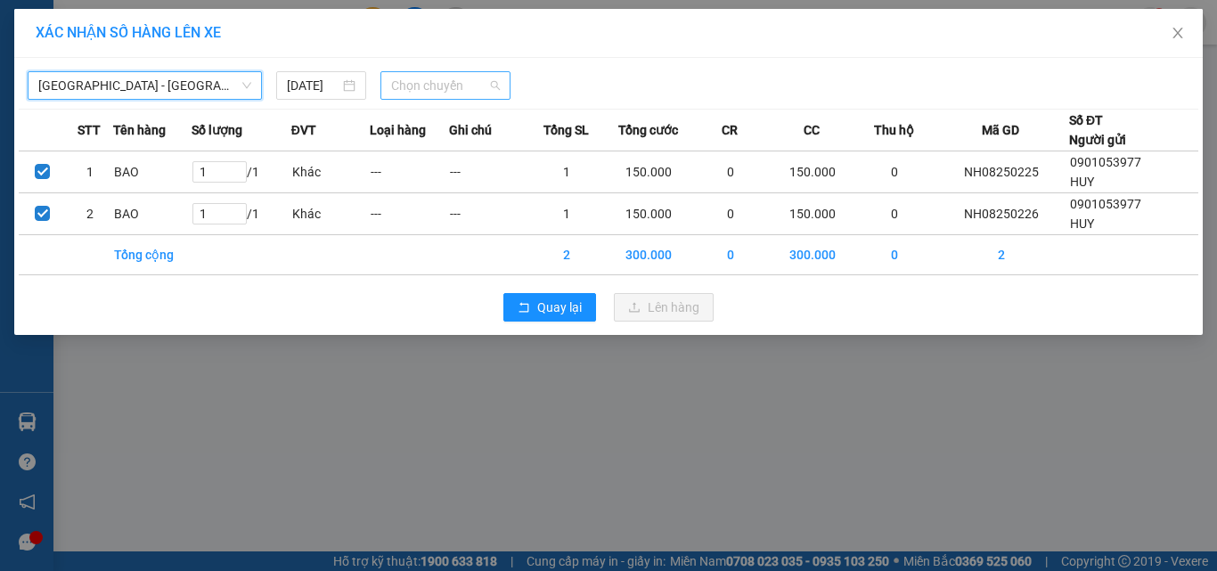
click at [415, 80] on span "Chọn chuyến" at bounding box center [446, 85] width 110 height 27
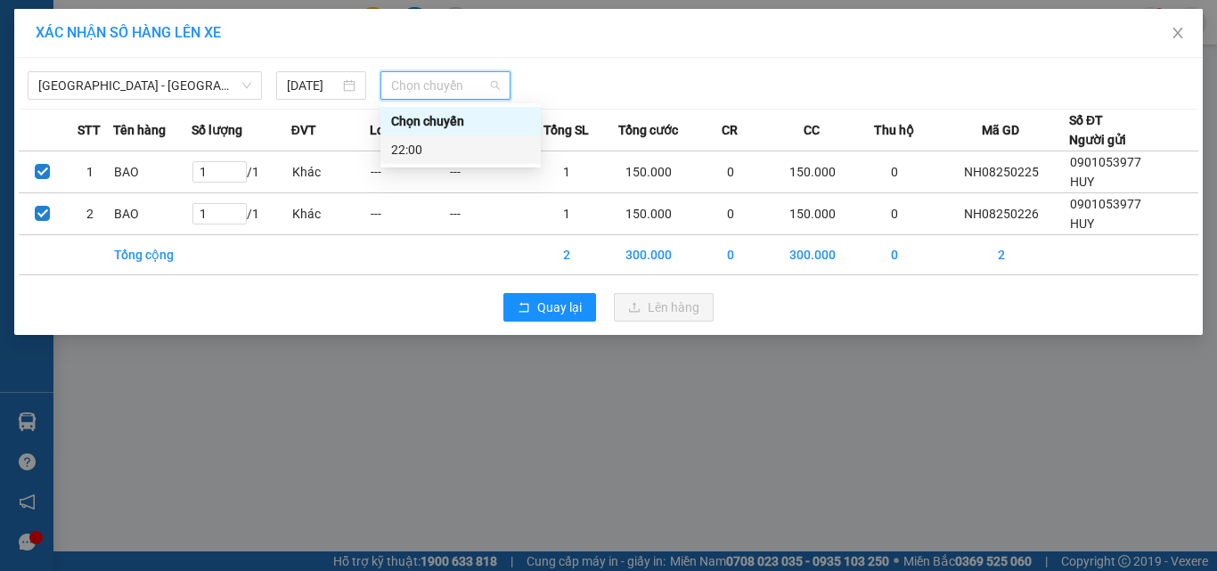
click at [445, 138] on div "22:00" at bounding box center [461, 149] width 160 height 29
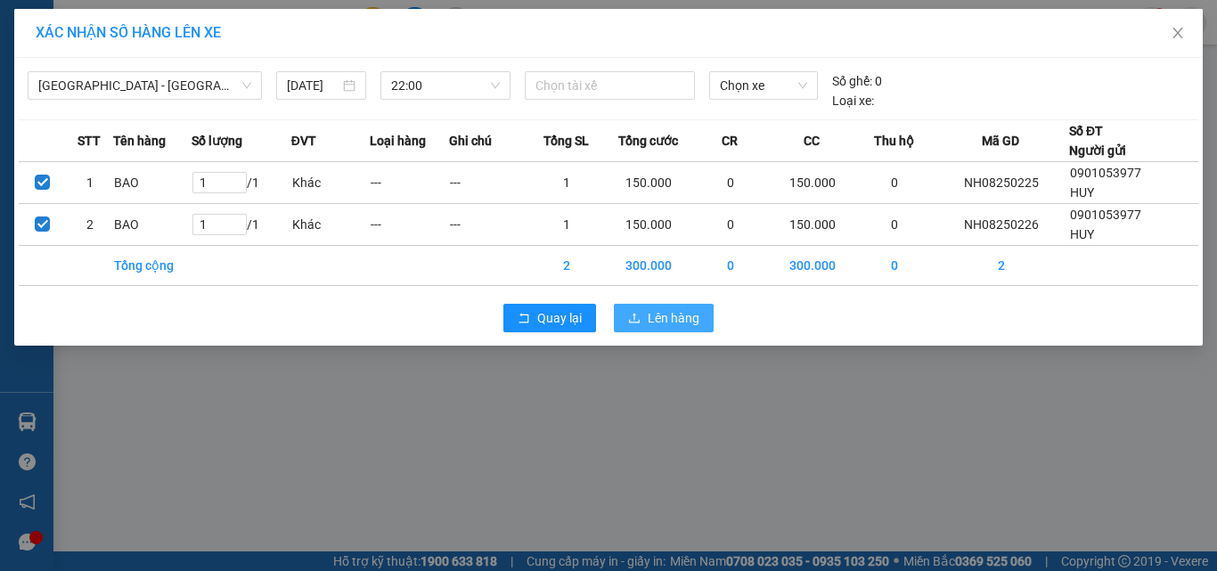
click at [662, 319] on span "Lên hàng" at bounding box center [674, 318] width 52 height 20
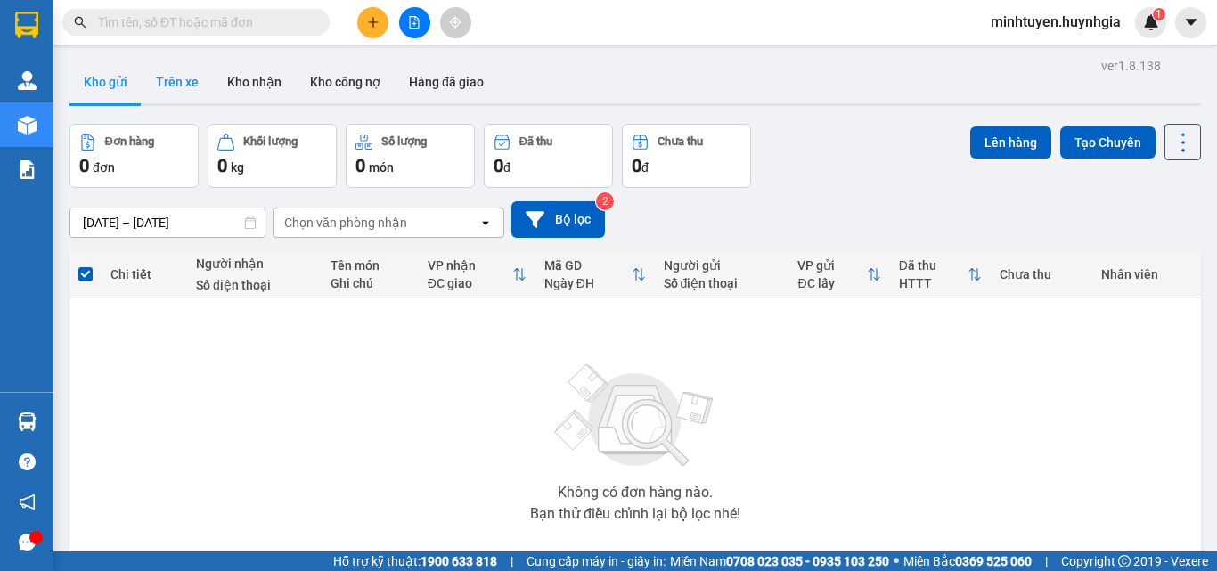
click at [164, 80] on button "Trên xe" at bounding box center [177, 82] width 71 height 43
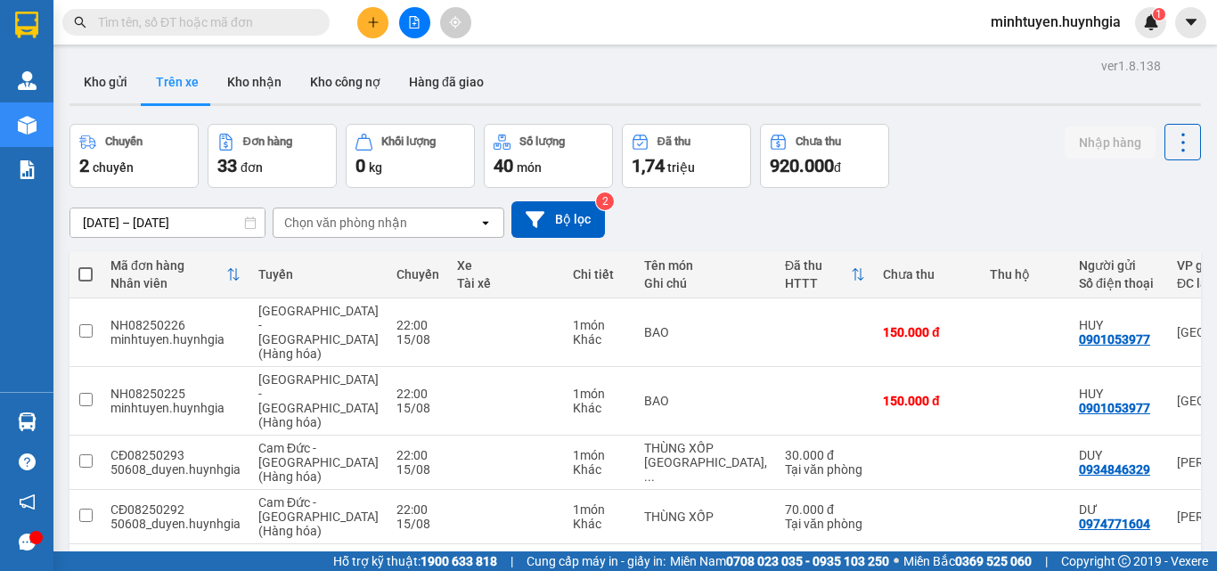
scroll to position [178, 0]
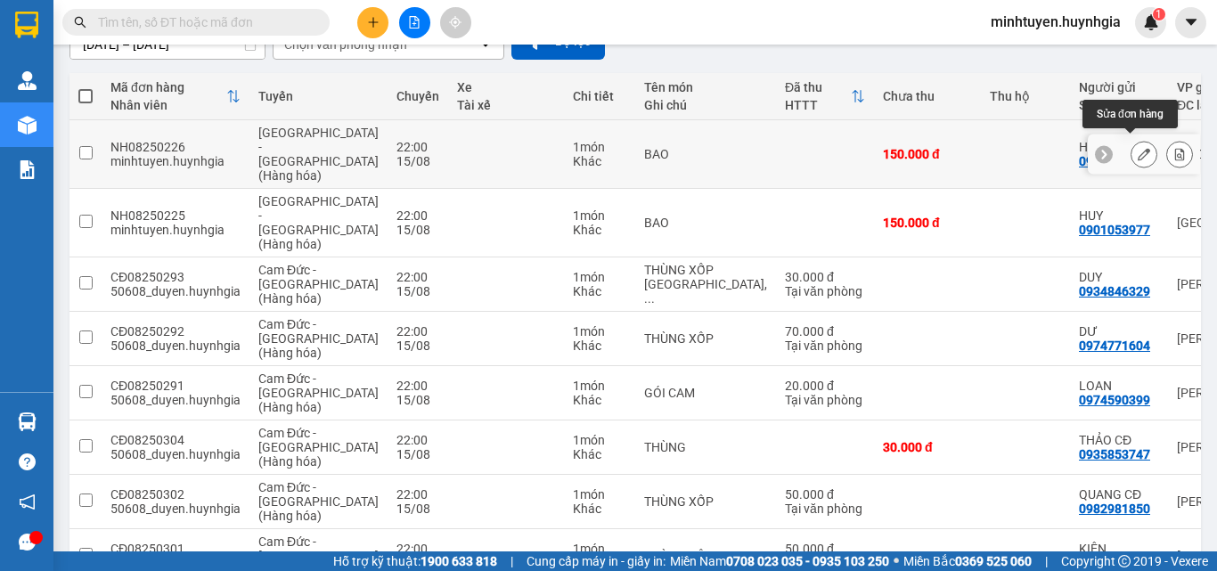
click at [1132, 142] on button at bounding box center [1144, 154] width 25 height 31
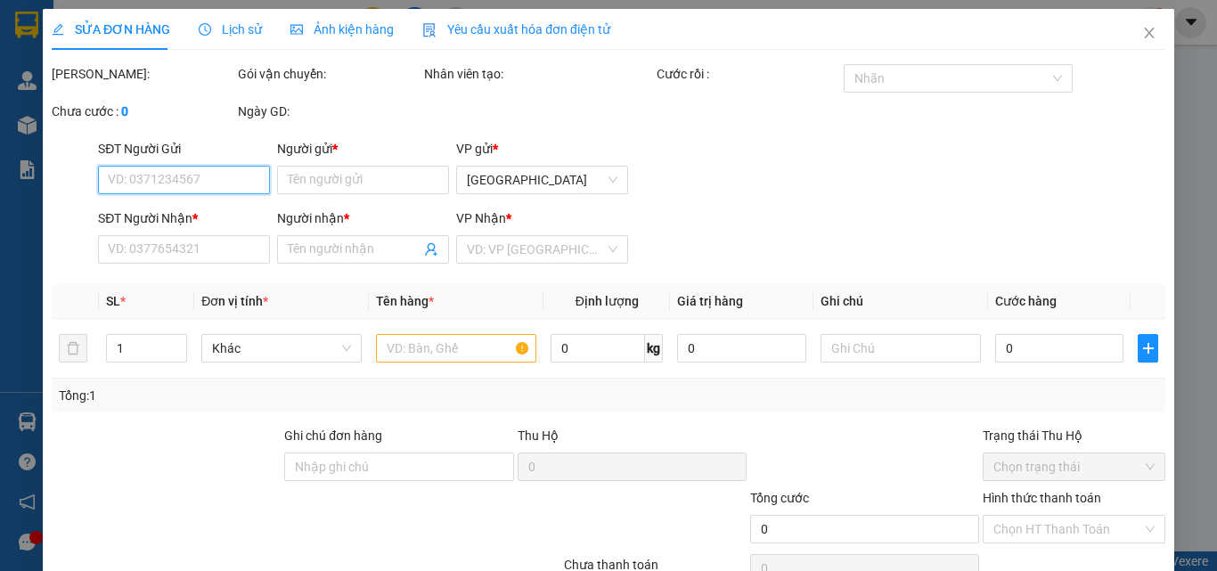
type input "0901053977"
type input "HUY"
type input "0972312159"
type input "thắng"
type input "150.000"
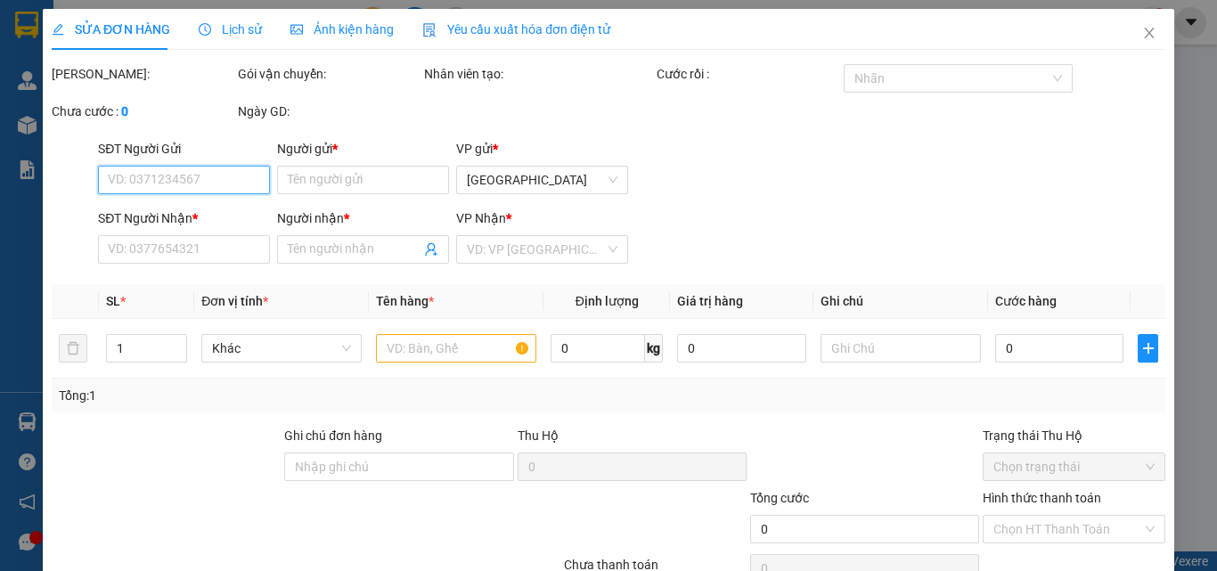
type input "150.000"
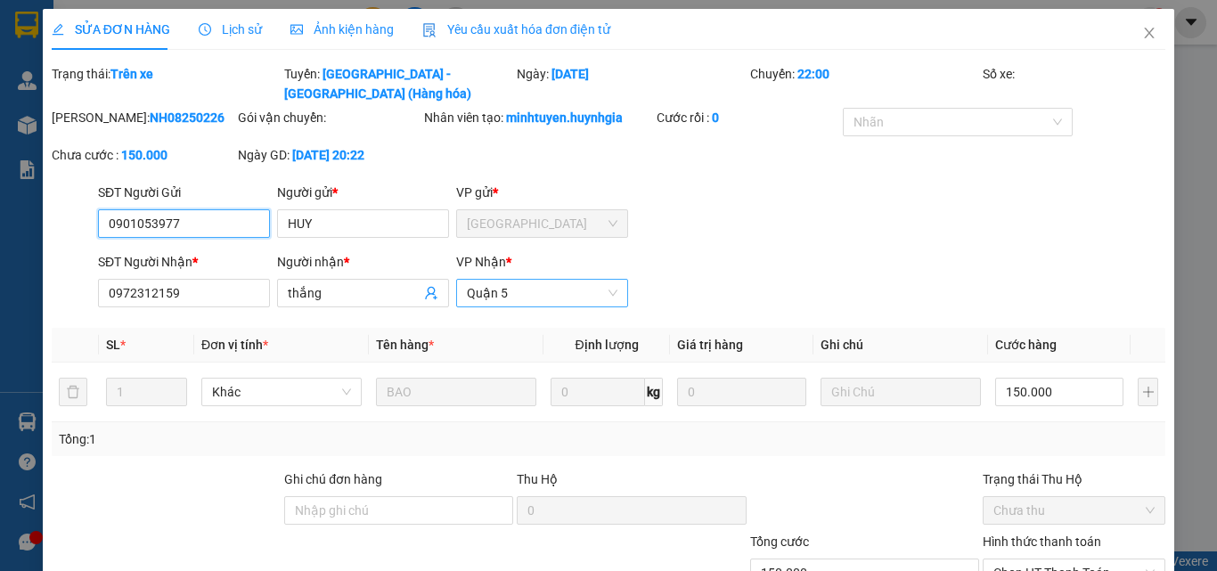
click at [534, 280] on span "Quận 5" at bounding box center [542, 293] width 151 height 27
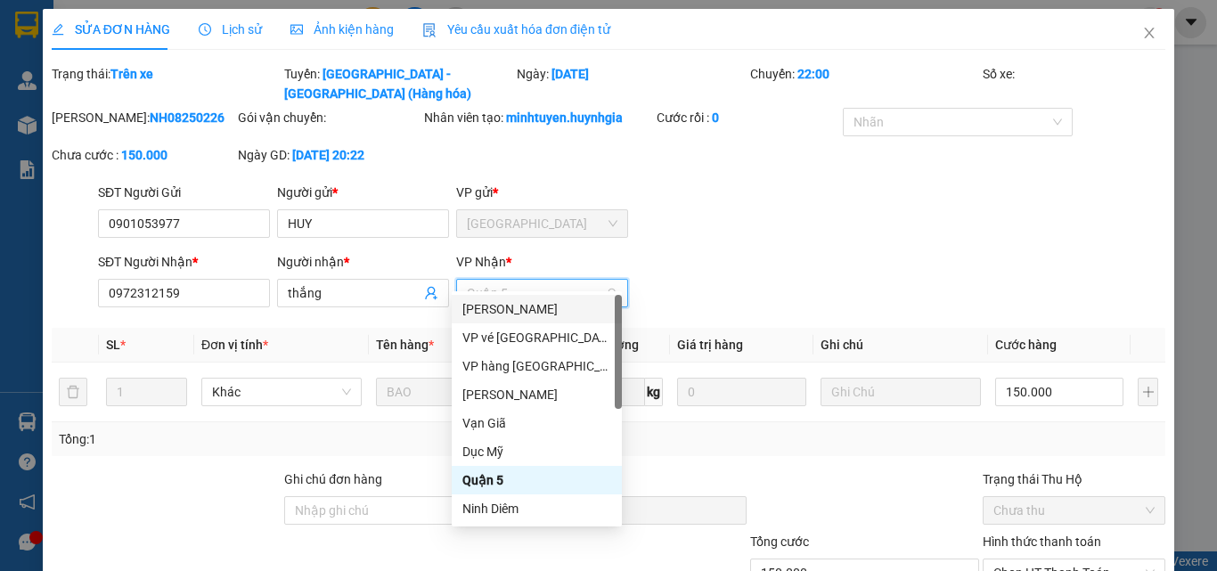
click at [514, 312] on div "[PERSON_NAME]" at bounding box center [536, 309] width 149 height 20
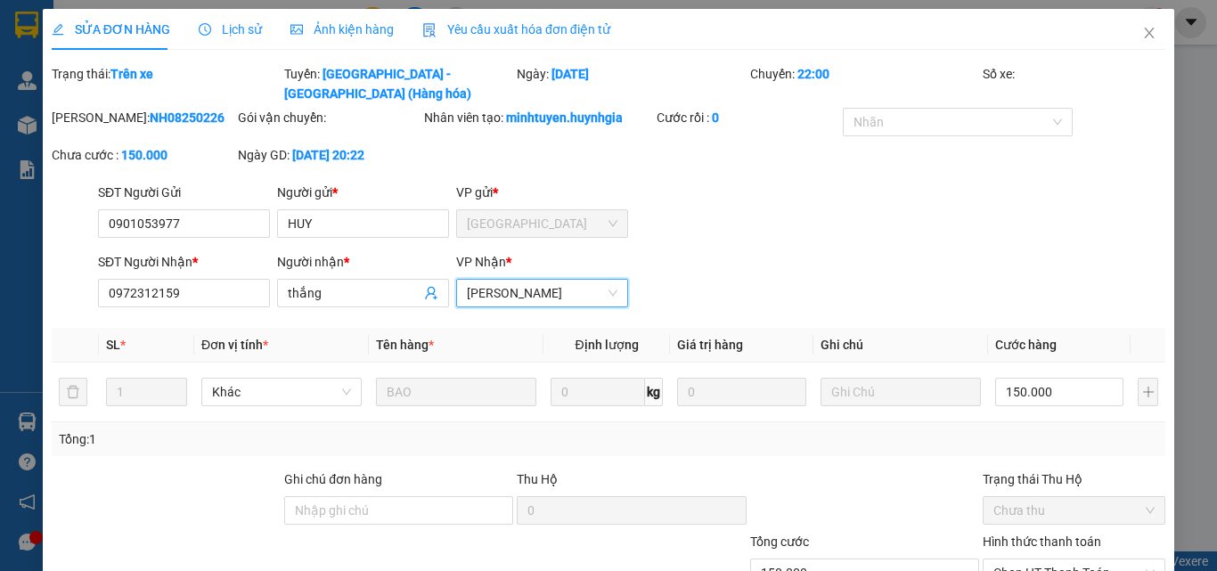
scroll to position [116, 0]
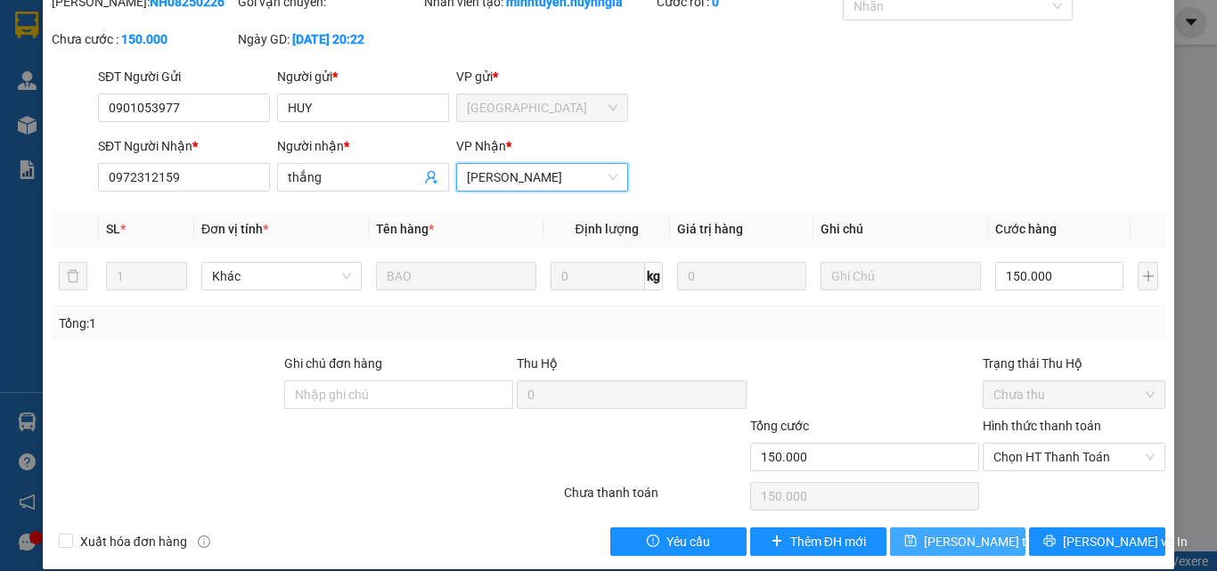
click at [921, 528] on button "[PERSON_NAME] thay đổi" at bounding box center [958, 542] width 136 height 29
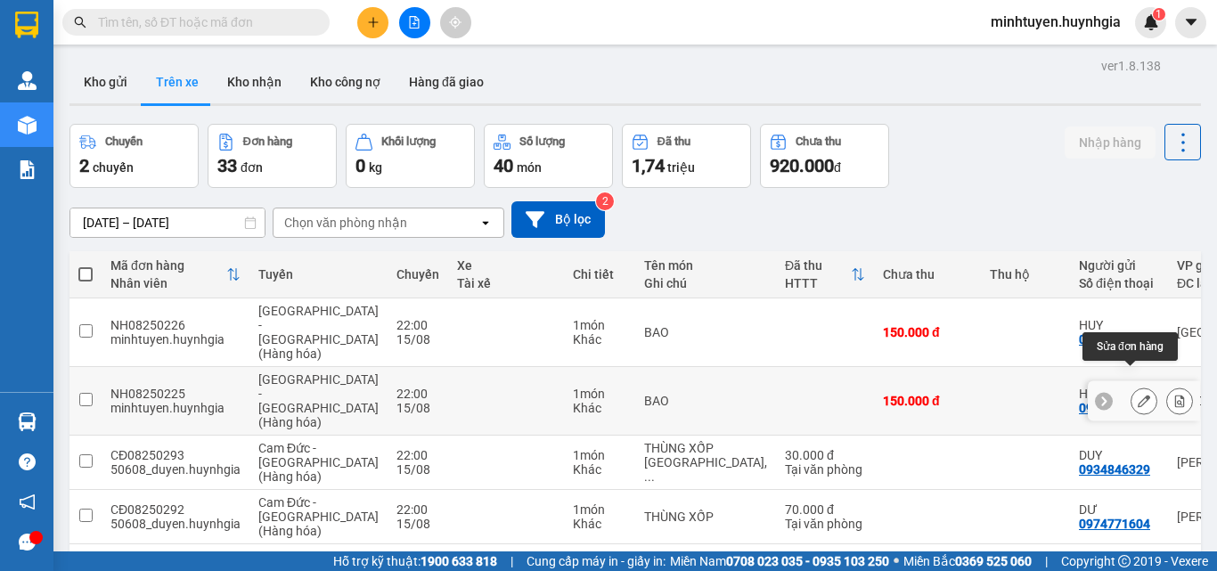
click at [1138, 395] on icon at bounding box center [1144, 401] width 12 height 12
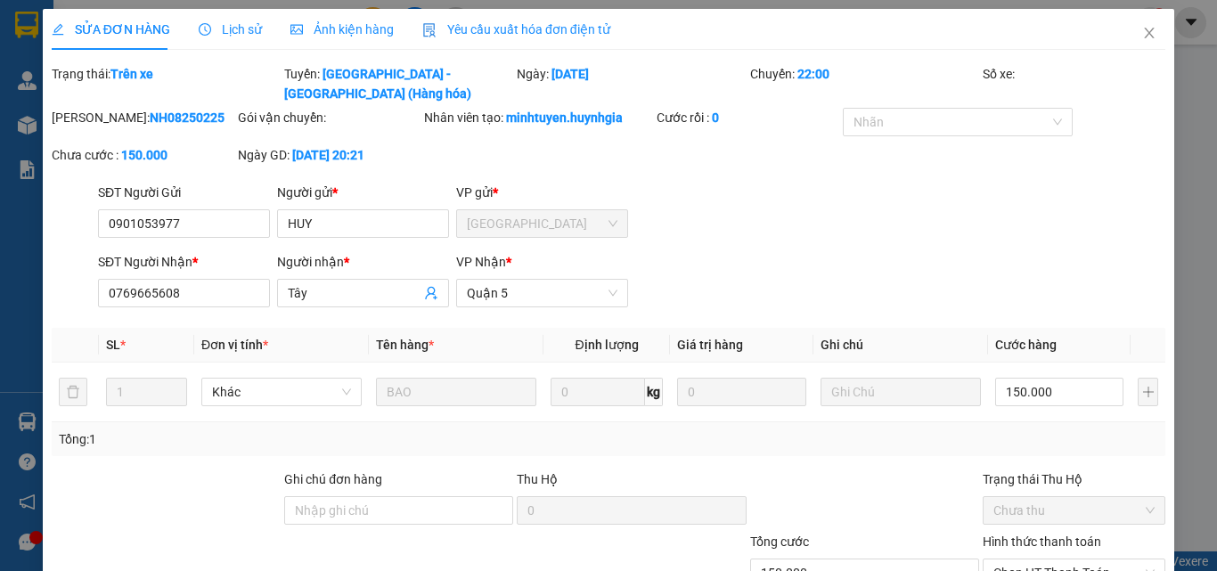
type input "0901053977"
type input "HUY"
type input "0769665608"
type input "Tây"
type input "150.000"
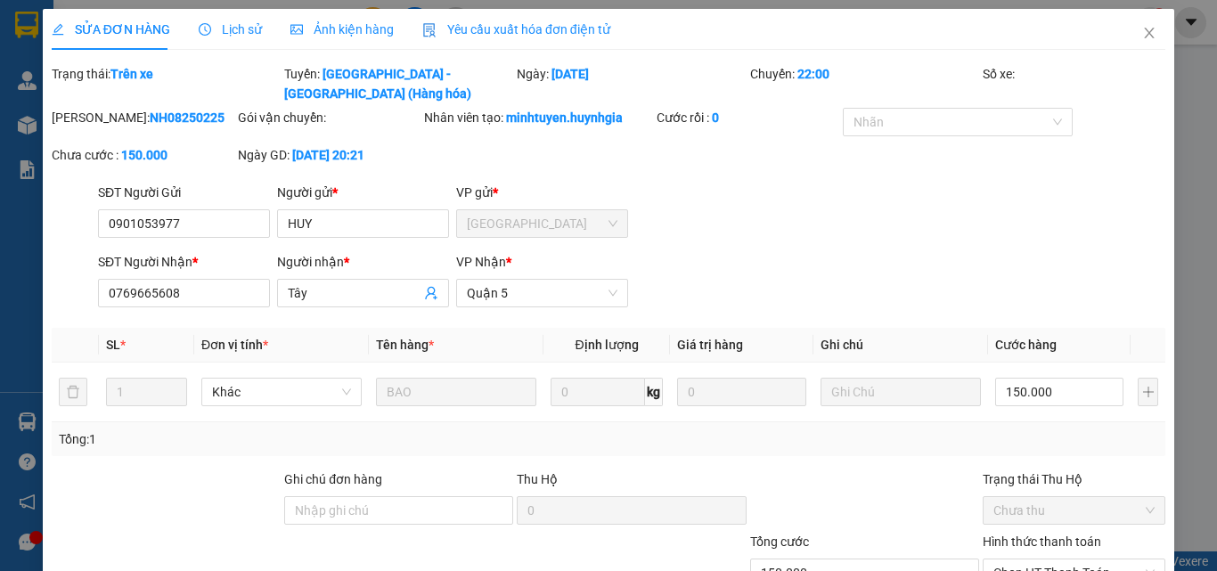
type input "150.000"
click at [558, 280] on span "Quận 5" at bounding box center [542, 293] width 151 height 27
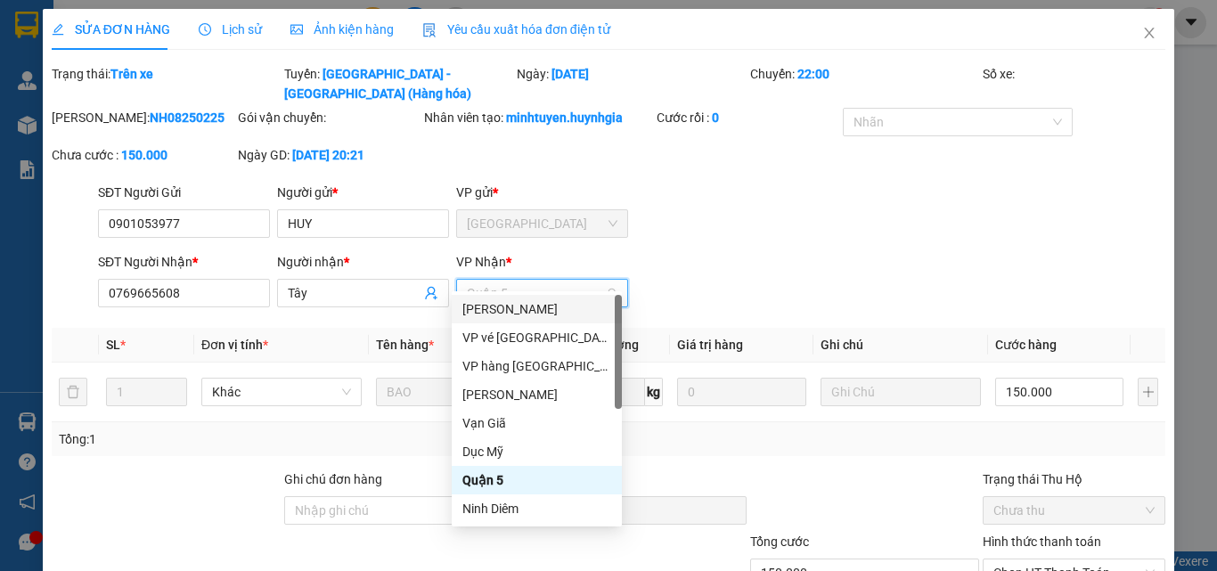
click at [554, 307] on div "[PERSON_NAME]" at bounding box center [536, 309] width 149 height 20
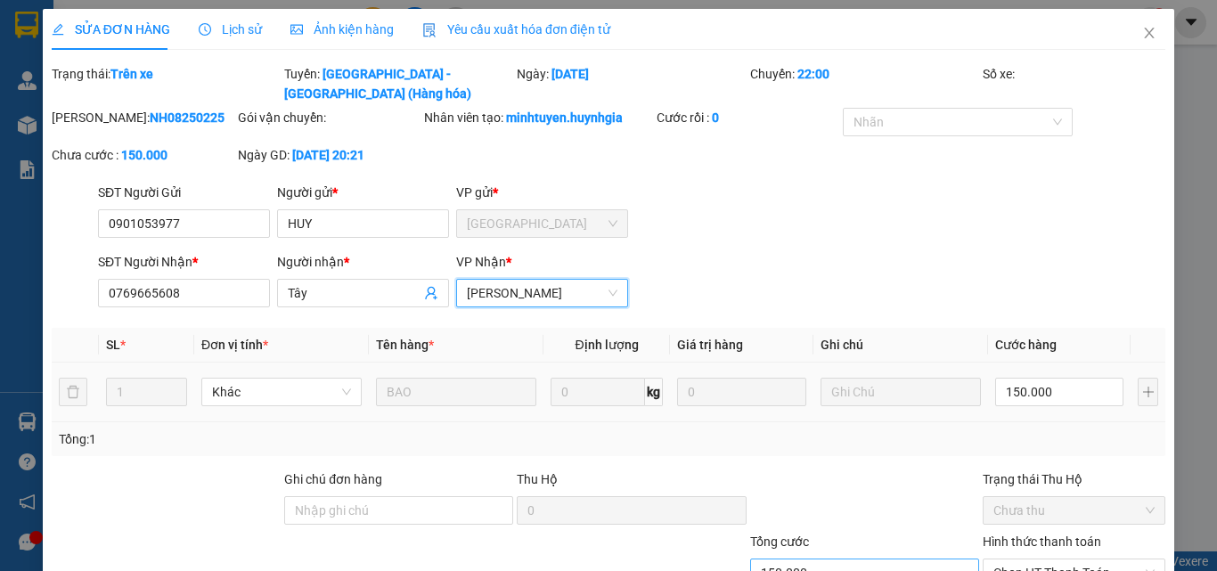
scroll to position [116, 0]
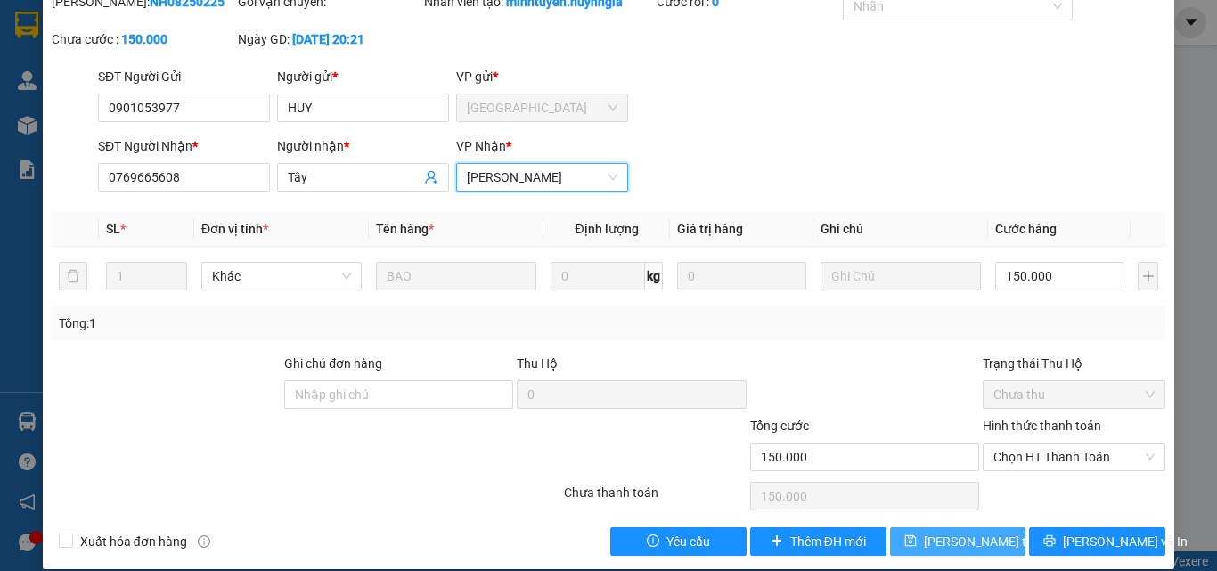
click at [979, 532] on span "[PERSON_NAME] thay đổi" at bounding box center [995, 542] width 143 height 20
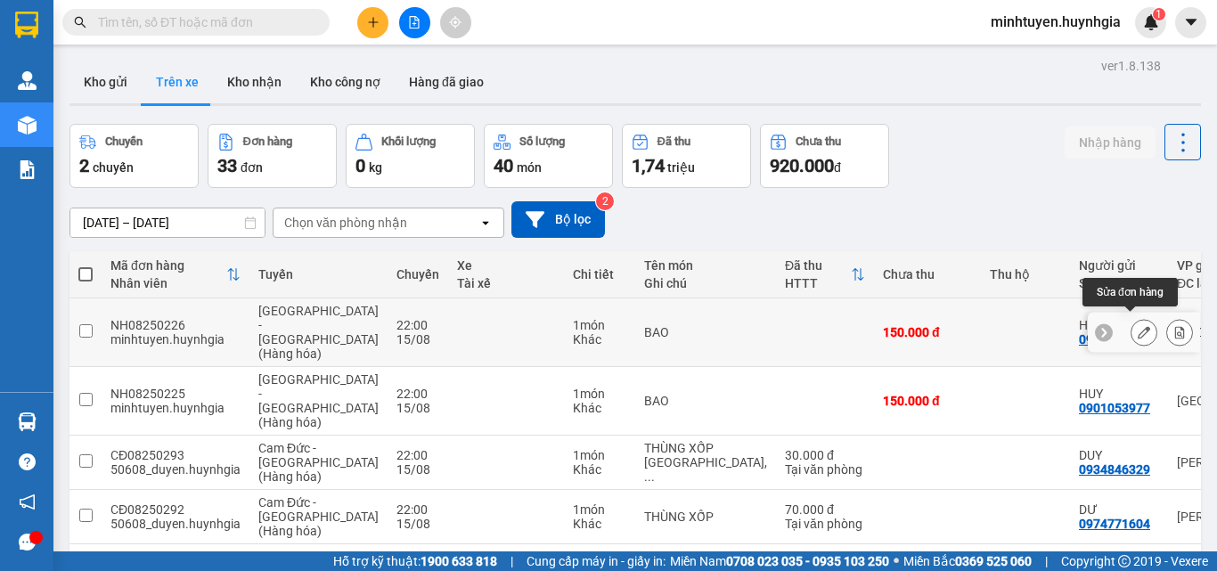
click at [1140, 324] on button at bounding box center [1144, 332] width 25 height 31
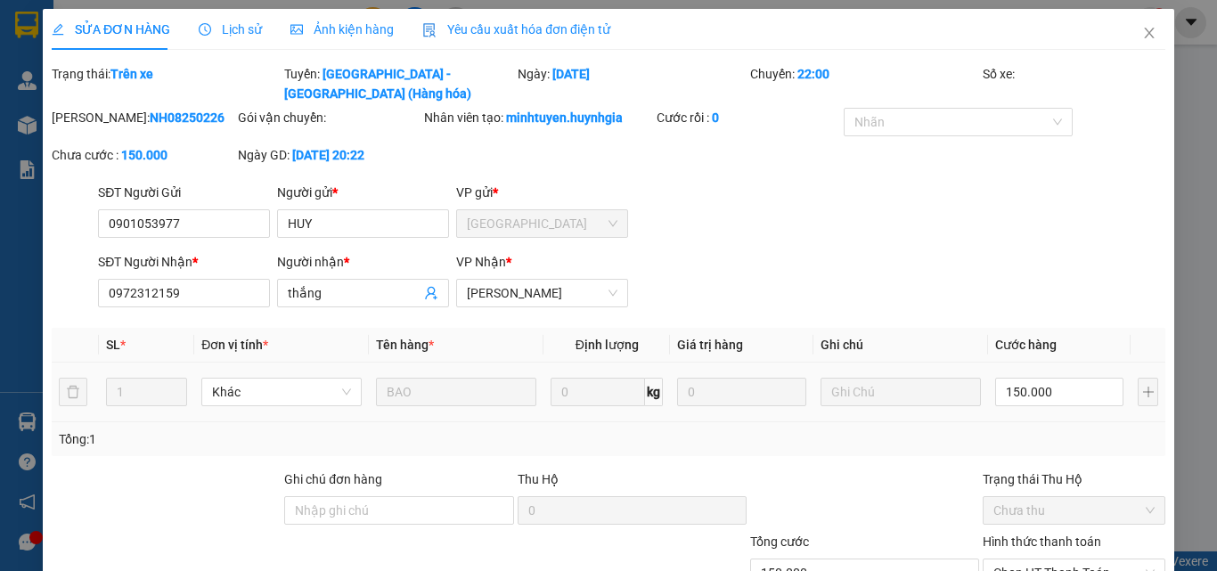
type input "0901053977"
type input "HUY"
type input "0972312159"
type input "thắng"
type input "150.000"
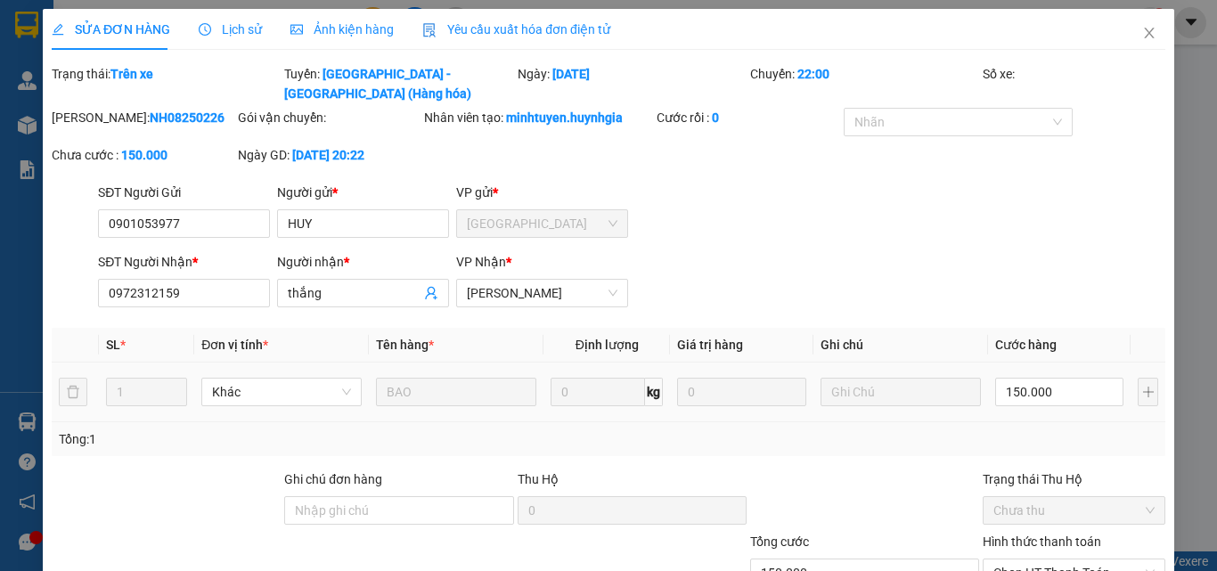
type input "150.000"
click at [1145, 29] on icon "close" at bounding box center [1150, 33] width 10 height 11
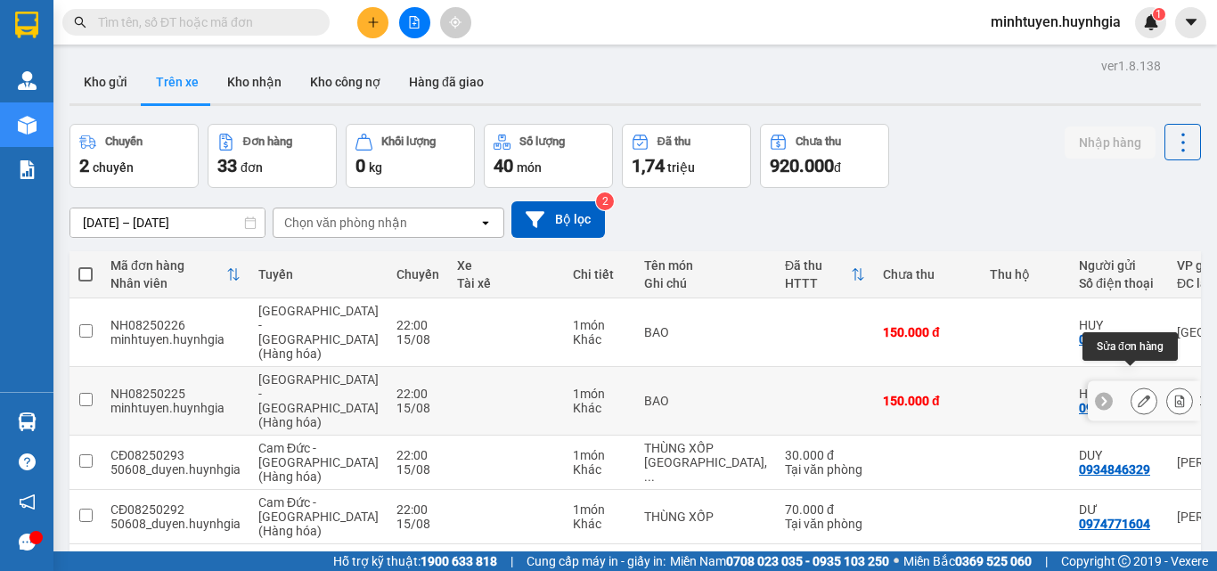
click at [1138, 395] on icon at bounding box center [1144, 401] width 12 height 12
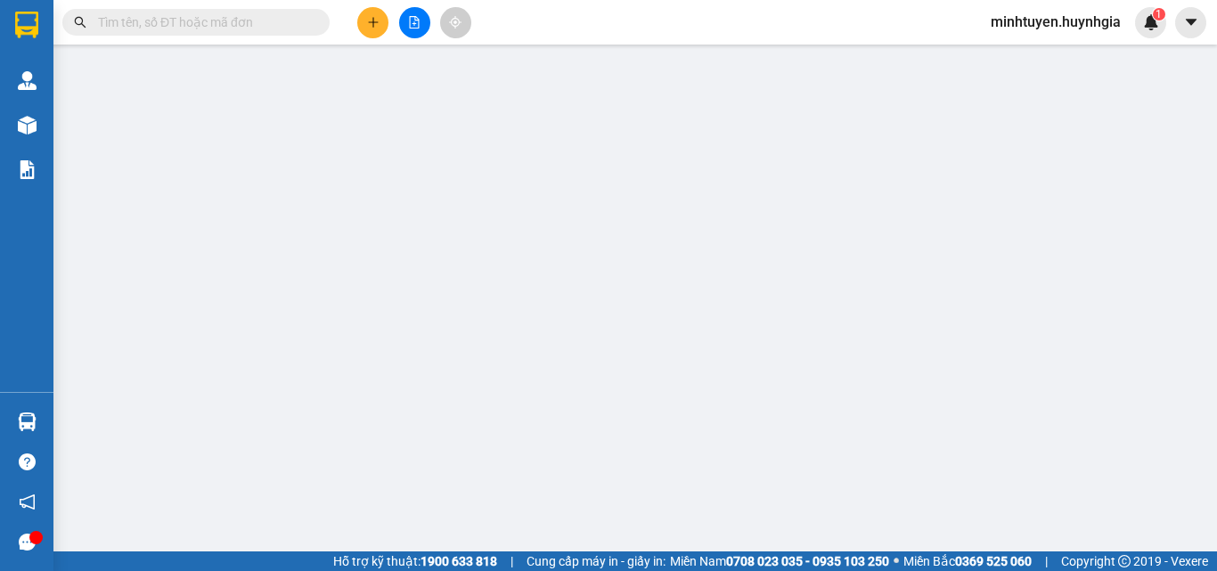
type input "0901053977"
type input "HUY"
type input "0769665608"
type input "Tây"
type input "150.000"
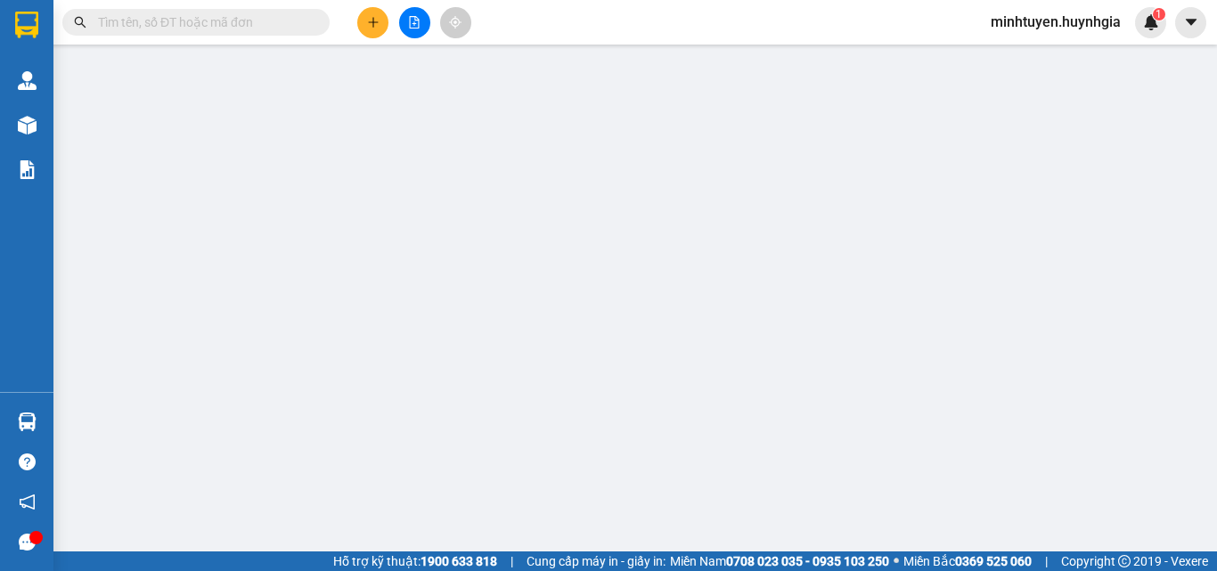
type input "150.000"
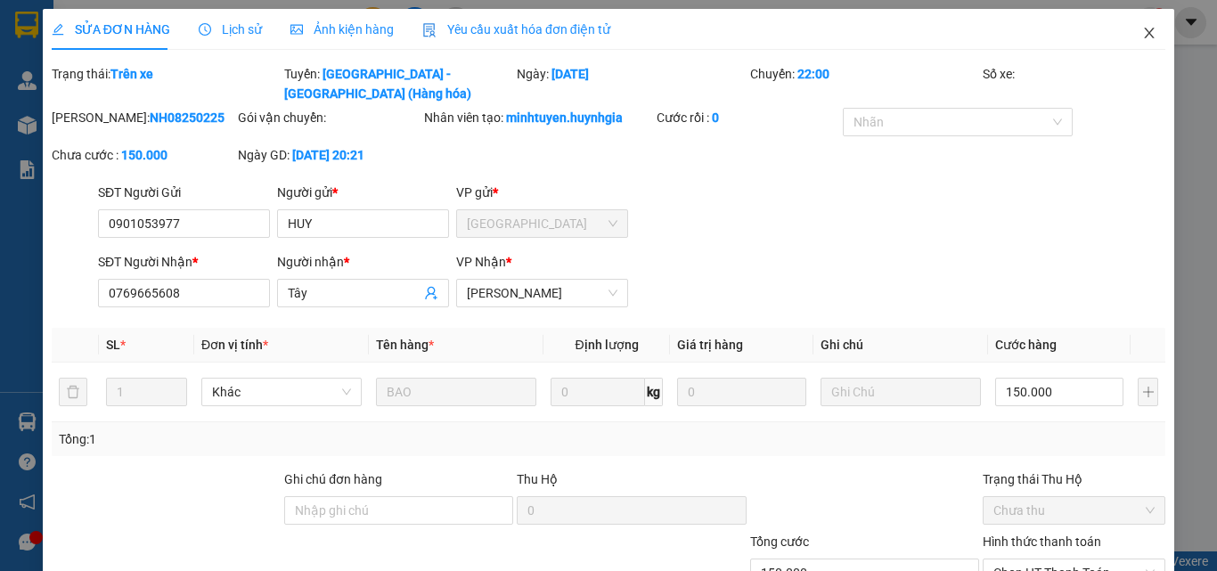
click at [1142, 32] on icon "close" at bounding box center [1149, 33] width 14 height 14
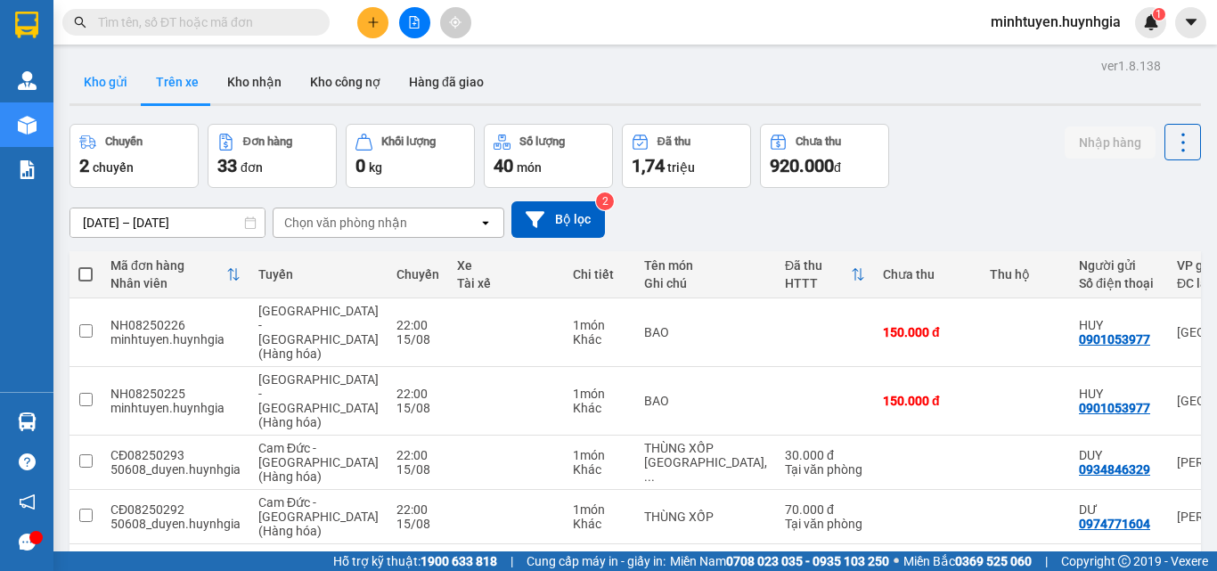
click at [112, 73] on button "Kho gửi" at bounding box center [106, 82] width 72 height 43
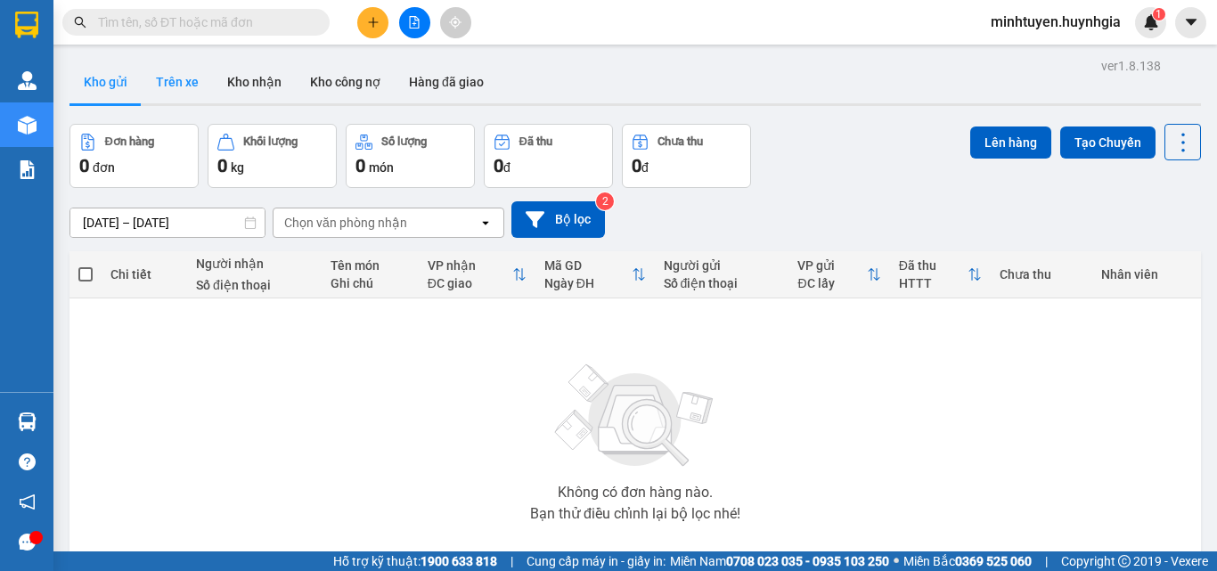
click at [168, 78] on button "Trên xe" at bounding box center [177, 82] width 71 height 43
